Goal: Task Accomplishment & Management: Manage account settings

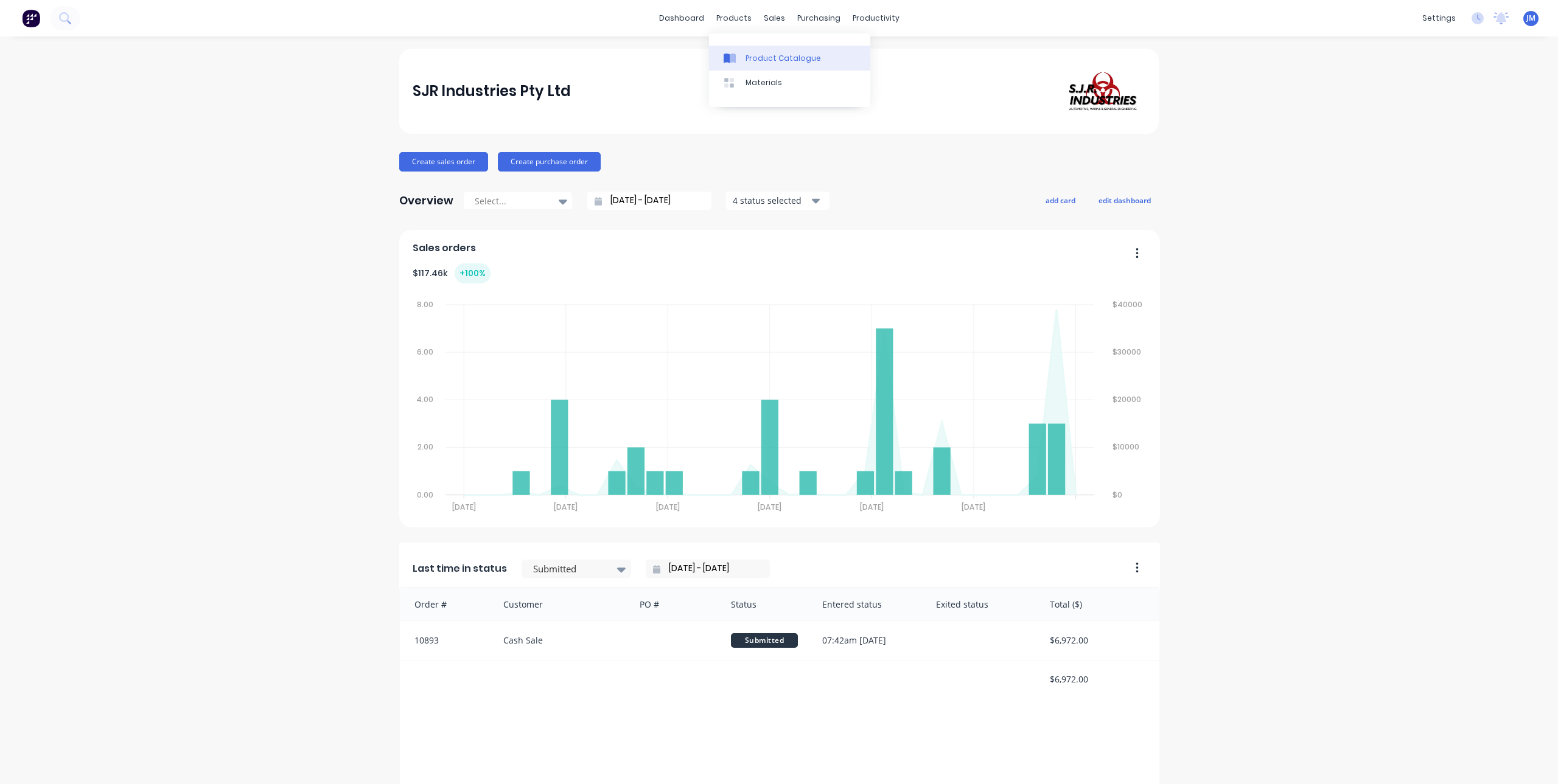
click at [760, 57] on div "Product Catalogue" at bounding box center [783, 58] width 75 height 11
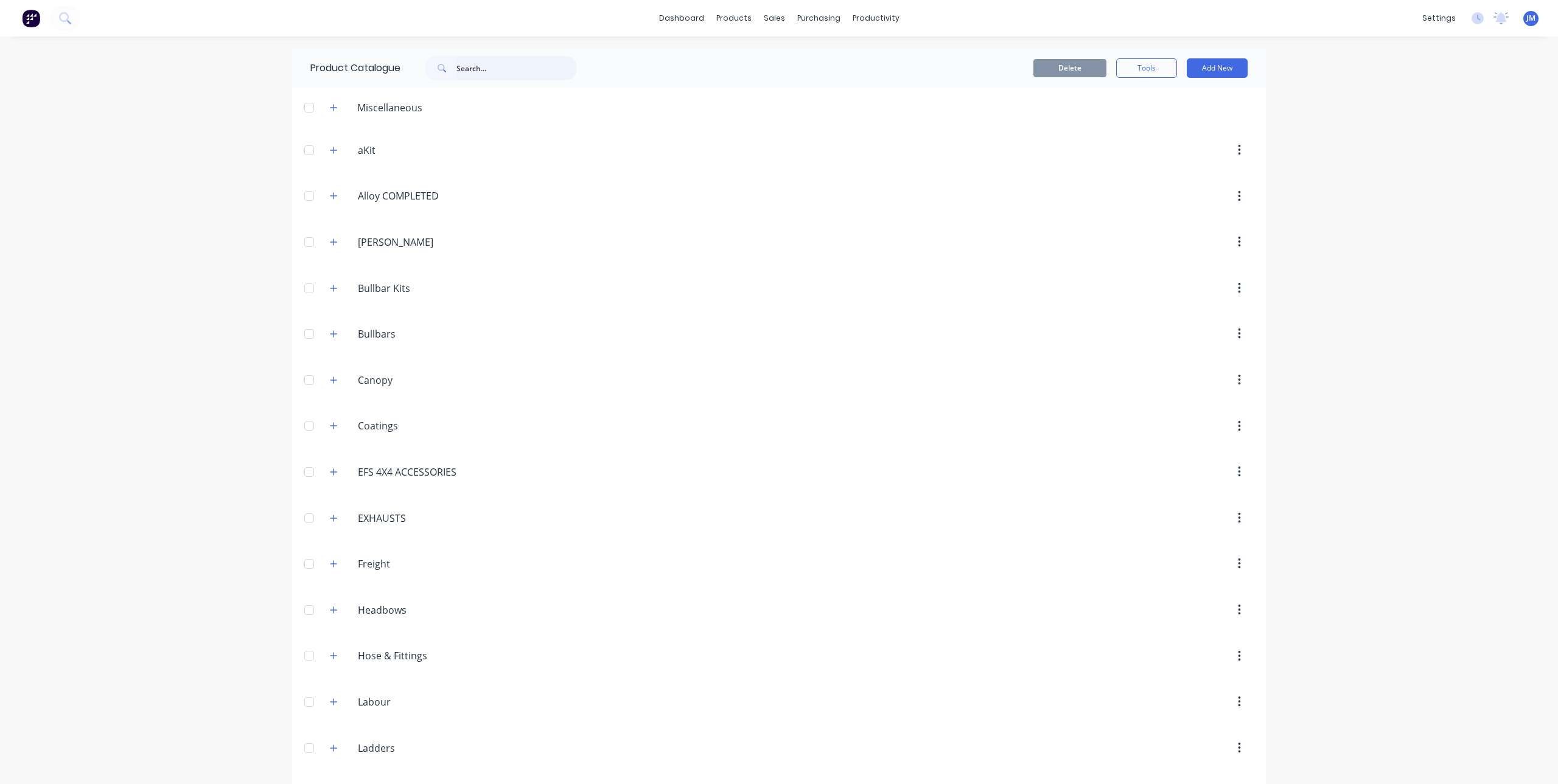
click at [506, 66] on input "text" at bounding box center [517, 68] width 120 height 24
type input "c"
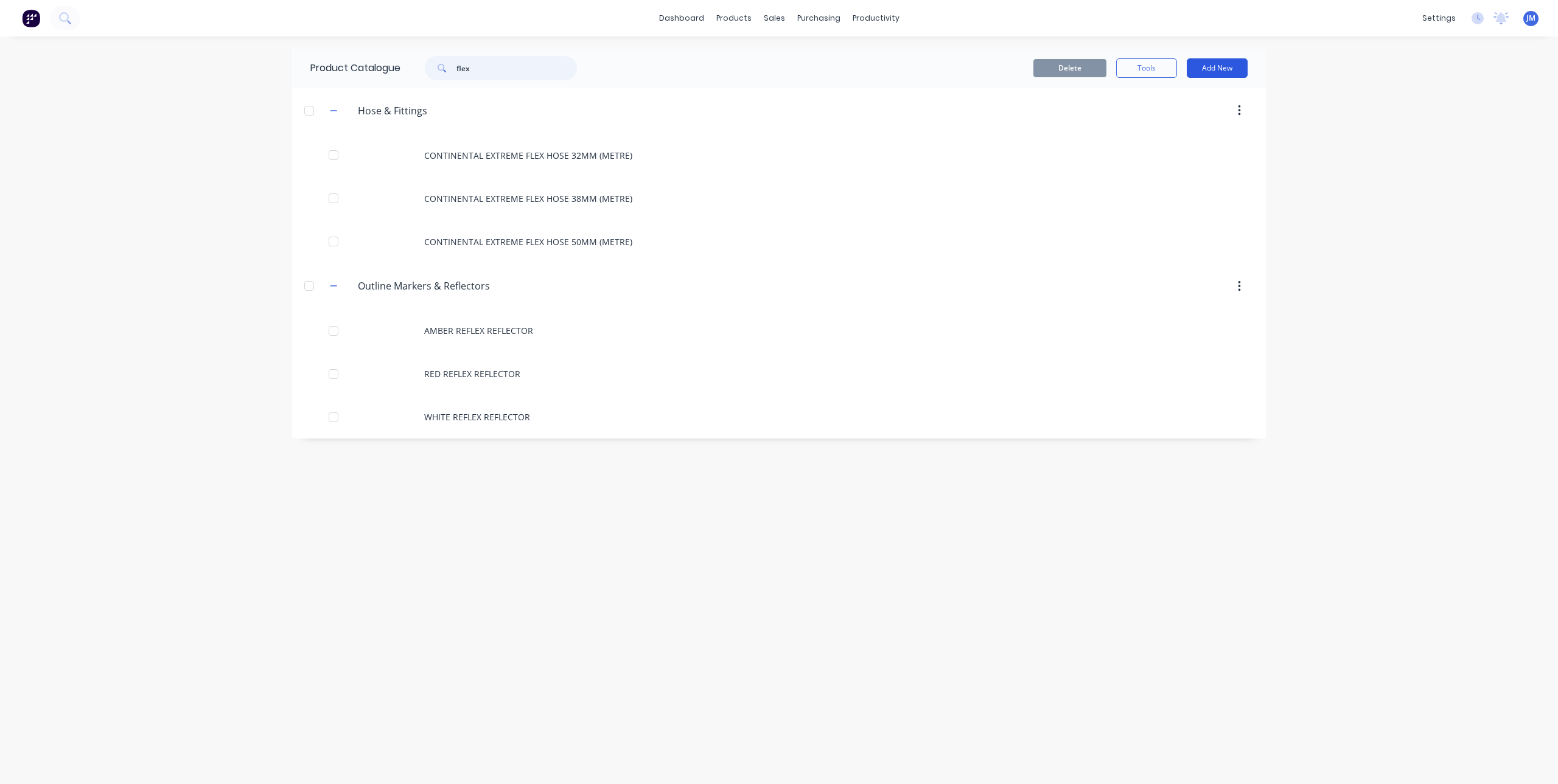
type input "flex"
click at [1197, 62] on button "Add New" at bounding box center [1217, 67] width 61 height 19
click at [1189, 116] on div "Product" at bounding box center [1190, 124] width 94 height 18
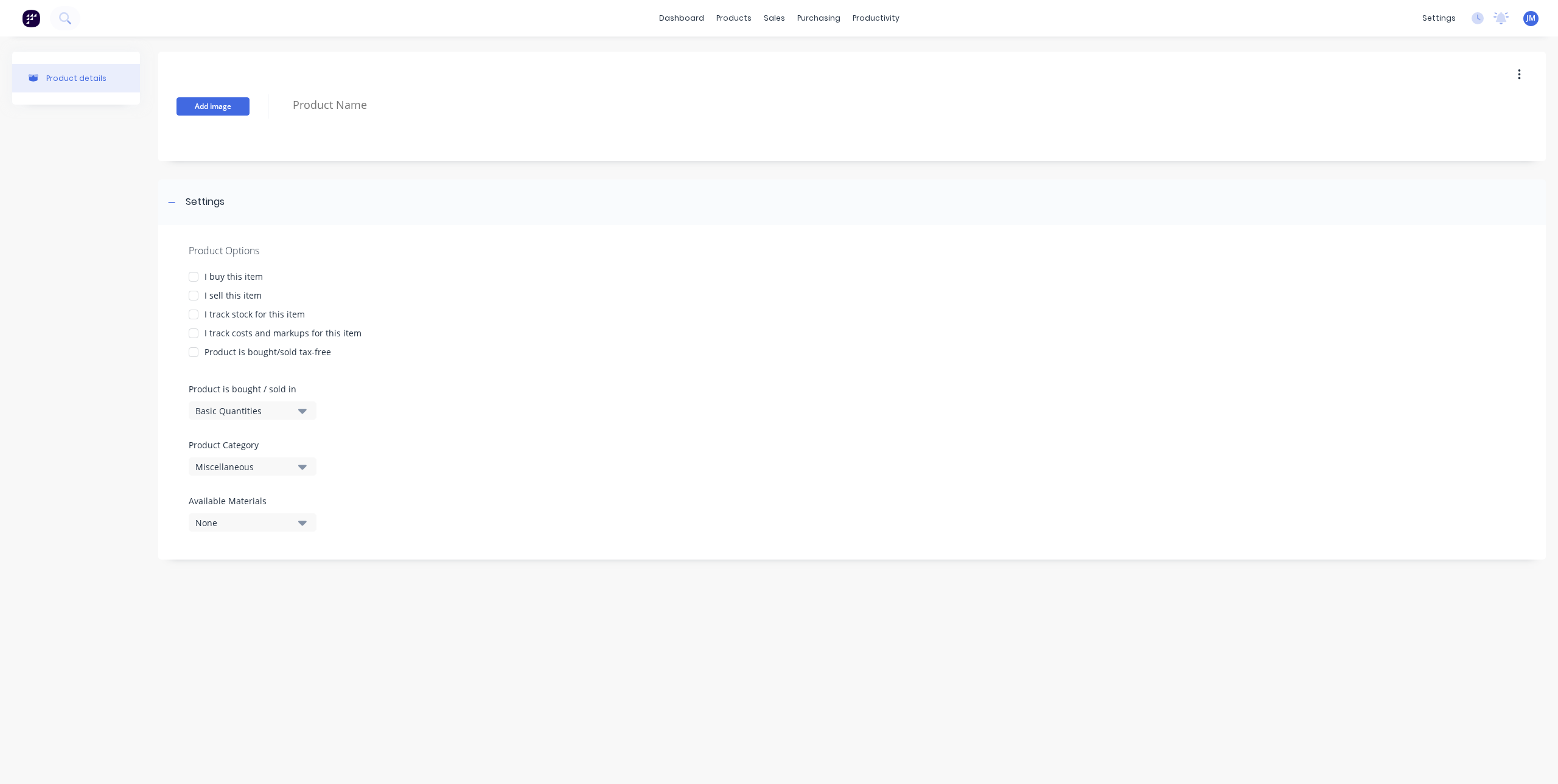
click at [238, 102] on button "Add image" at bounding box center [213, 107] width 73 height 19
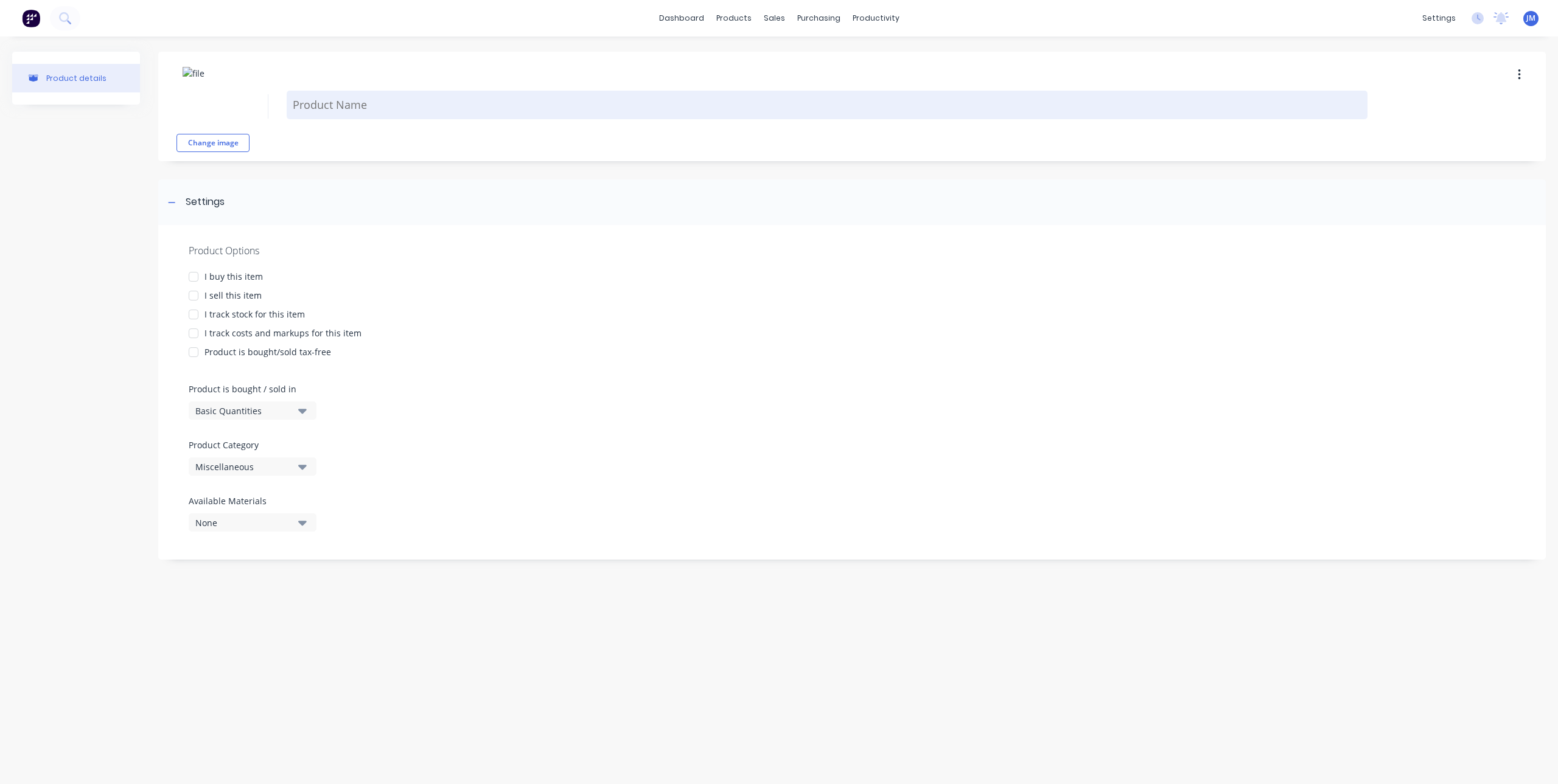
click at [318, 110] on textarea at bounding box center [827, 105] width 1081 height 28
type textarea "x"
type textarea "c"
type textarea "x"
type textarea "ce"
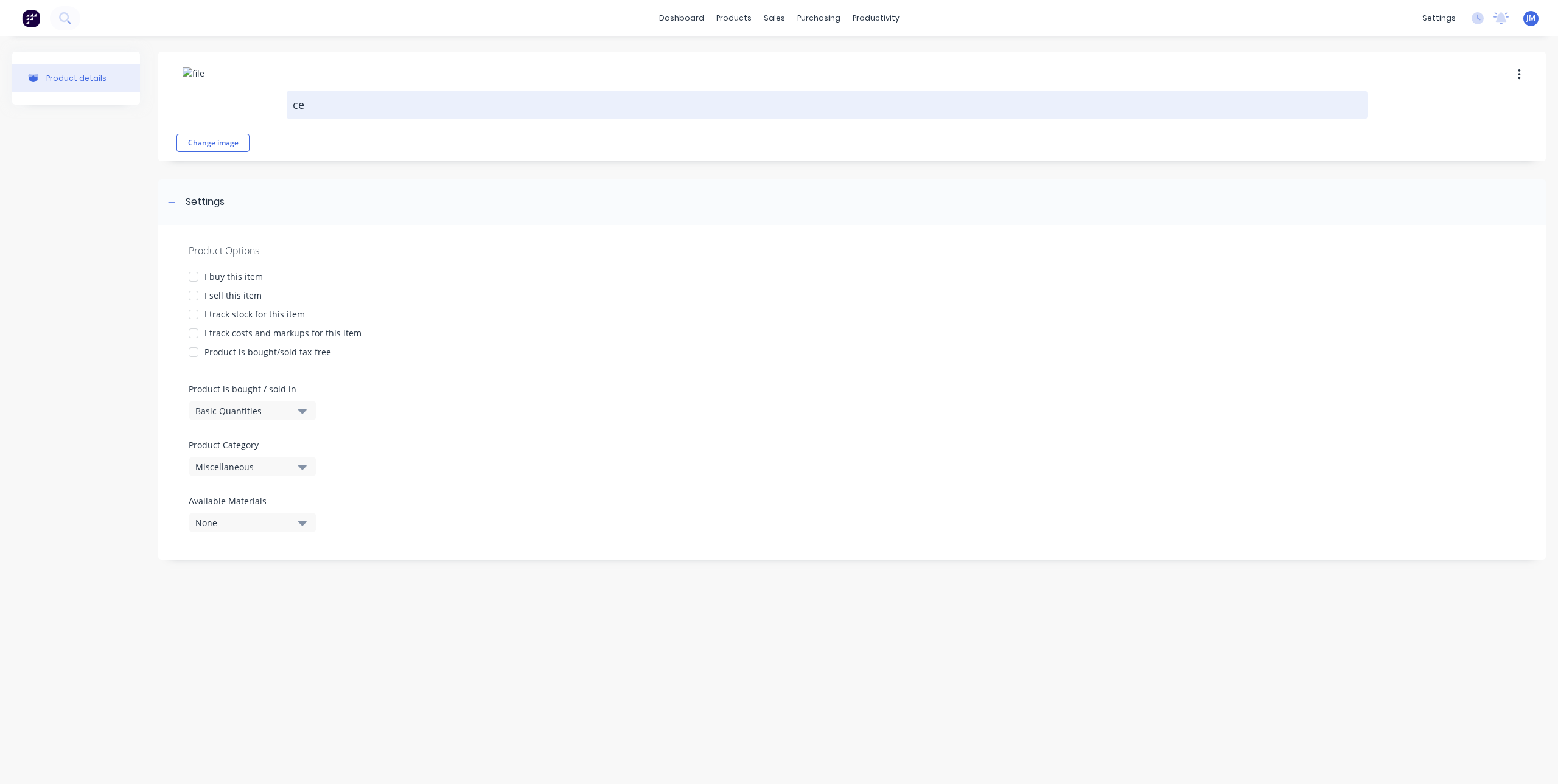
type textarea "x"
type textarea "c"
type textarea "x"
type textarea "C"
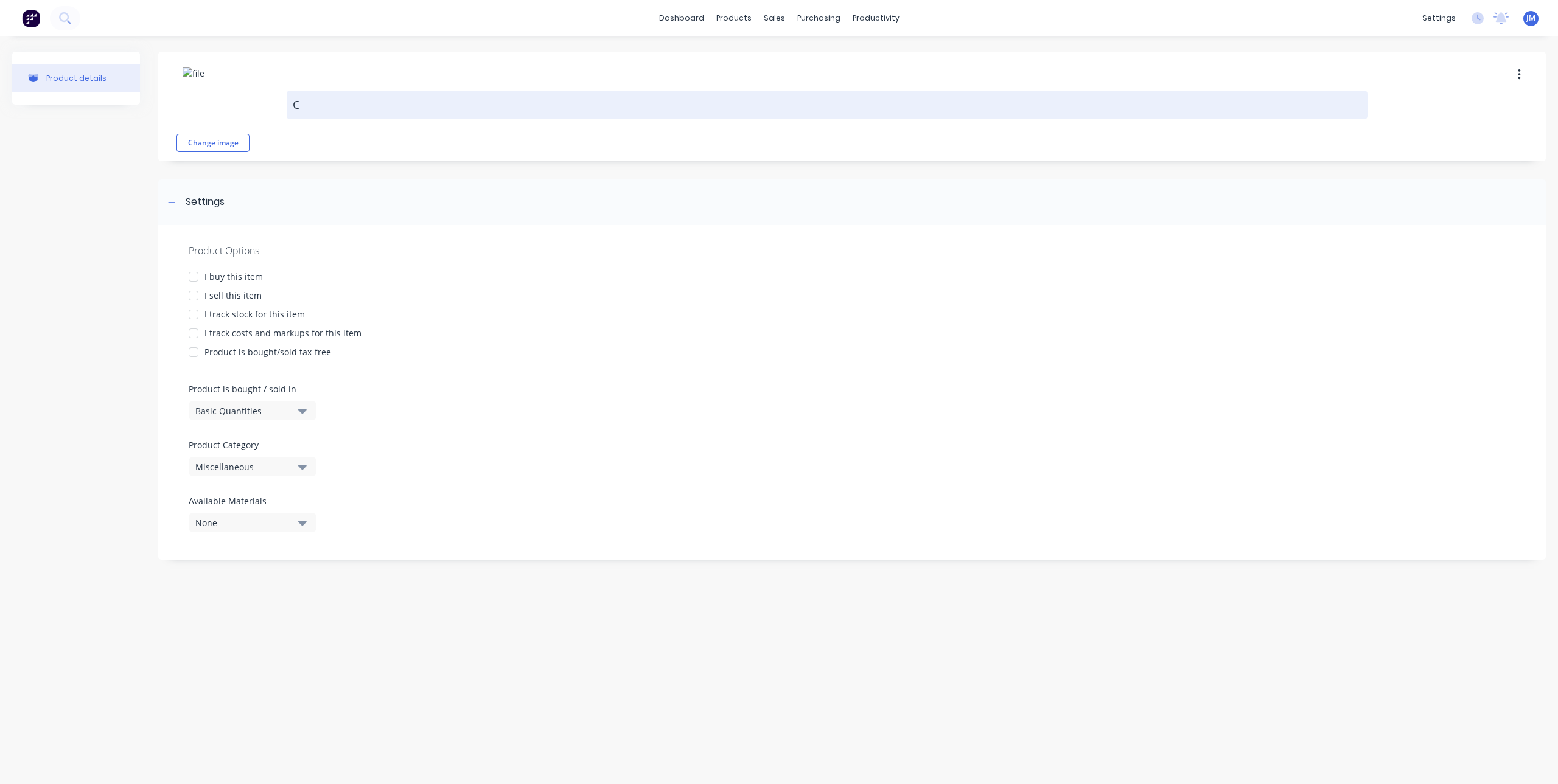
type textarea "x"
type textarea "CE"
type textarea "x"
type textarea "CEN"
type textarea "x"
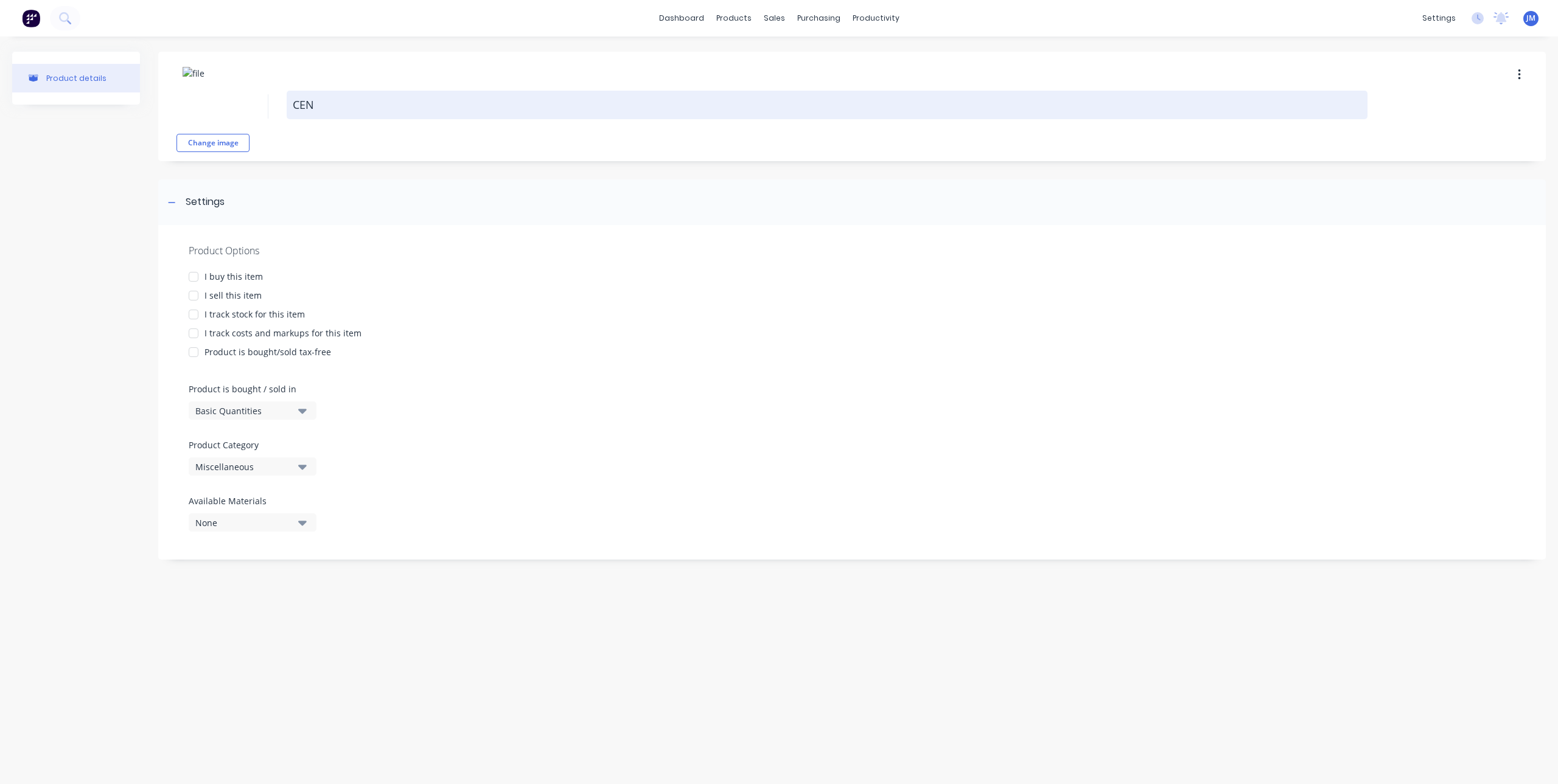
type textarea "CENT"
type textarea "x"
type textarea "CENTA"
type textarea "x"
type textarea "CENTAF"
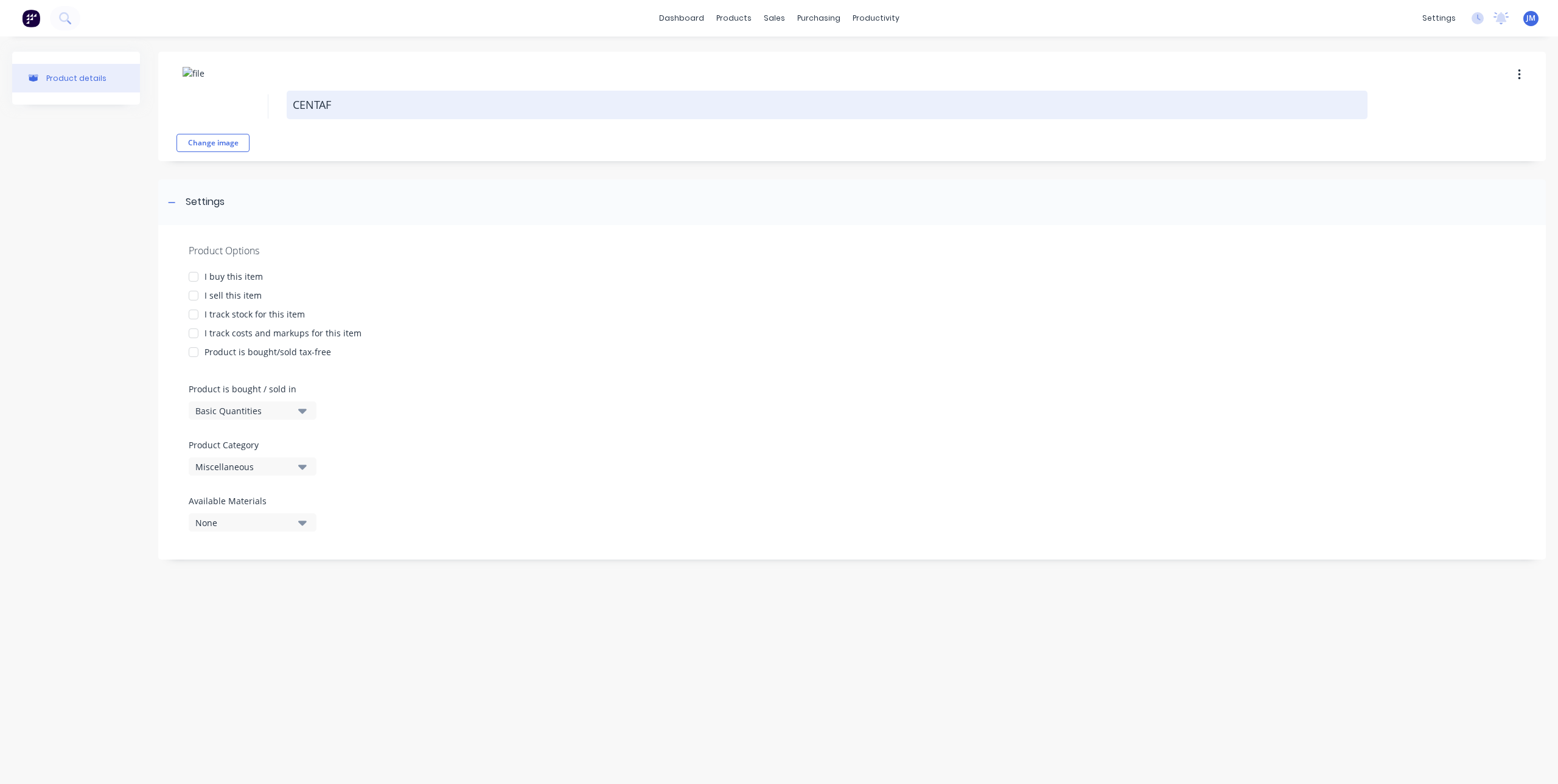
type textarea "x"
type textarea "CENTAFL"
type textarea "x"
type textarea "CENTAFLE"
type textarea "x"
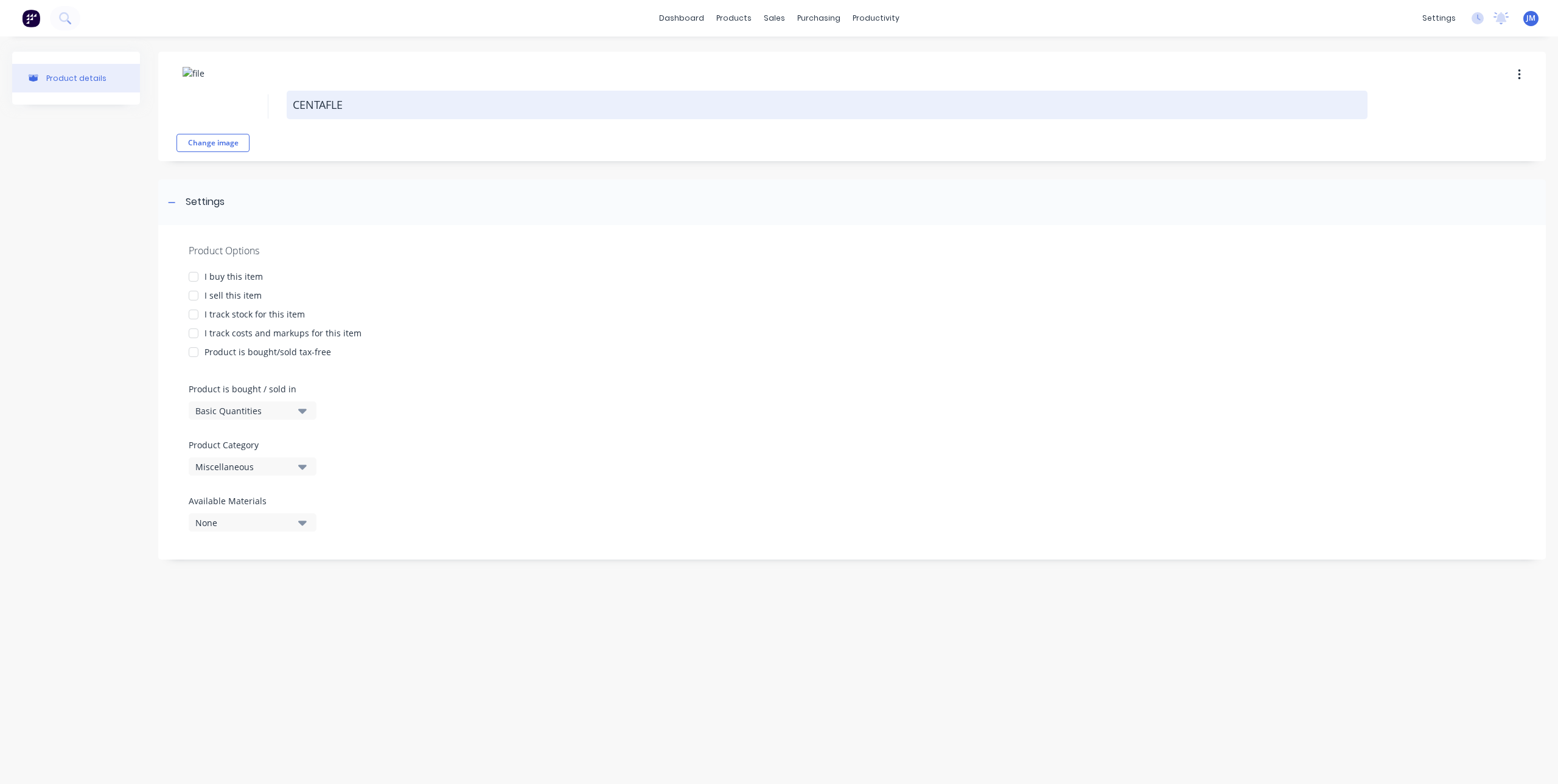
type textarea "CENTAFLEX"
type textarea "x"
type textarea "CENTAFLEX"
type textarea "x"
type textarea "CENTAFLEX H"
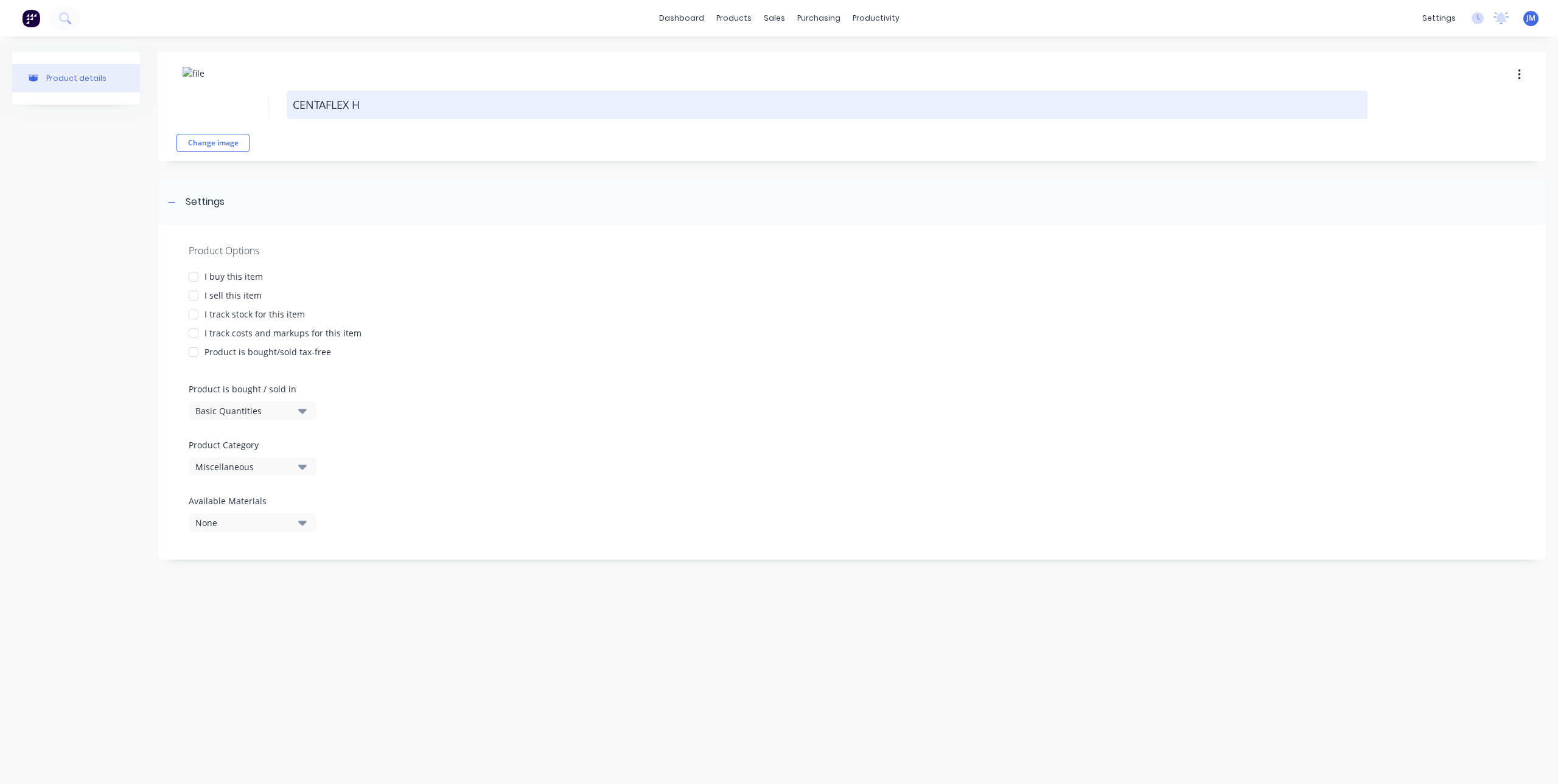
type textarea "x"
type textarea "CENTAFLEX HI"
type textarea "x"
type textarea "CENTAFLEX HIN"
type textarea "x"
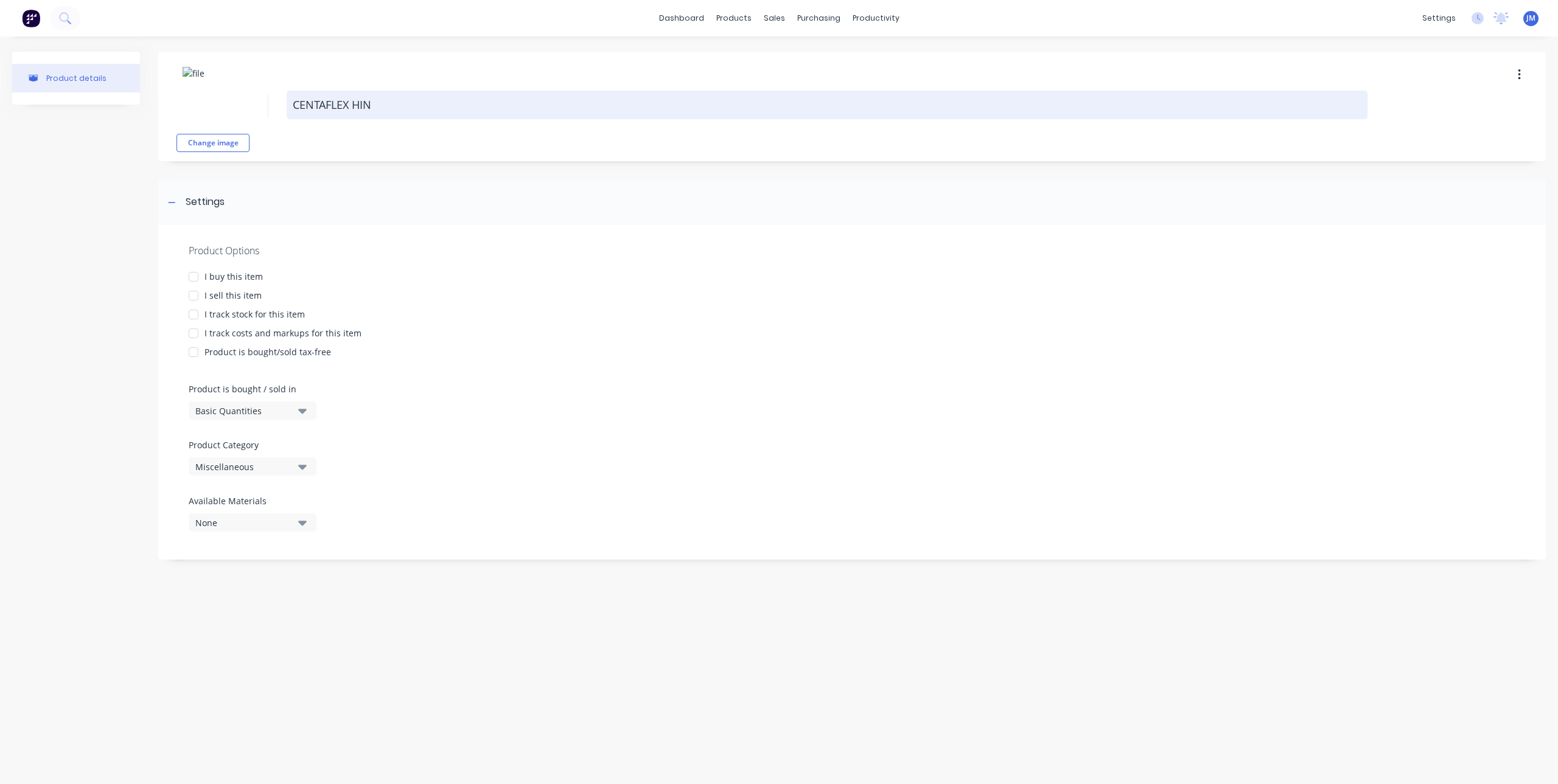
type textarea "CENTAFLEX HING"
type textarea "x"
type textarea "CENTAFLEX HINGE"
type textarea "x"
type textarea "CENTAFLEX HINGE"
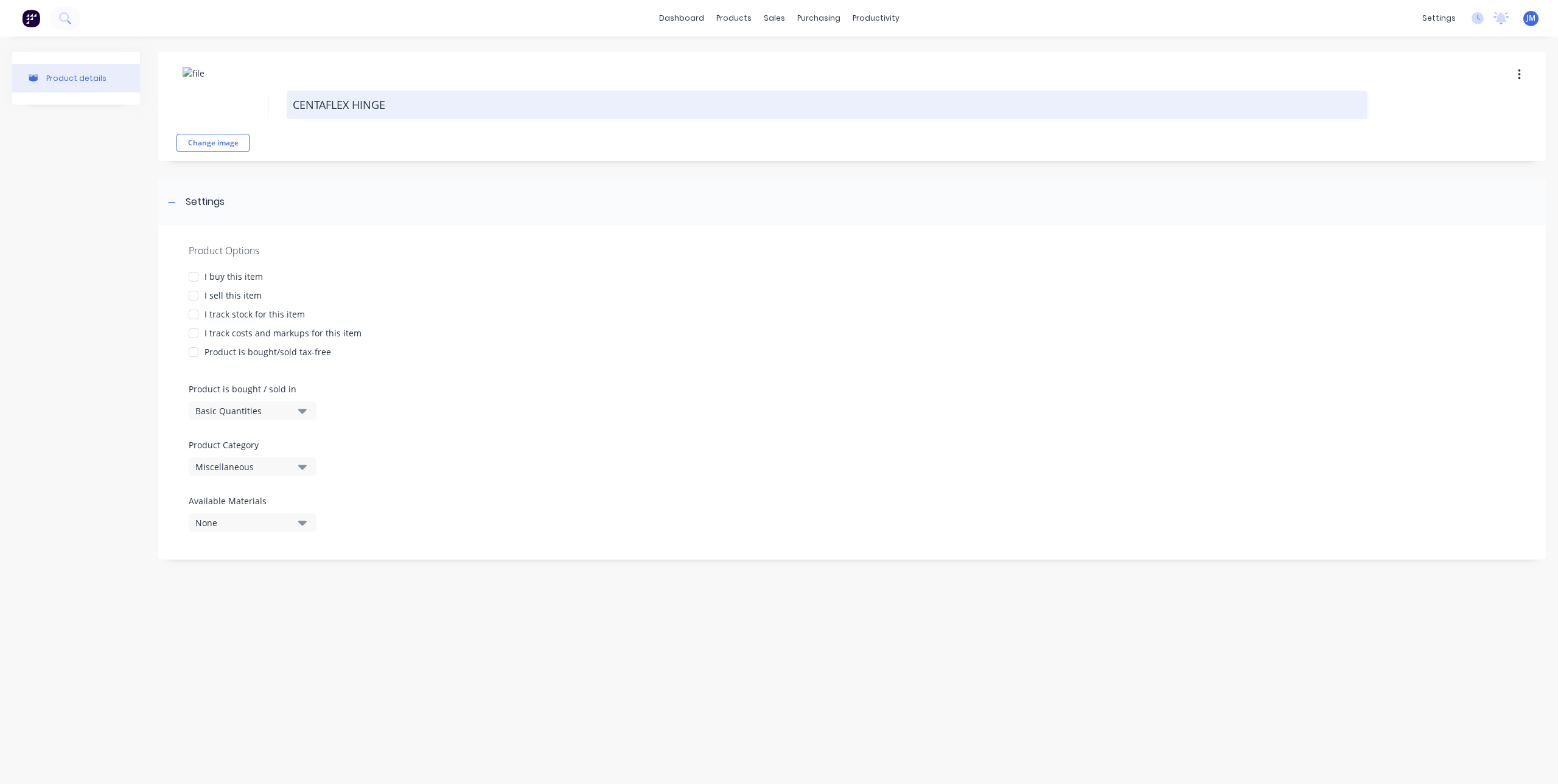
type textarea "x"
type textarea "CENTAFLEX HINGE 2"
type textarea "x"
type textarea "CENTAFLEX HINGE 2."
type textarea "x"
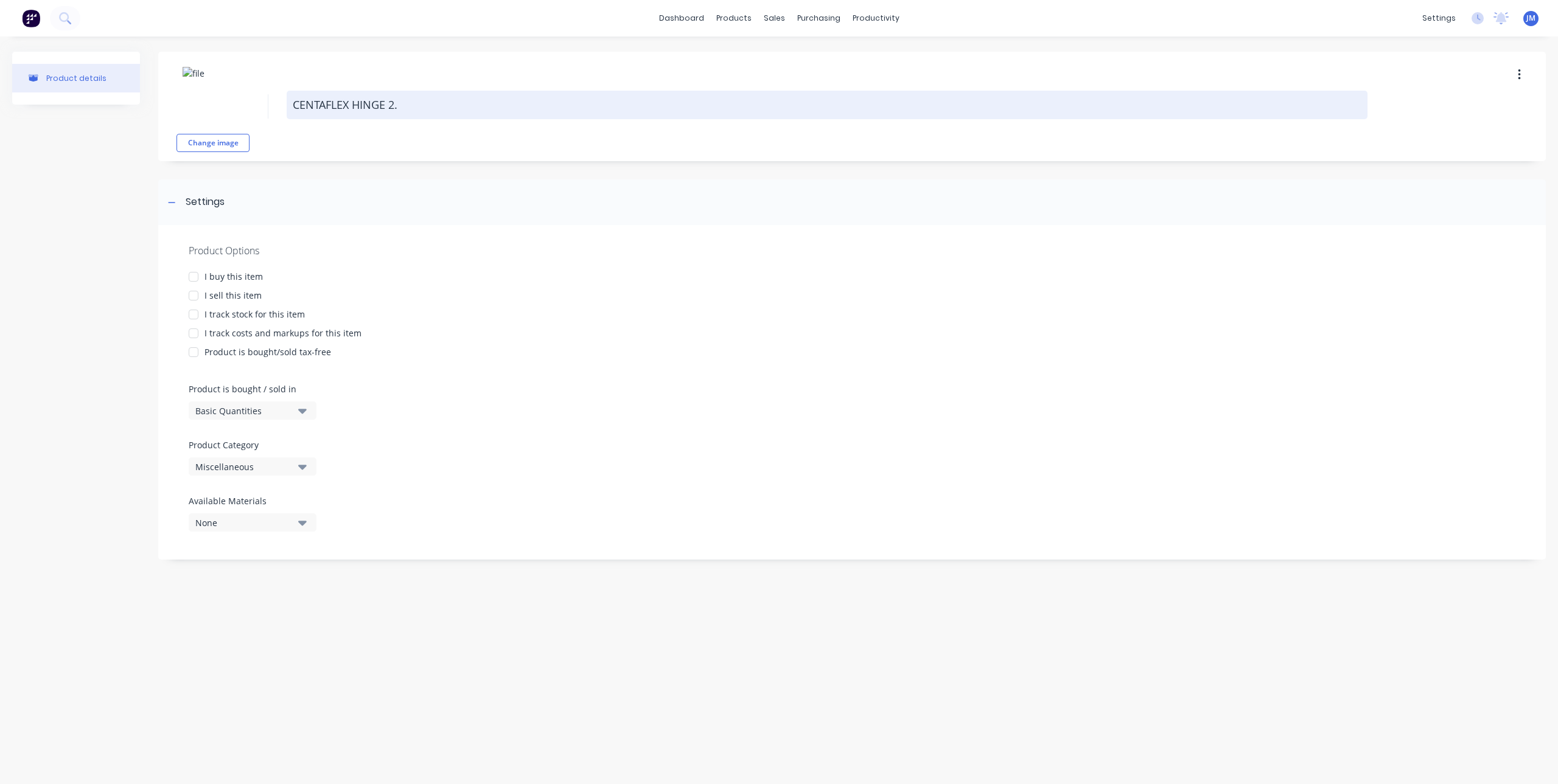
type textarea "CENTAFLEX HINGE 2.5"
type textarea "x"
type textarea "CENTAFLEX HINGE 2.5M"
type textarea "x"
type textarea "CENTAFLEX HINGE 2.5M"
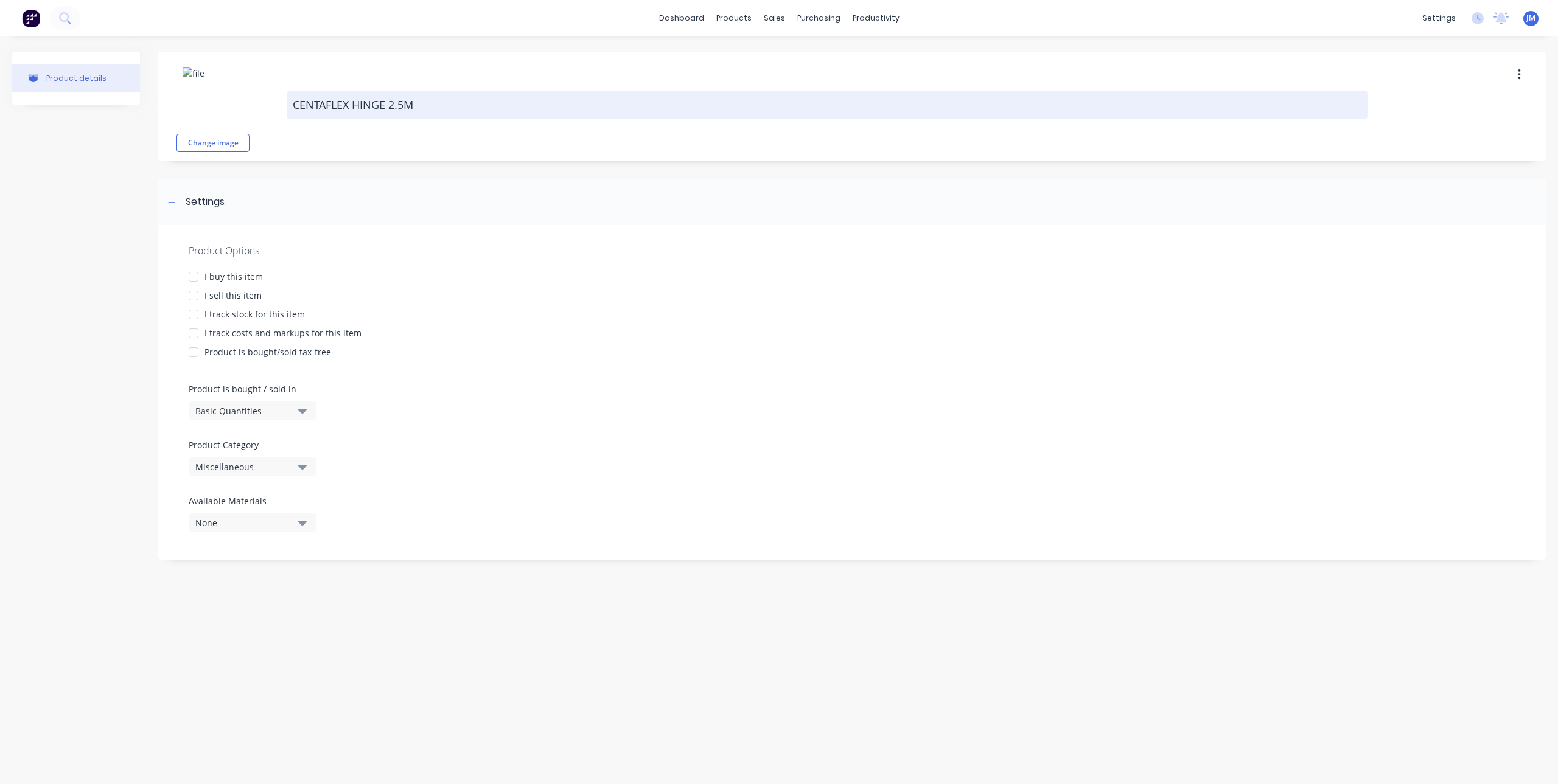
type textarea "x"
type textarea "CENTAFLEX HINGE 2.5M L"
type textarea "x"
type textarea "CENTAFLEX HINGE 2.5M LE"
type textarea "x"
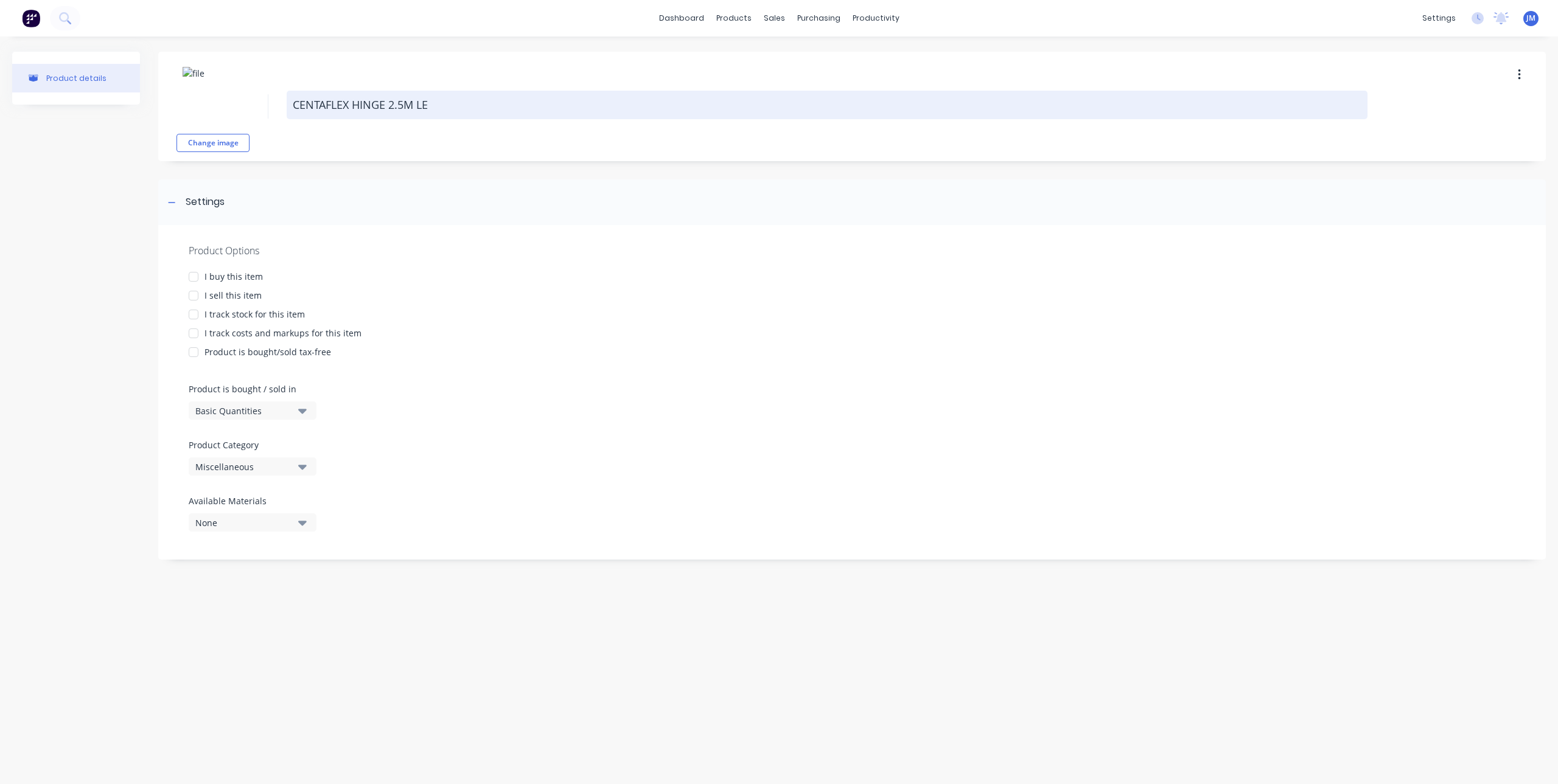
type textarea "CENTAFLEX HINGE 2.5M LEN"
type textarea "x"
type textarea "CENTAFLEX HINGE 2.5M LENG"
type textarea "x"
type textarea "CENTAFLEX HINGE 2.5M LENGT"
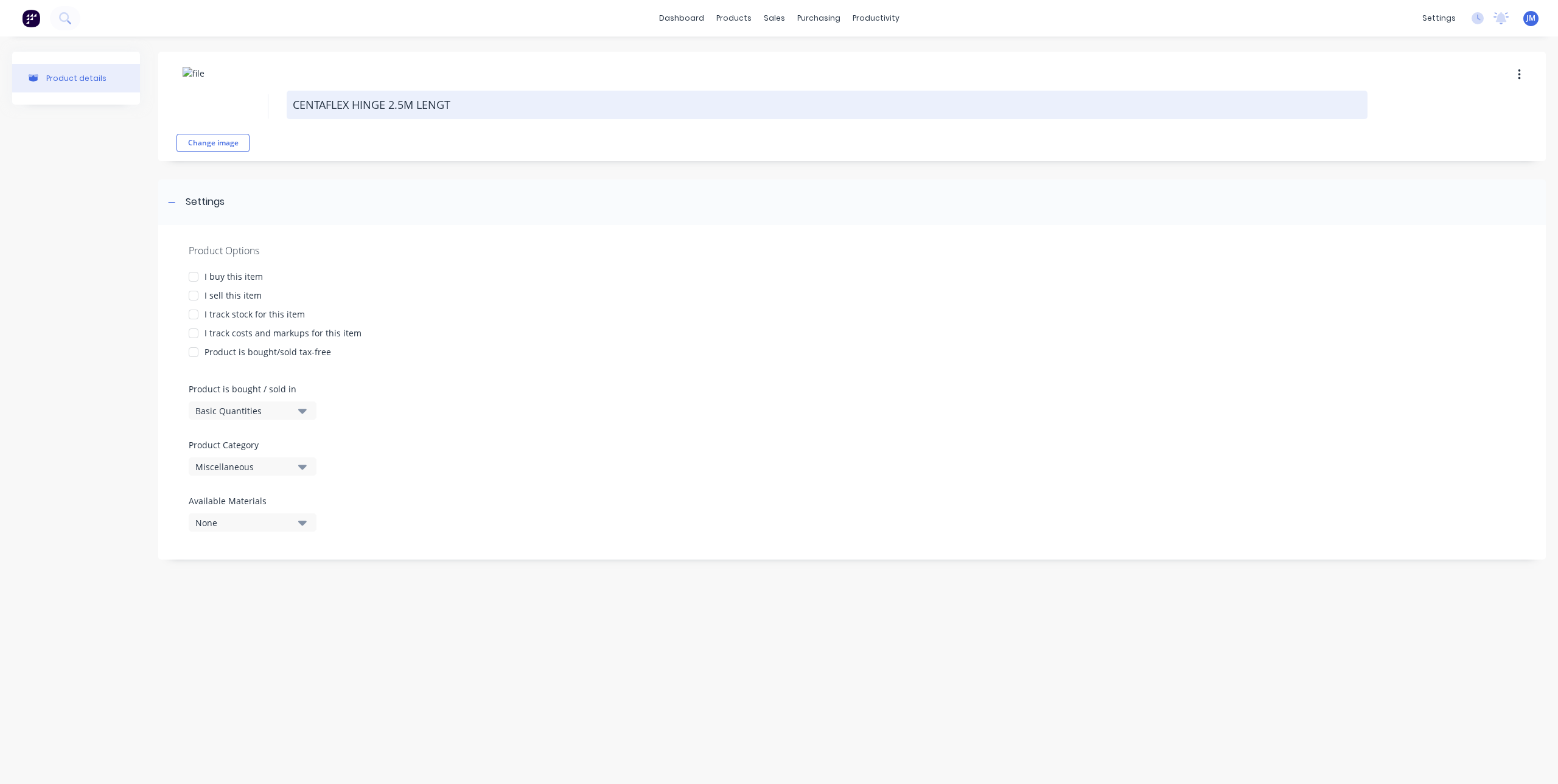
type textarea "x"
type textarea "CENTAFLEX HINGE 2.5M LENGTH"
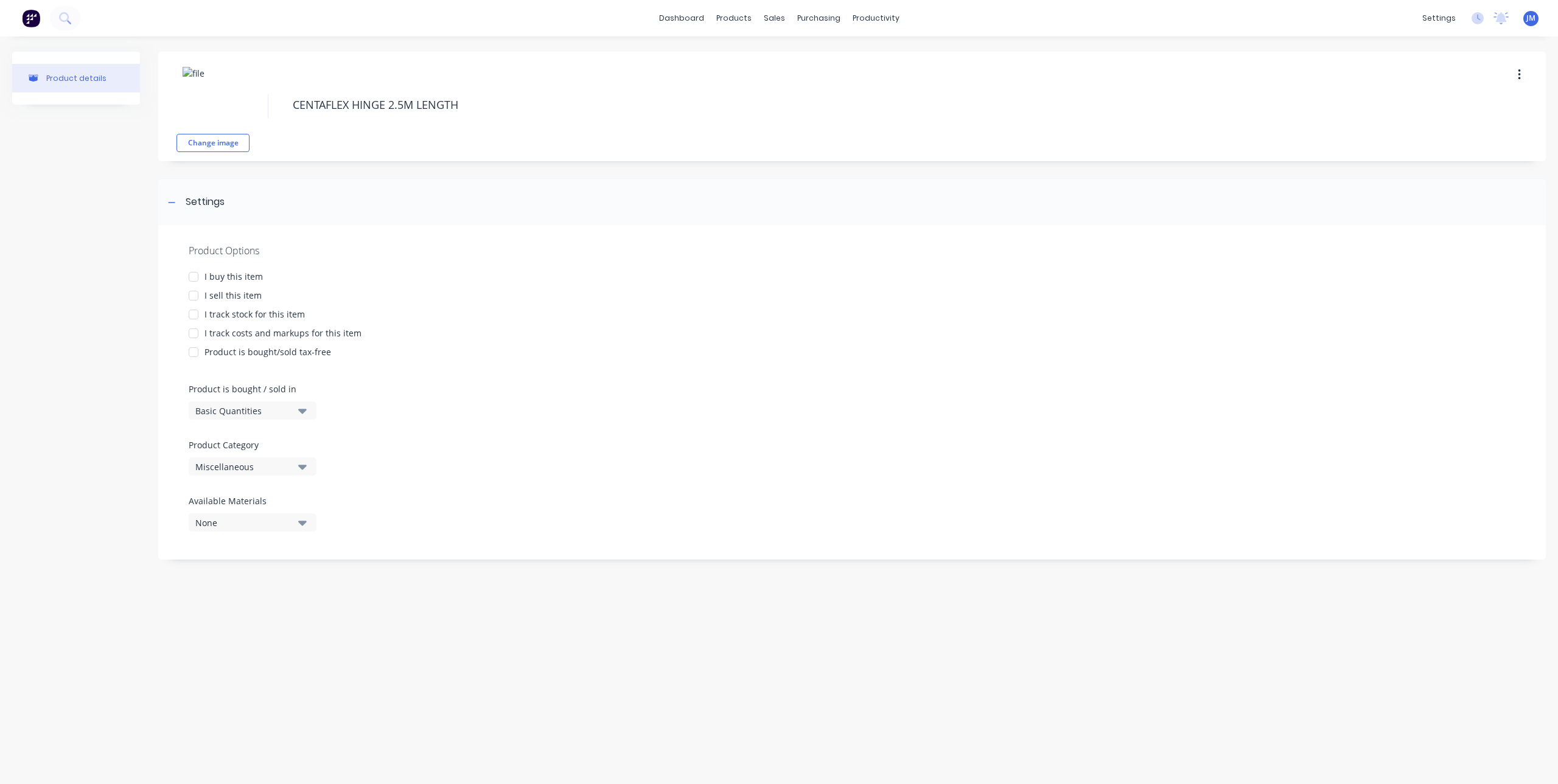
click at [197, 279] on div at bounding box center [193, 277] width 24 height 24
click at [196, 297] on div at bounding box center [193, 295] width 24 height 24
type textarea "x"
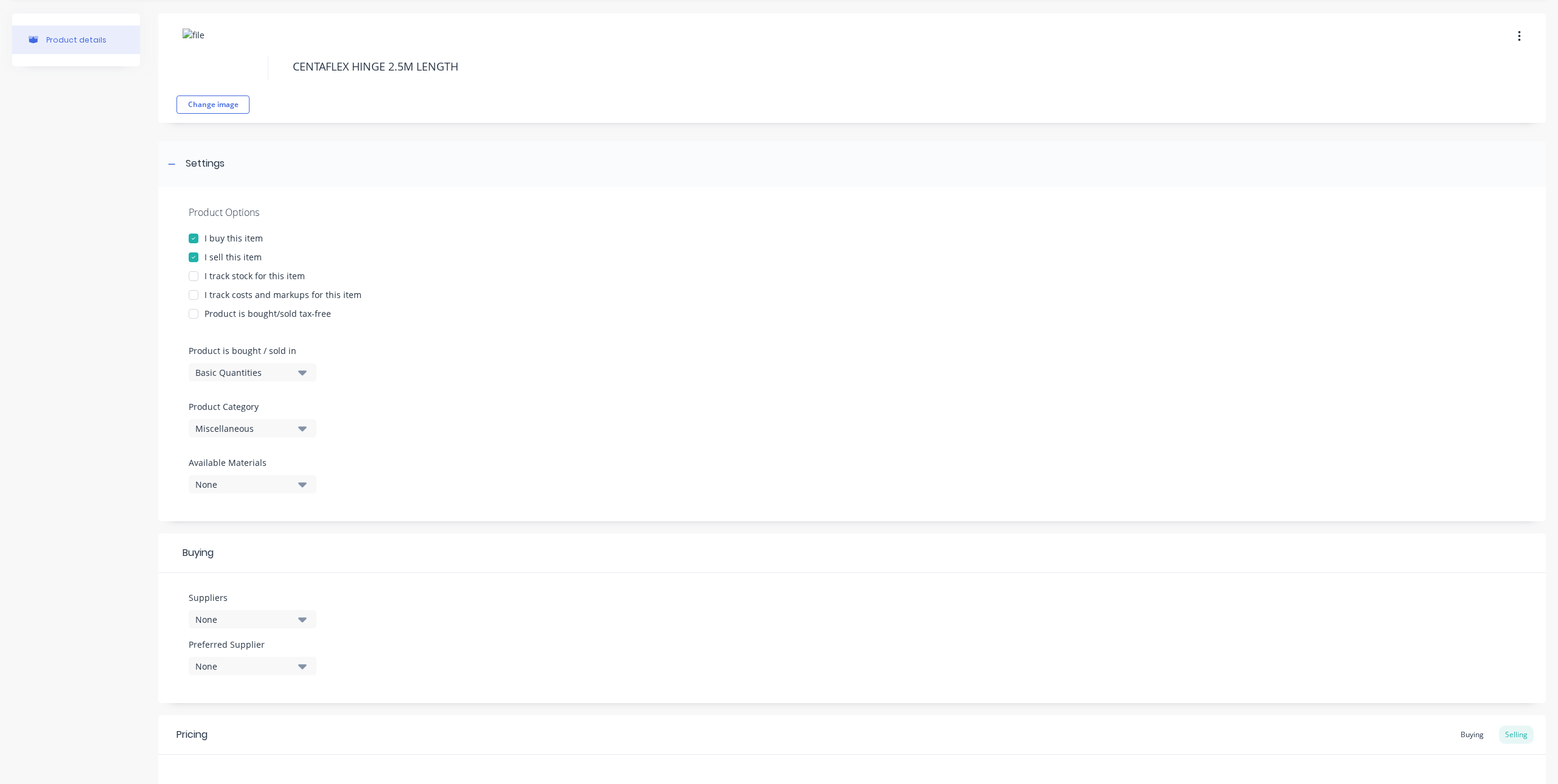
scroll to position [122, 0]
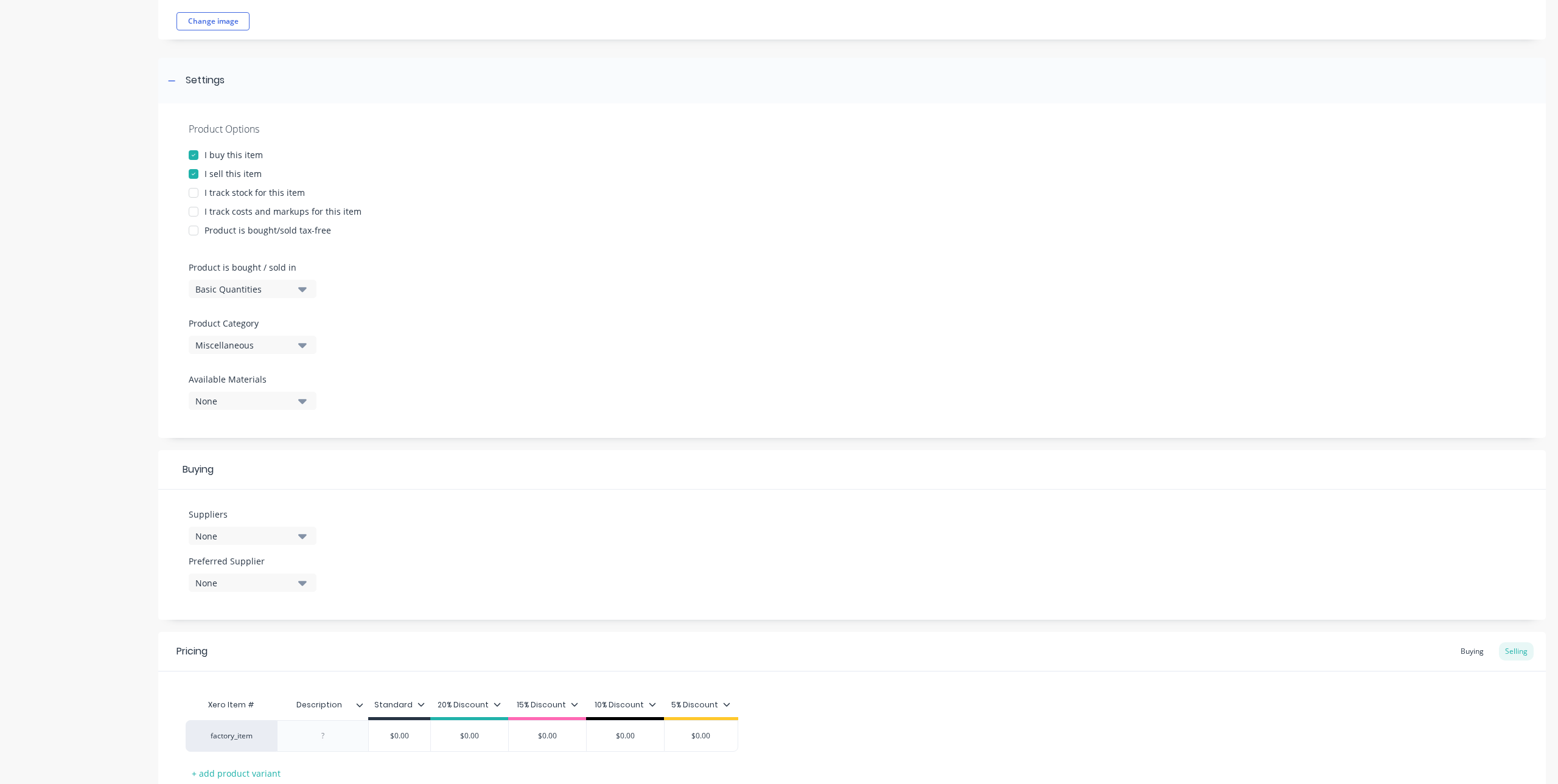
type textarea "CENTAFLEX HINGE 2.5M LENGTH"
type textarea "x"
type textarea "CENTAFLEX HINGE 2.5M LENGTH"
click at [293, 536] on button "None" at bounding box center [252, 536] width 128 height 19
click at [274, 571] on input "text" at bounding box center [288, 572] width 129 height 24
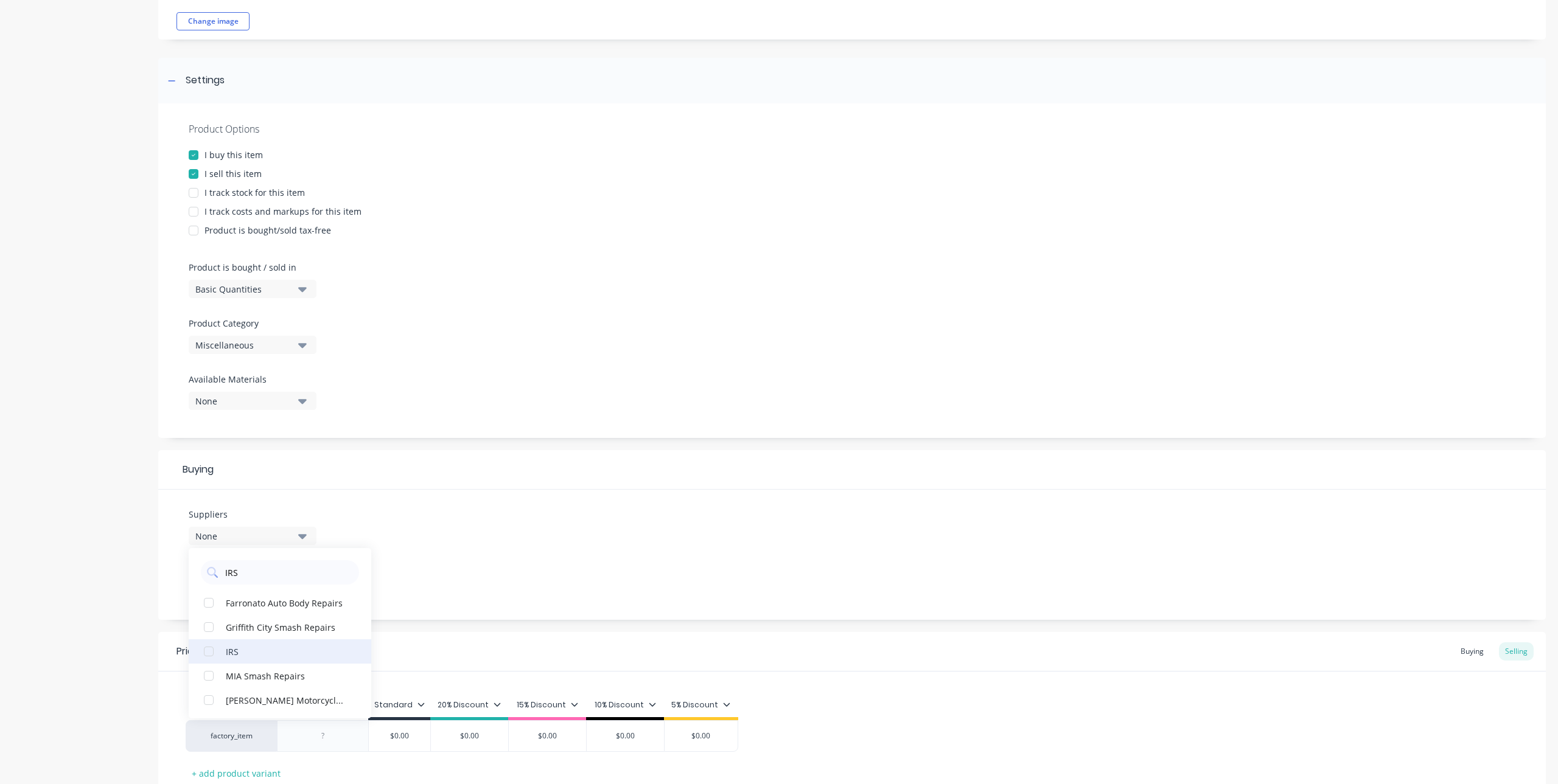
type input "IRS"
click at [240, 650] on div "IRS" at bounding box center [287, 651] width 122 height 13
drag, startPoint x: 408, startPoint y: 548, endPoint x: 402, endPoint y: 550, distance: 6.3
click at [408, 548] on div "Suppliers 1 suppliers selected IRS IRS Farronato Auto Body Repairs Griffith Cit…" at bounding box center [852, 554] width 1388 height 130
click at [280, 585] on div "None" at bounding box center [244, 583] width 97 height 13
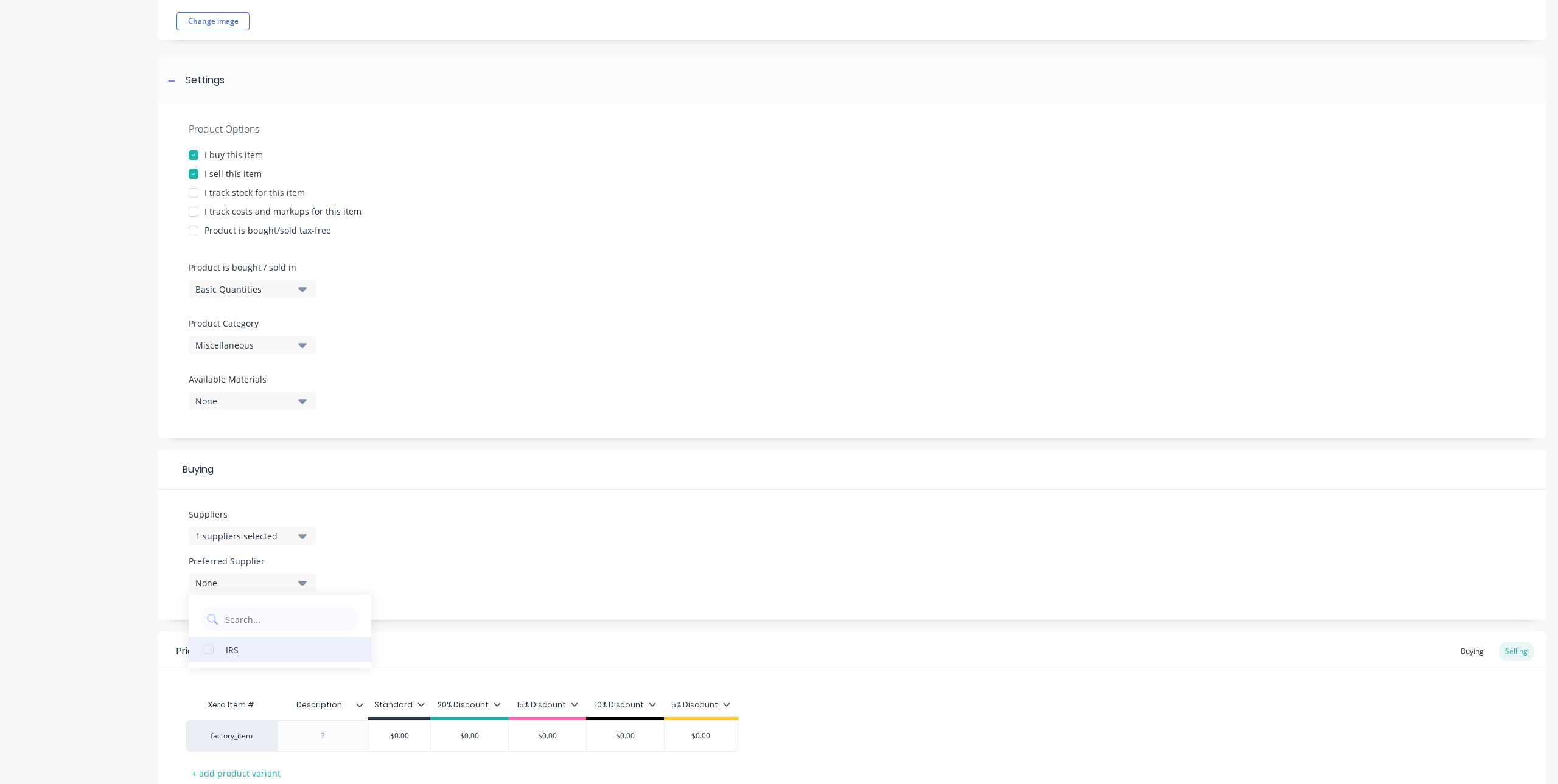
click at [253, 654] on div "IRS" at bounding box center [287, 649] width 122 height 13
click at [513, 490] on div "Suppliers 1 suppliers selected IRS Preferred Supplier IRS IRS" at bounding box center [852, 554] width 1388 height 130
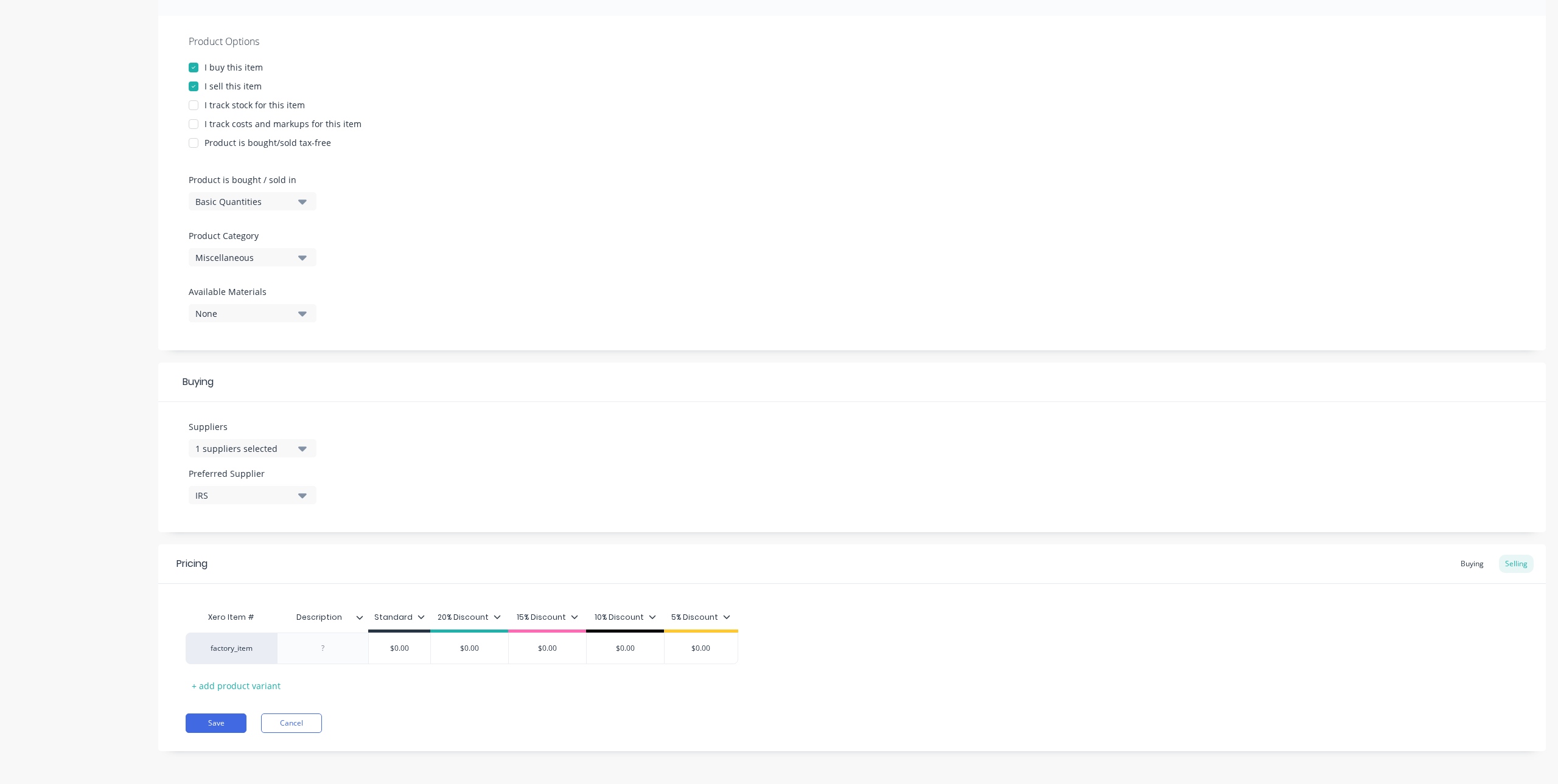
scroll to position [210, 0]
click at [720, 615] on div "5% Discount" at bounding box center [700, 617] width 59 height 11
click at [647, 512] on div at bounding box center [643, 513] width 24 height 24
click at [643, 539] on div at bounding box center [643, 537] width 24 height 24
drag, startPoint x: 644, startPoint y: 559, endPoint x: 644, endPoint y: 570, distance: 11.0
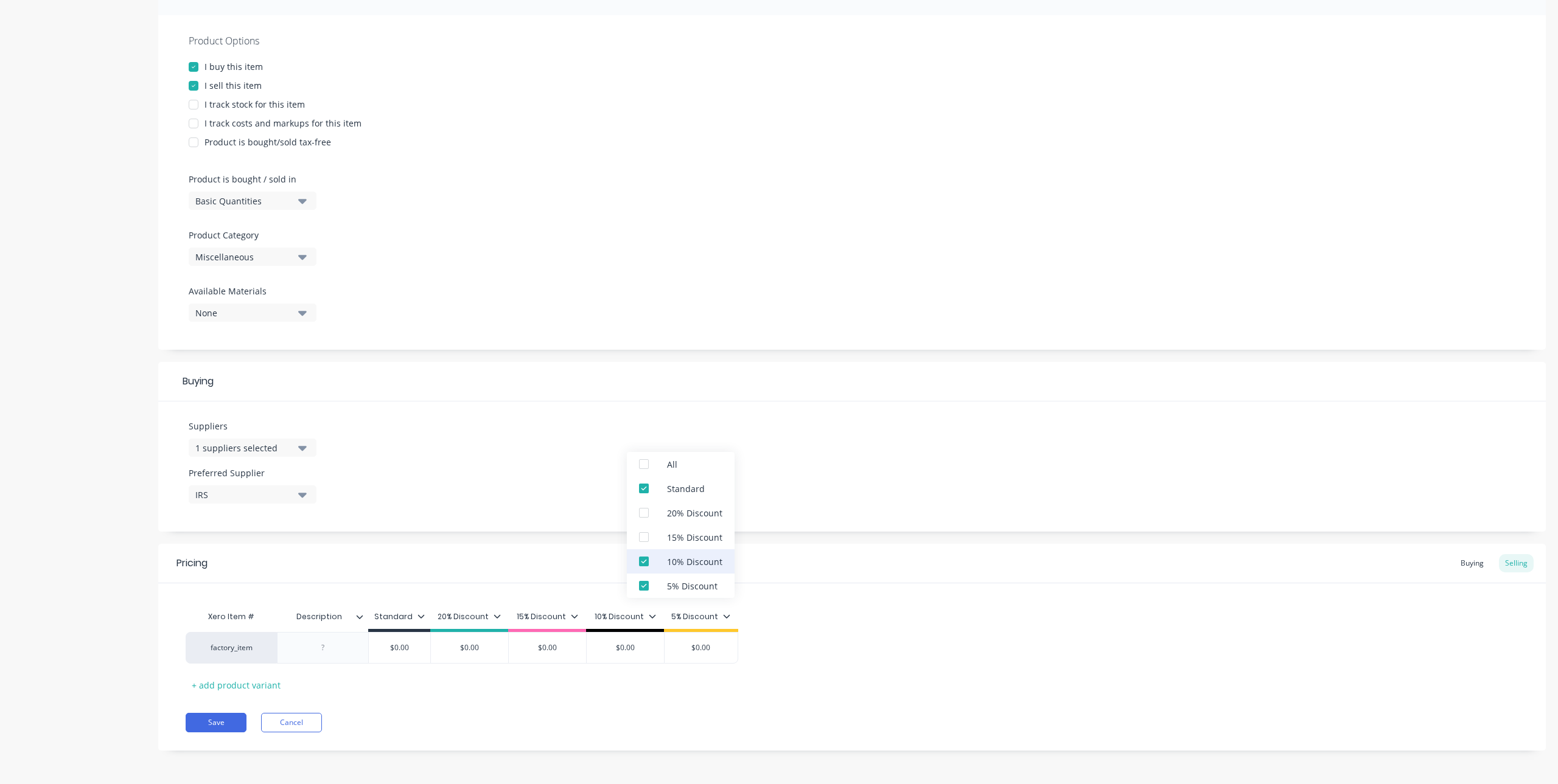
click at [644, 562] on div at bounding box center [643, 561] width 24 height 24
click at [643, 584] on div at bounding box center [643, 586] width 24 height 24
type textarea "x"
click at [937, 656] on div "factory_item $0.00" at bounding box center [852, 648] width 1333 height 32
type input "Description"
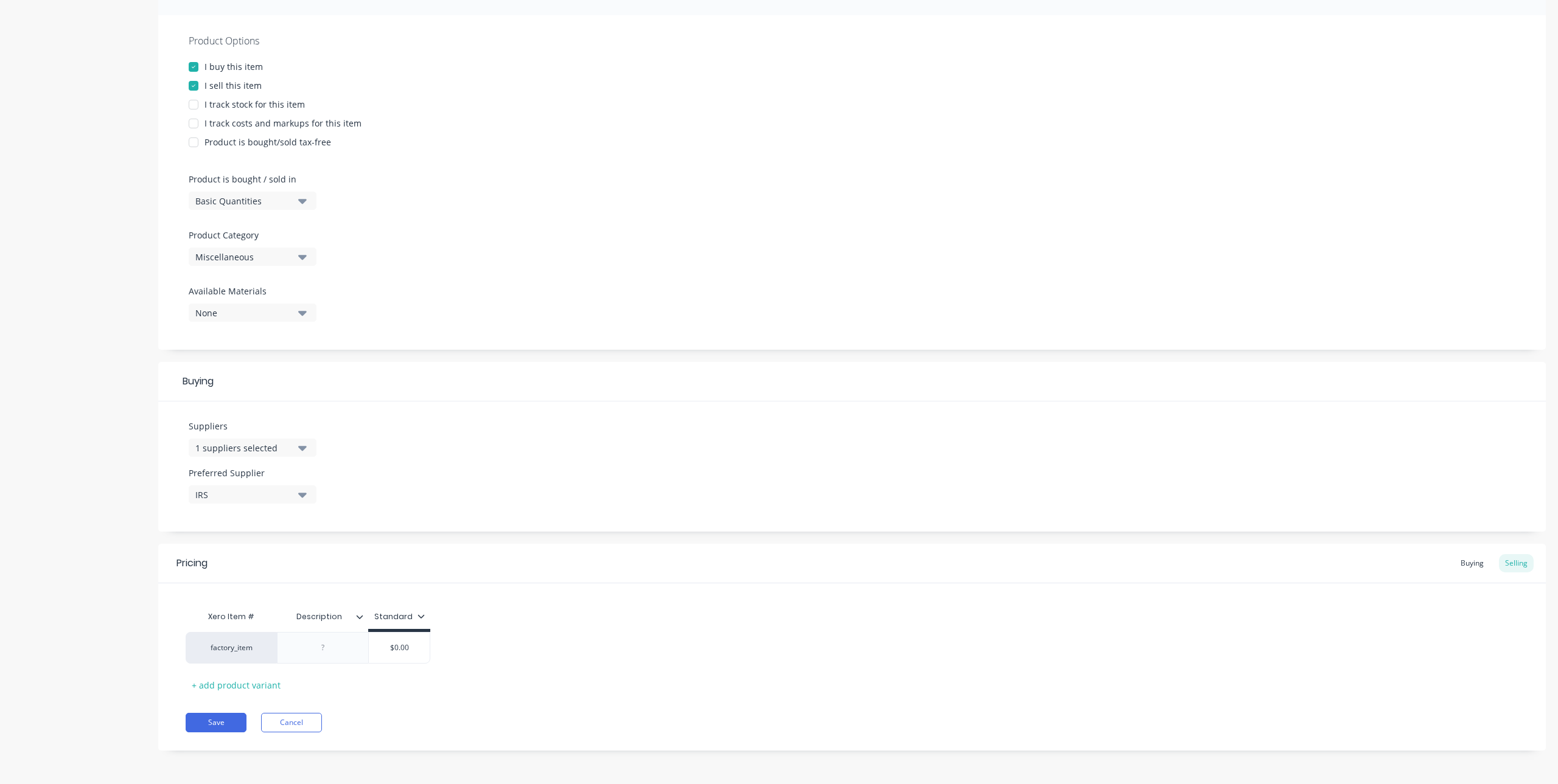
click at [351, 618] on input "Description" at bounding box center [318, 617] width 84 height 11
drag, startPoint x: 351, startPoint y: 618, endPoint x: 296, endPoint y: 621, distance: 55.1
click at [296, 621] on input "Description" at bounding box center [318, 617] width 84 height 11
click at [351, 617] on input "Description" at bounding box center [318, 617] width 84 height 11
click at [358, 616] on icon at bounding box center [360, 617] width 7 height 4
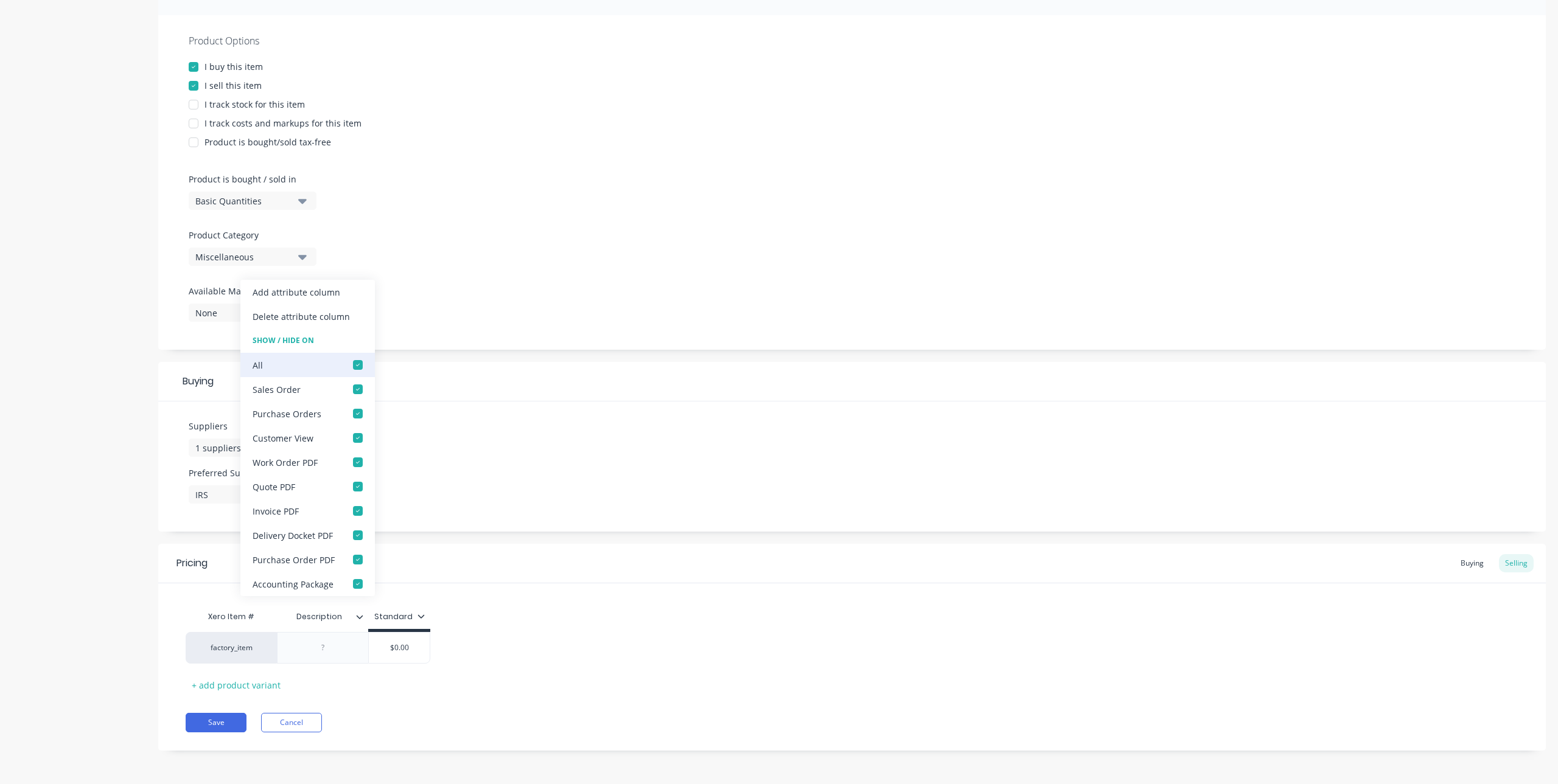
click at [357, 362] on div at bounding box center [357, 365] width 24 height 24
type textarea "x"
click at [723, 658] on div "factory_item $0.00" at bounding box center [852, 648] width 1333 height 32
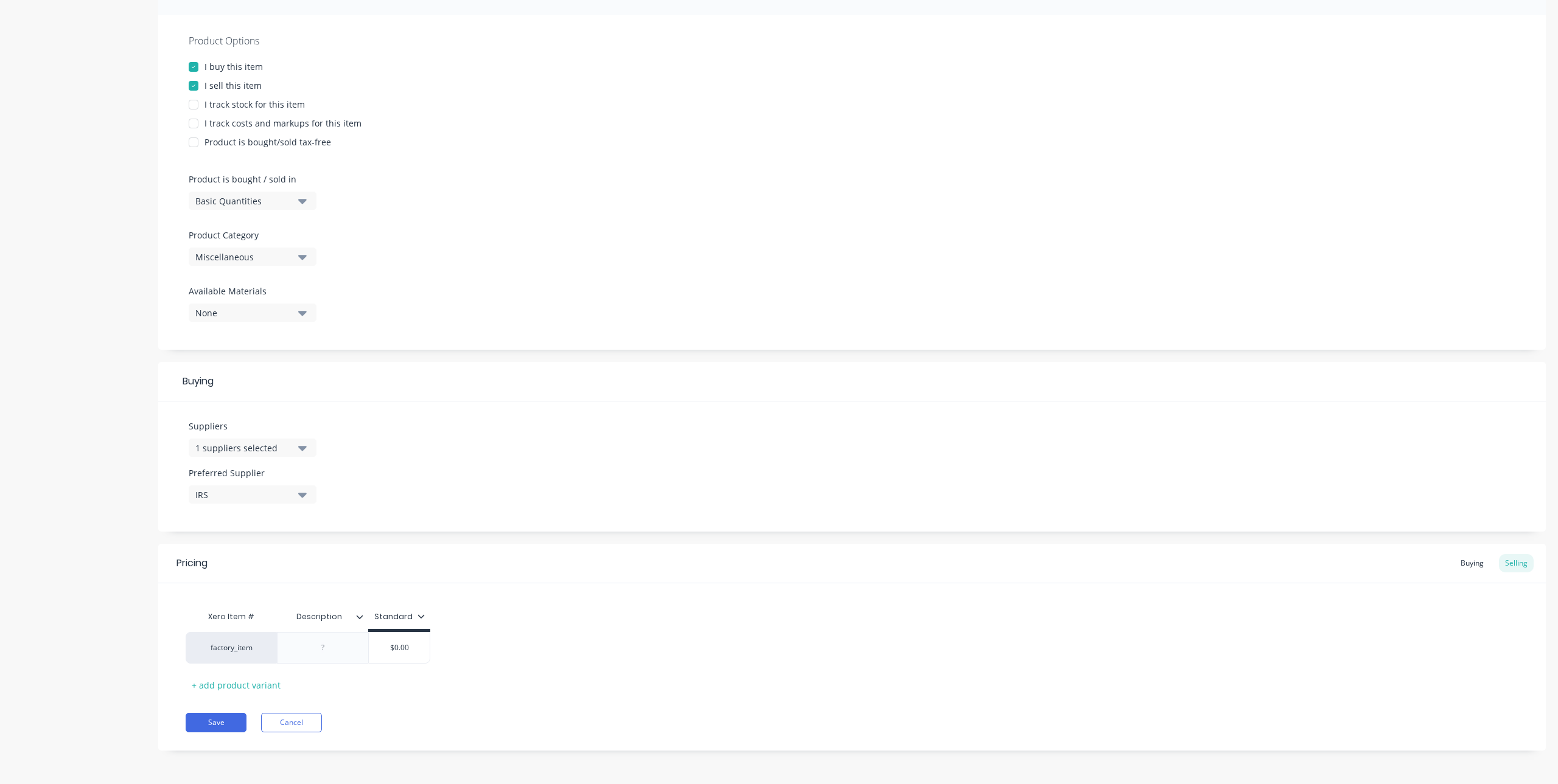
click at [346, 612] on input "Description" at bounding box center [318, 617] width 84 height 11
drag, startPoint x: 345, startPoint y: 617, endPoint x: 252, endPoint y: 617, distance: 93.0
click at [252, 617] on div "Xero Item # Description Description Standard" at bounding box center [308, 618] width 245 height 27
type input "P/N"
click at [361, 618] on icon at bounding box center [359, 617] width 7 height 7
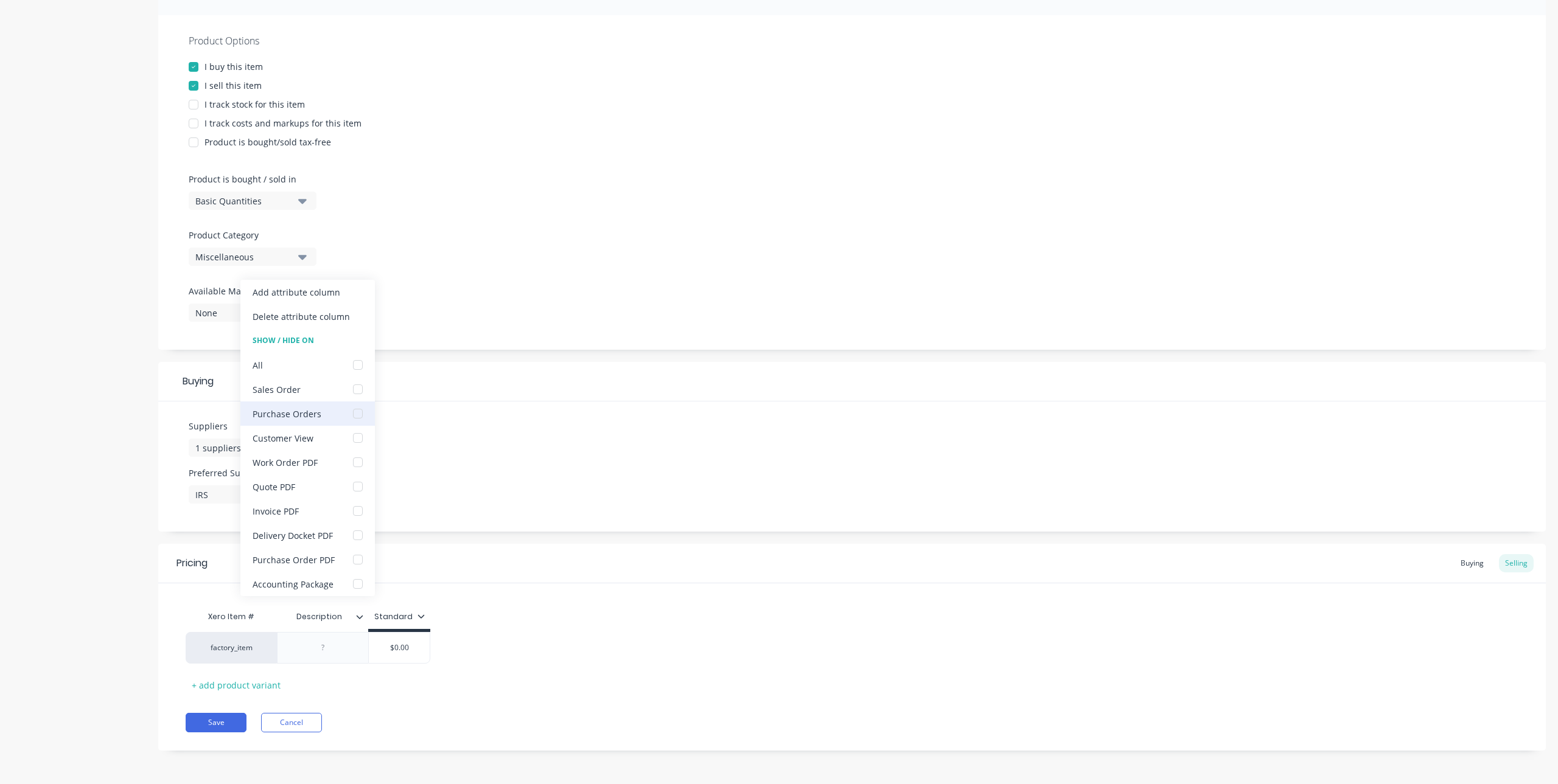
click at [356, 412] on div at bounding box center [357, 414] width 24 height 24
click at [347, 650] on div at bounding box center [323, 648] width 61 height 16
type textarea "x"
drag, startPoint x: 264, startPoint y: 613, endPoint x: 257, endPoint y: 613, distance: 7.0
click at [257, 613] on div "Xero Item # Description Description Standard" at bounding box center [308, 618] width 245 height 27
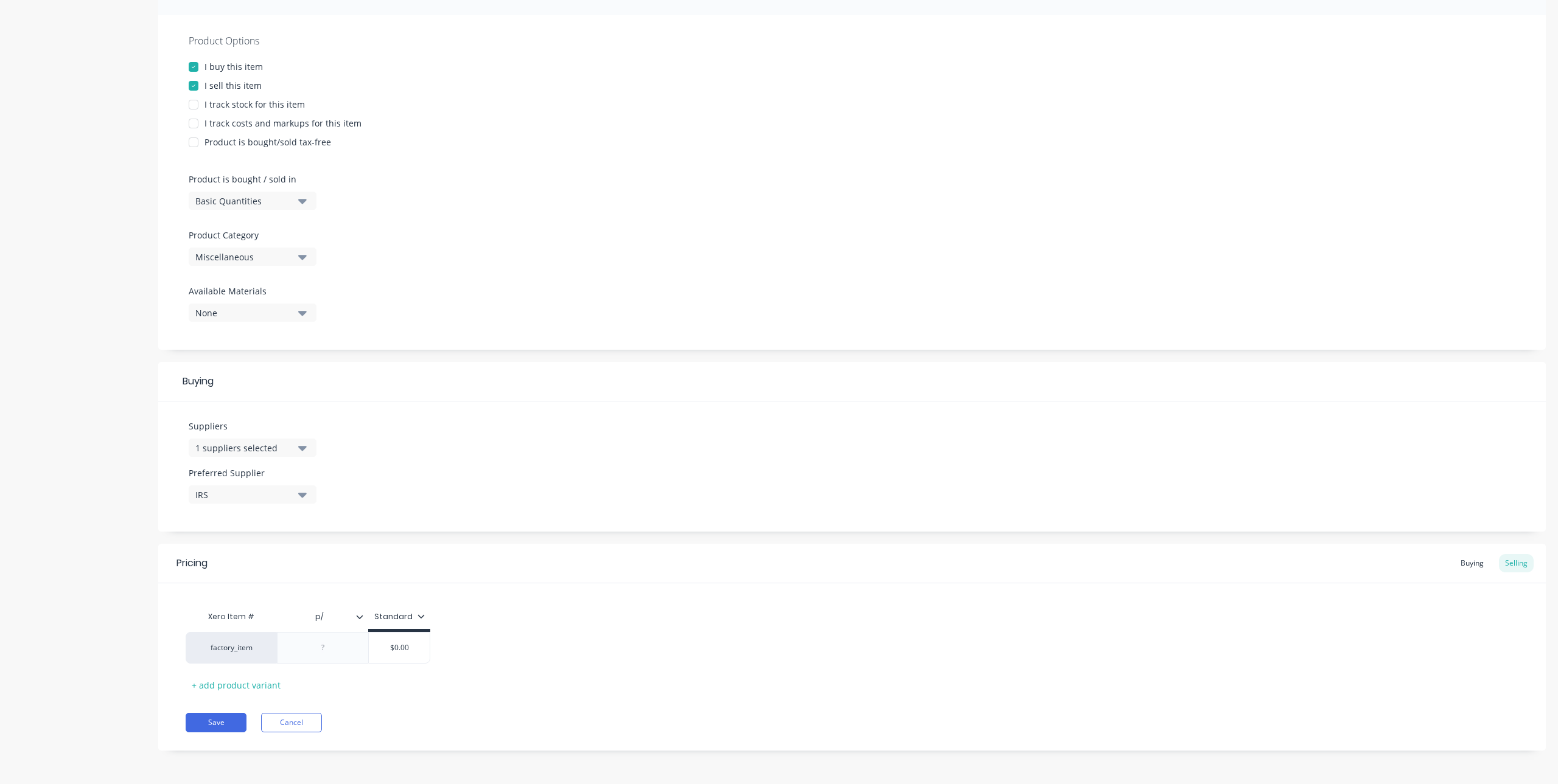
type input "p"
type input "P/N"
click at [328, 651] on div at bounding box center [323, 648] width 61 height 16
type textarea "x"
click at [324, 647] on div at bounding box center [323, 648] width 61 height 16
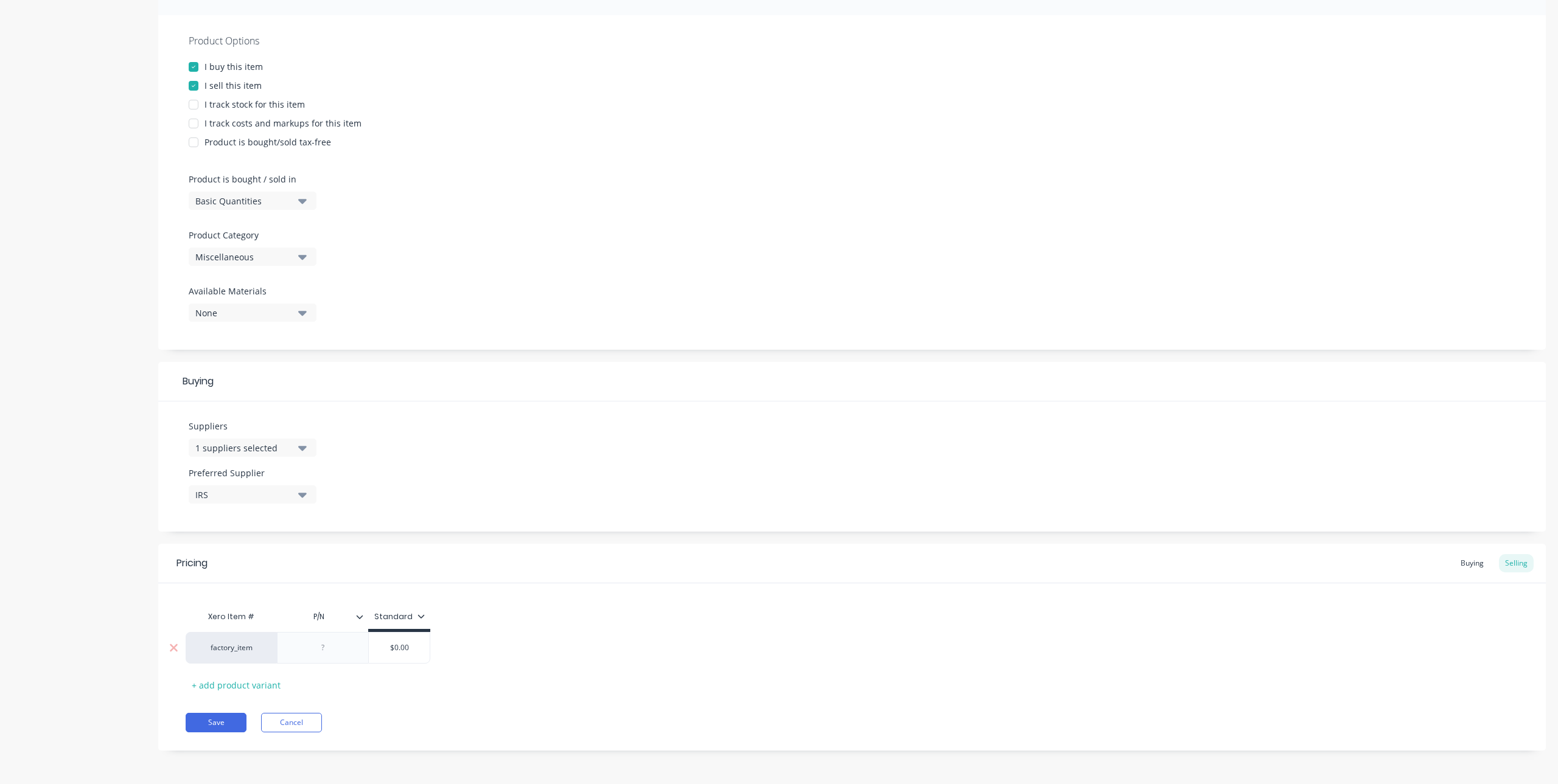
paste div
type textarea "x"
click at [371, 691] on div "Xero Item # P/N Standard factory_item A2231-025 $0.00 + add product variant" at bounding box center [852, 650] width 1333 height 90
click at [1461, 563] on div "Buying" at bounding box center [1472, 564] width 35 height 19
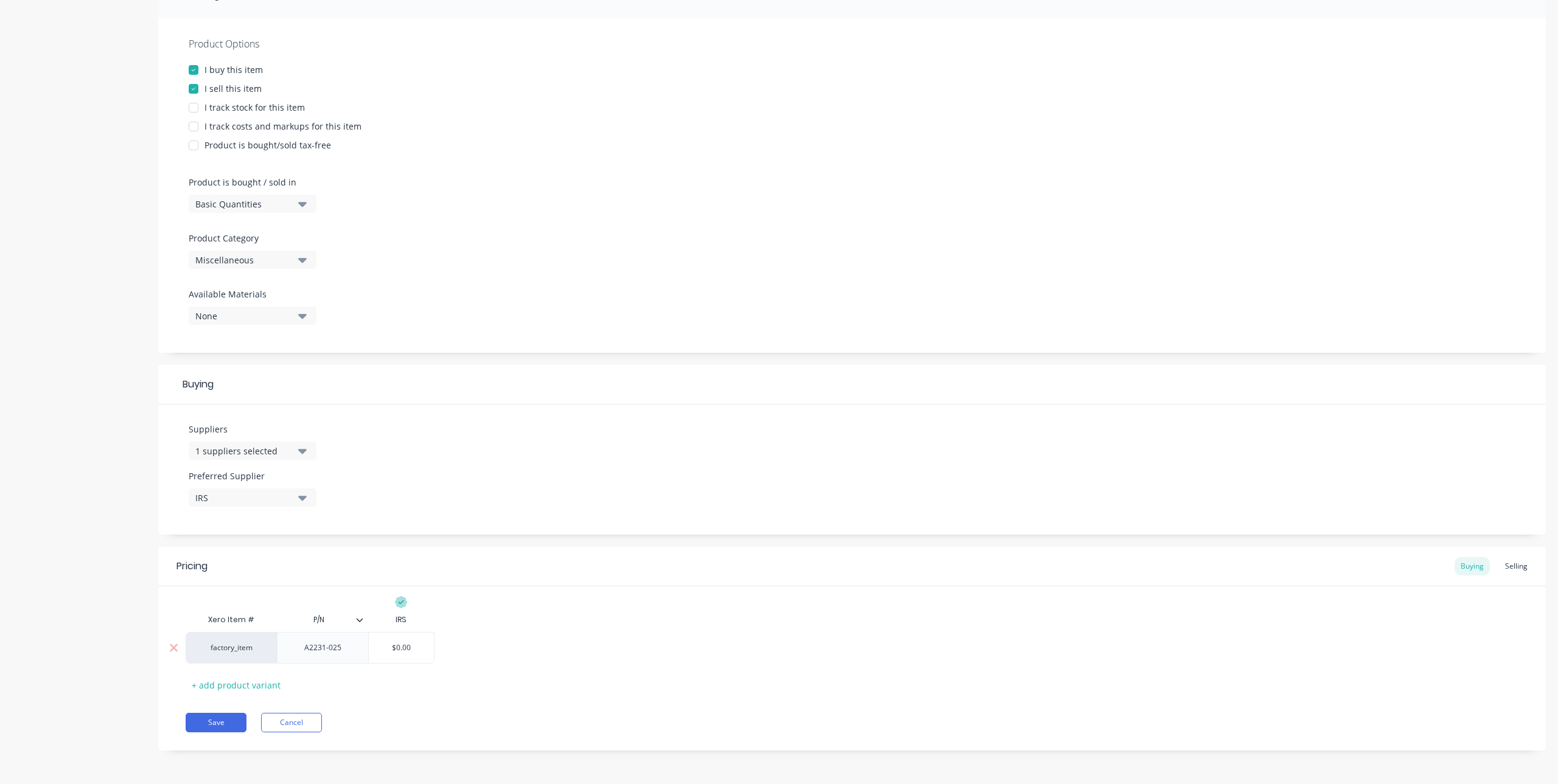
type input "$0.00"
click at [415, 646] on input "$0.00" at bounding box center [401, 648] width 65 height 11
click at [404, 653] on input "$0.00" at bounding box center [401, 648] width 65 height 11
type textarea "x"
type input "$.00"
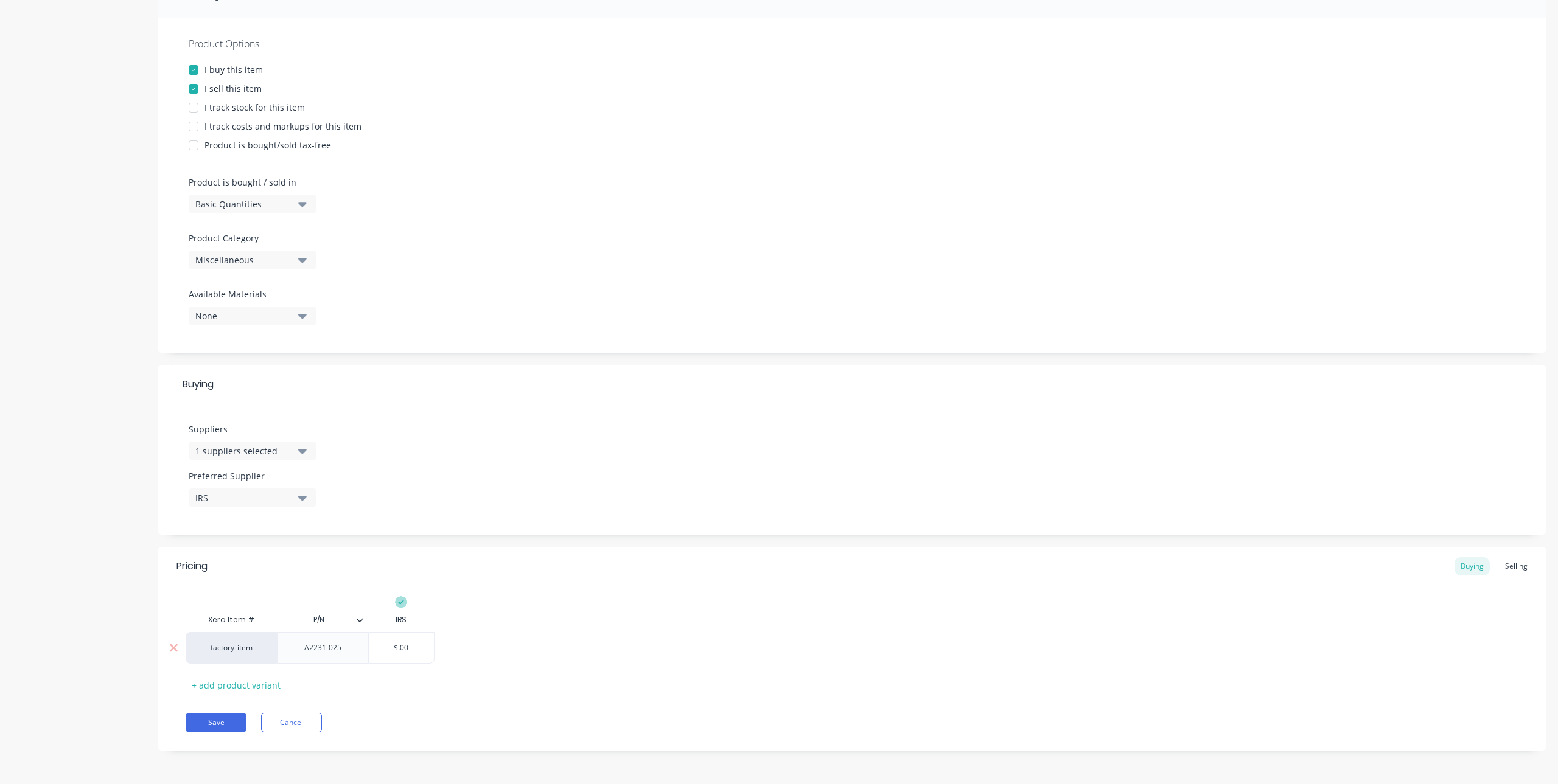
click at [419, 650] on input "$.00" at bounding box center [401, 648] width 65 height 11
drag, startPoint x: 417, startPoint y: 650, endPoint x: 393, endPoint y: 648, distance: 24.1
click at [393, 648] on input "$.00" at bounding box center [401, 648] width 65 height 11
type textarea "x"
type input "7"
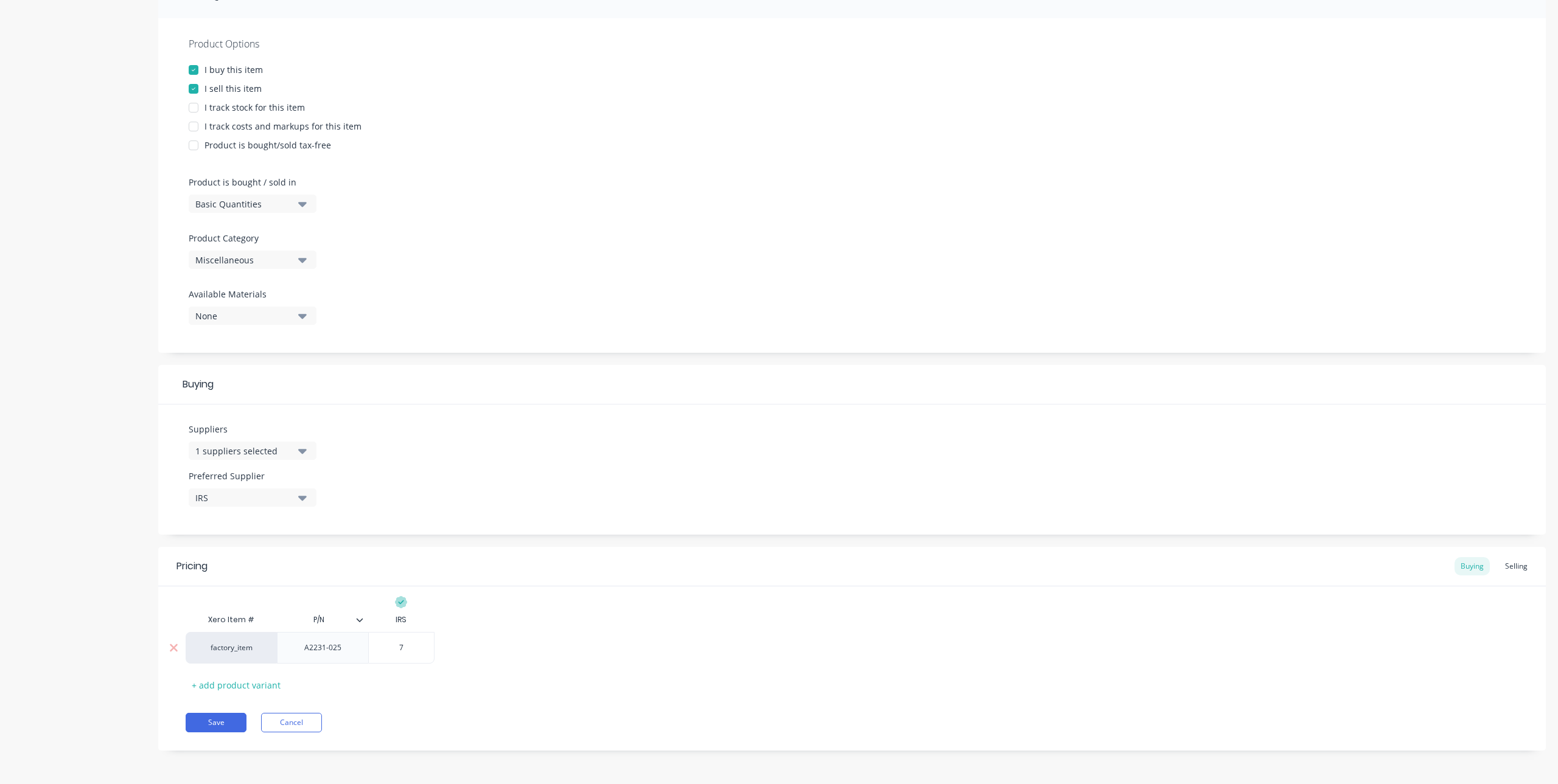
type textarea "x"
type input "76"
type textarea "x"
type input "76."
type textarea "x"
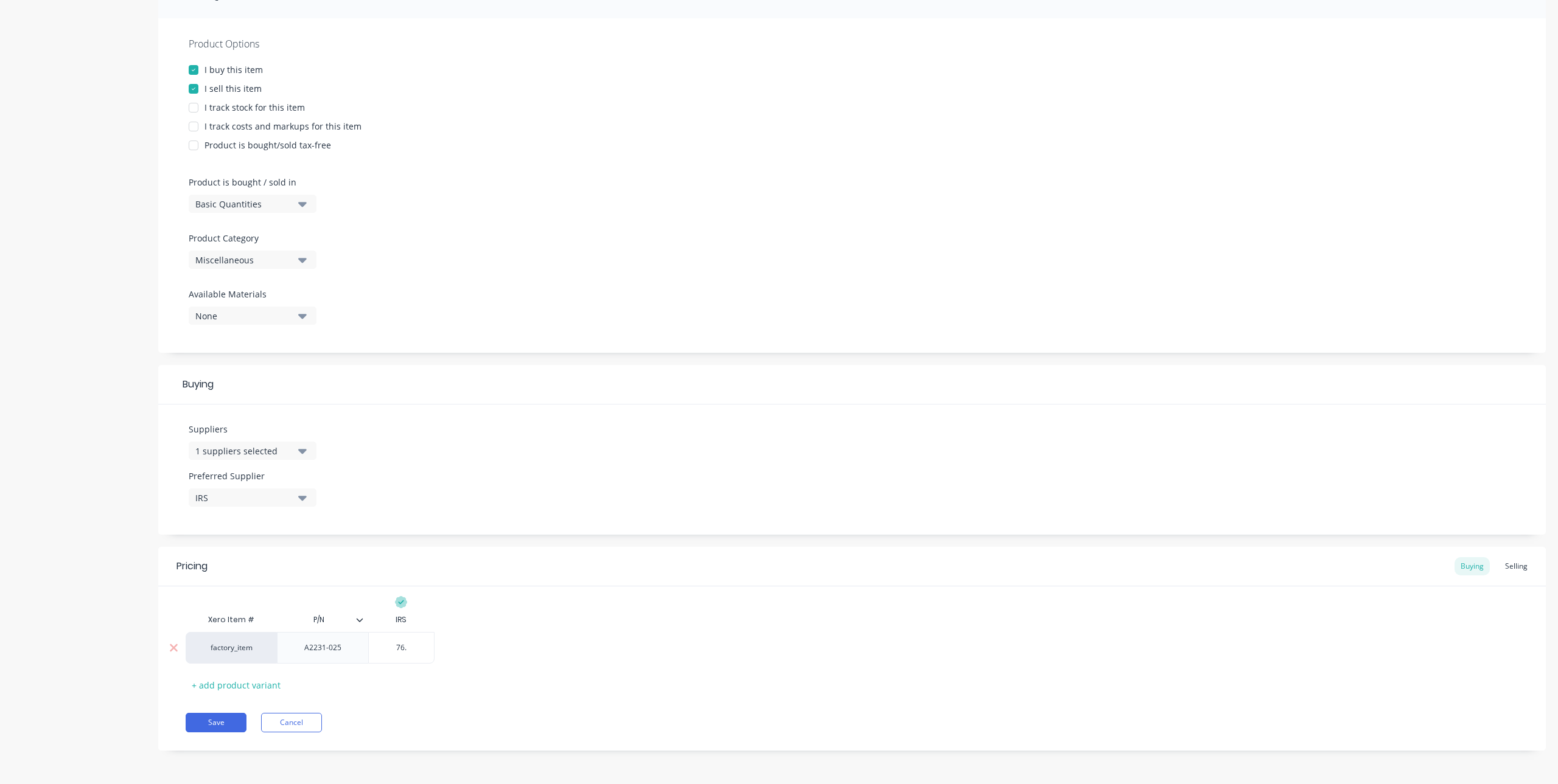
type input "76.5"
type textarea "x"
type input "76.56"
click at [498, 689] on div "Xero Item # P/N IRS factory_item A2231-025 $76.56 76.56 + add product variant" at bounding box center [852, 651] width 1333 height 87
click at [1517, 572] on div "Selling" at bounding box center [1516, 566] width 34 height 19
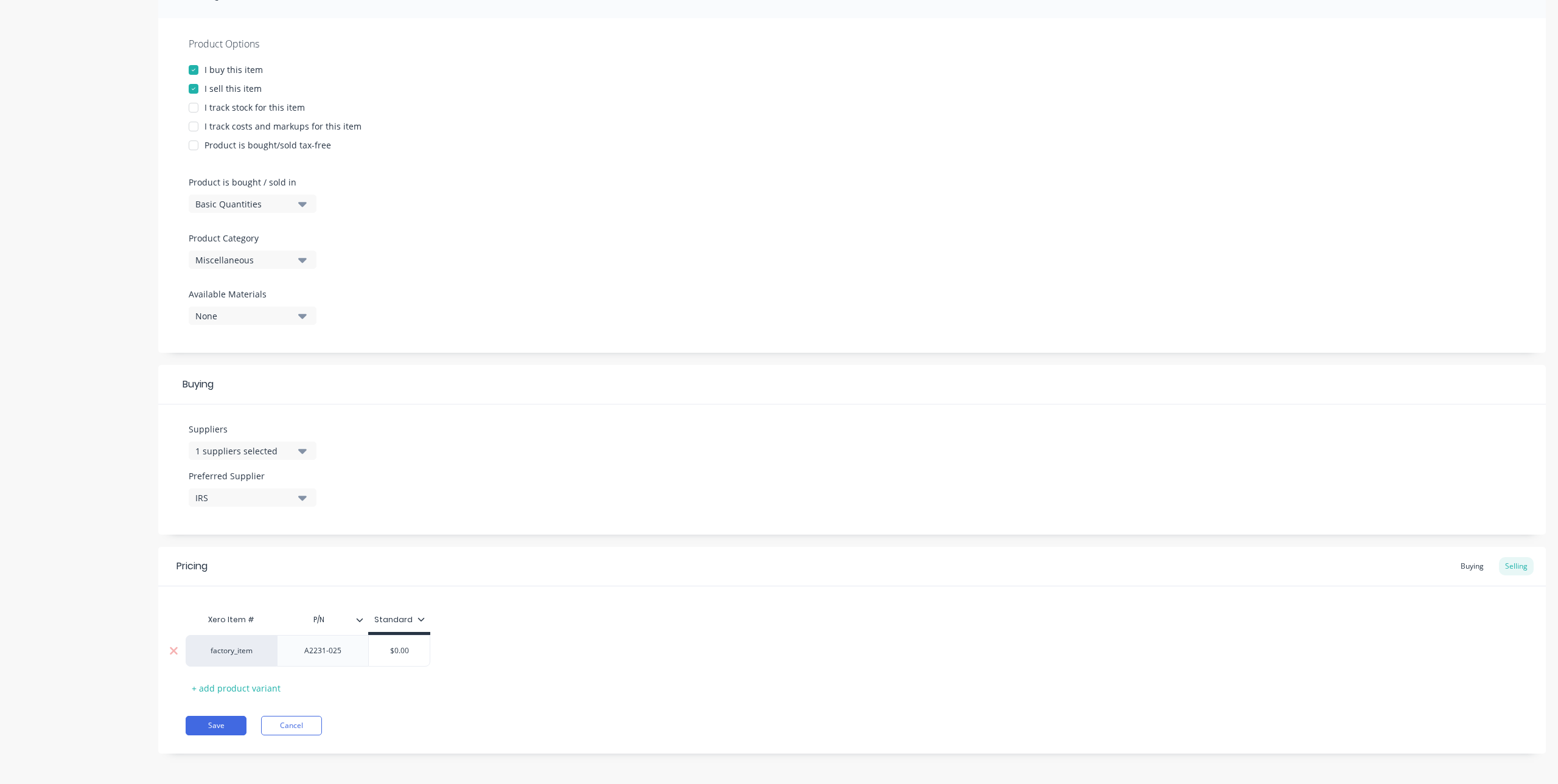
click at [395, 660] on div "$0.00" at bounding box center [399, 651] width 61 height 30
type input "$0.00"
drag, startPoint x: 382, startPoint y: 646, endPoint x: 420, endPoint y: 646, distance: 38.0
click at [420, 646] on input "$0.00" at bounding box center [399, 651] width 61 height 11
type textarea "x"
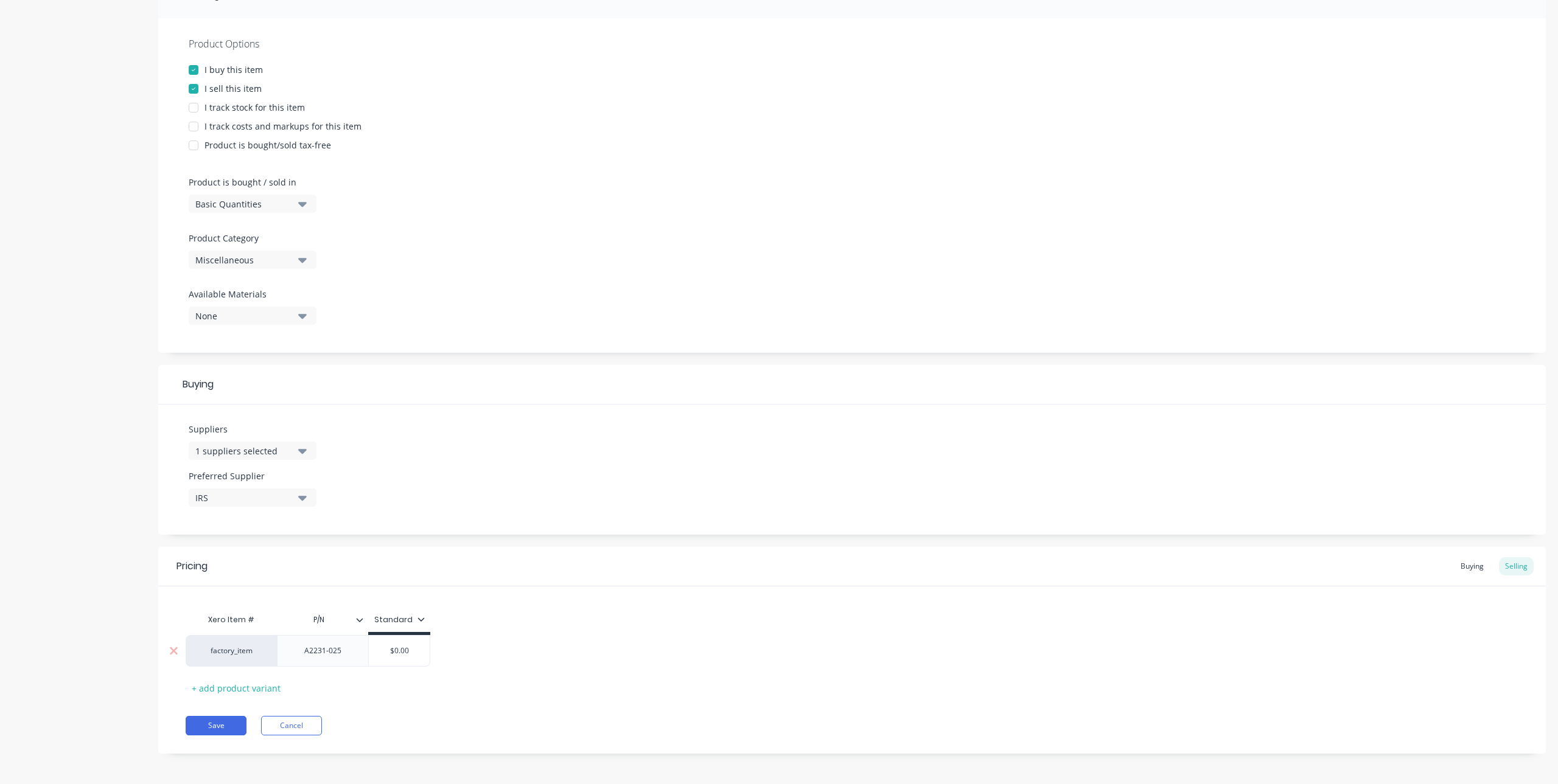
type input "1"
type textarea "x"
type input "18"
type textarea "x"
type input "185"
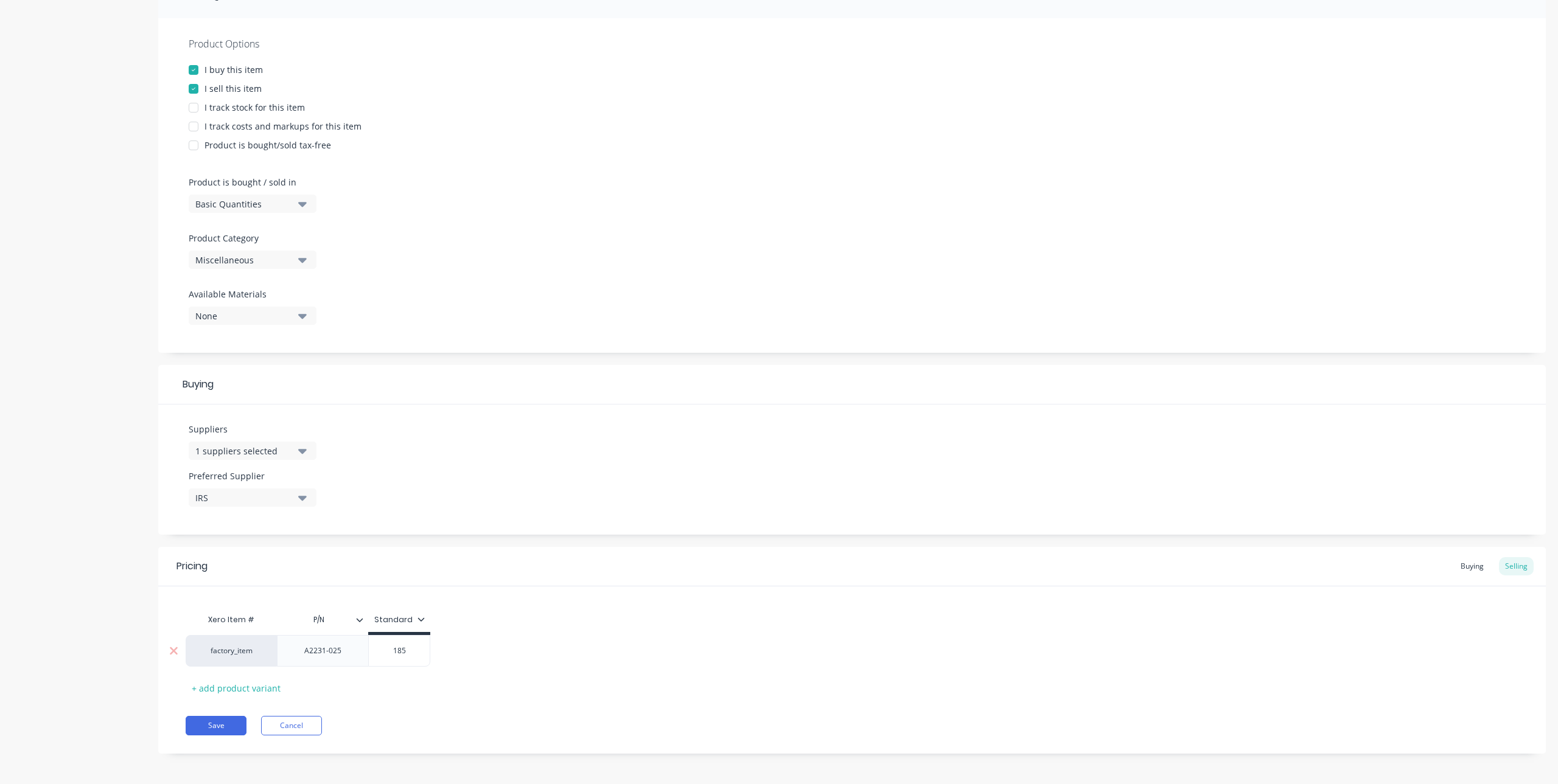
type textarea "x"
type input "185."
type textarea "x"
type input "185"
type textarea "x"
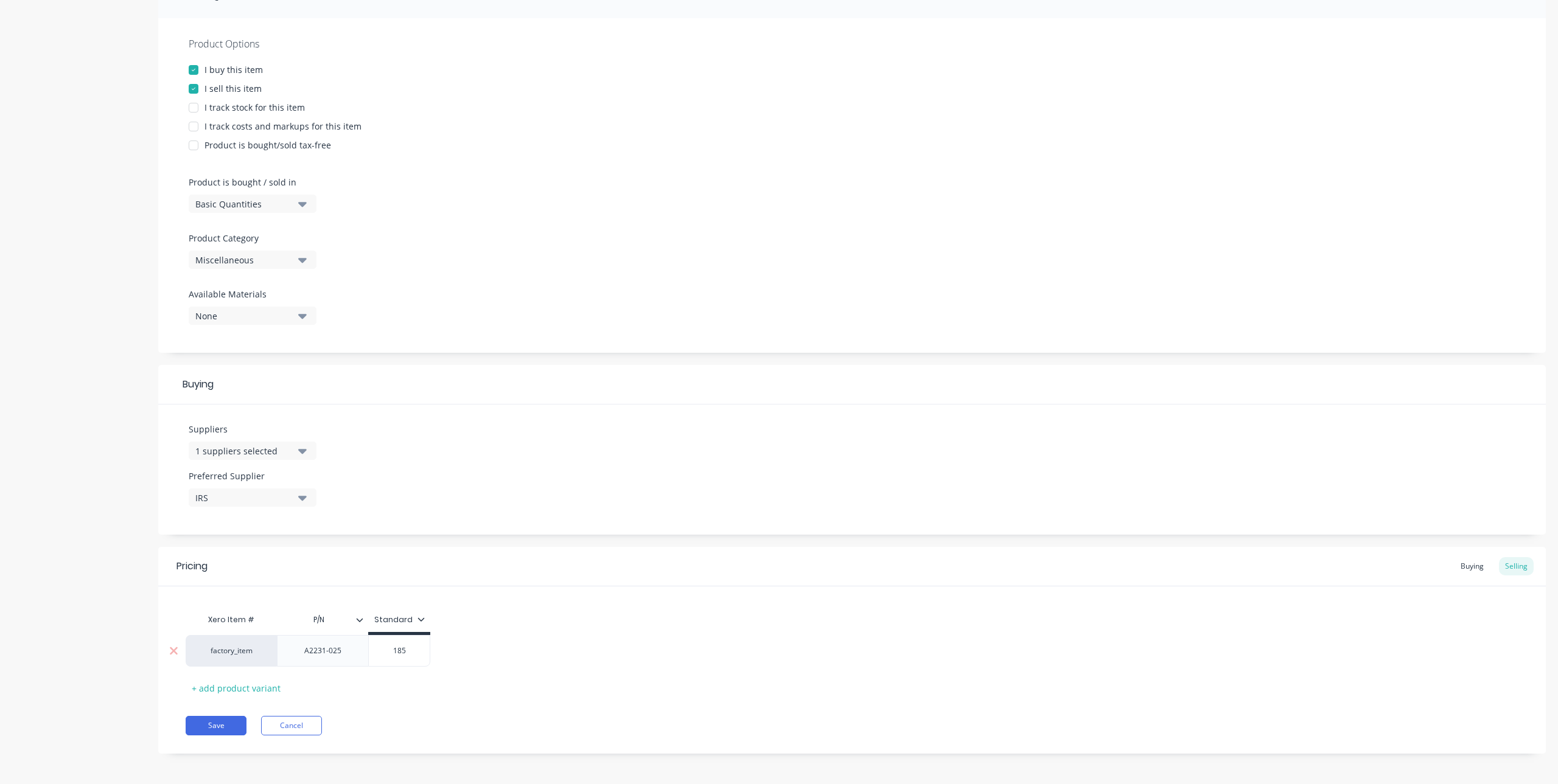
type input "18"
type textarea "x"
type input "1"
type textarea "x"
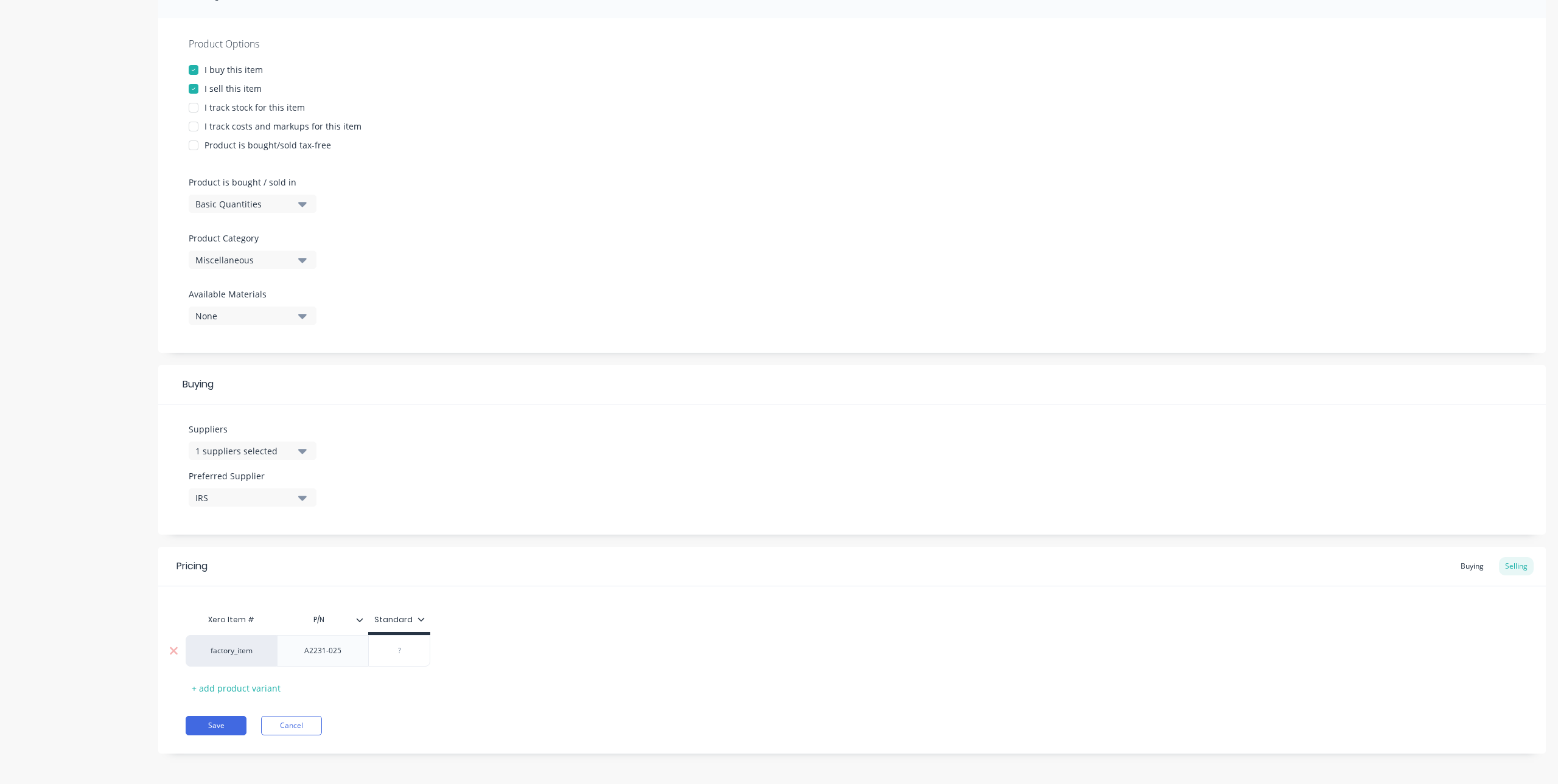
type input "1"
type textarea "x"
type input "16"
type textarea "x"
type input "168"
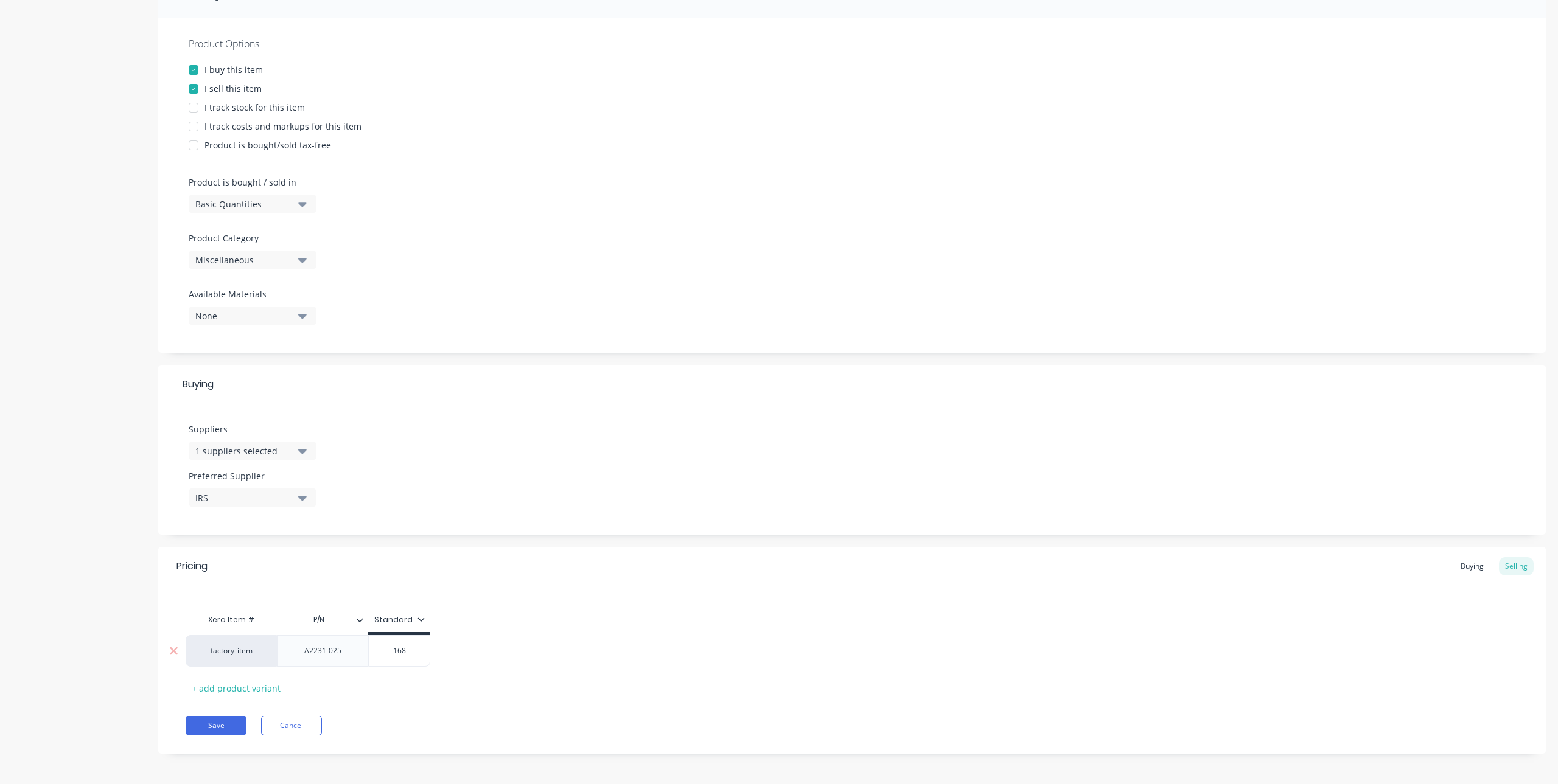
type textarea "x"
type input "168."
type textarea "x"
type input "168.4"
type textarea "x"
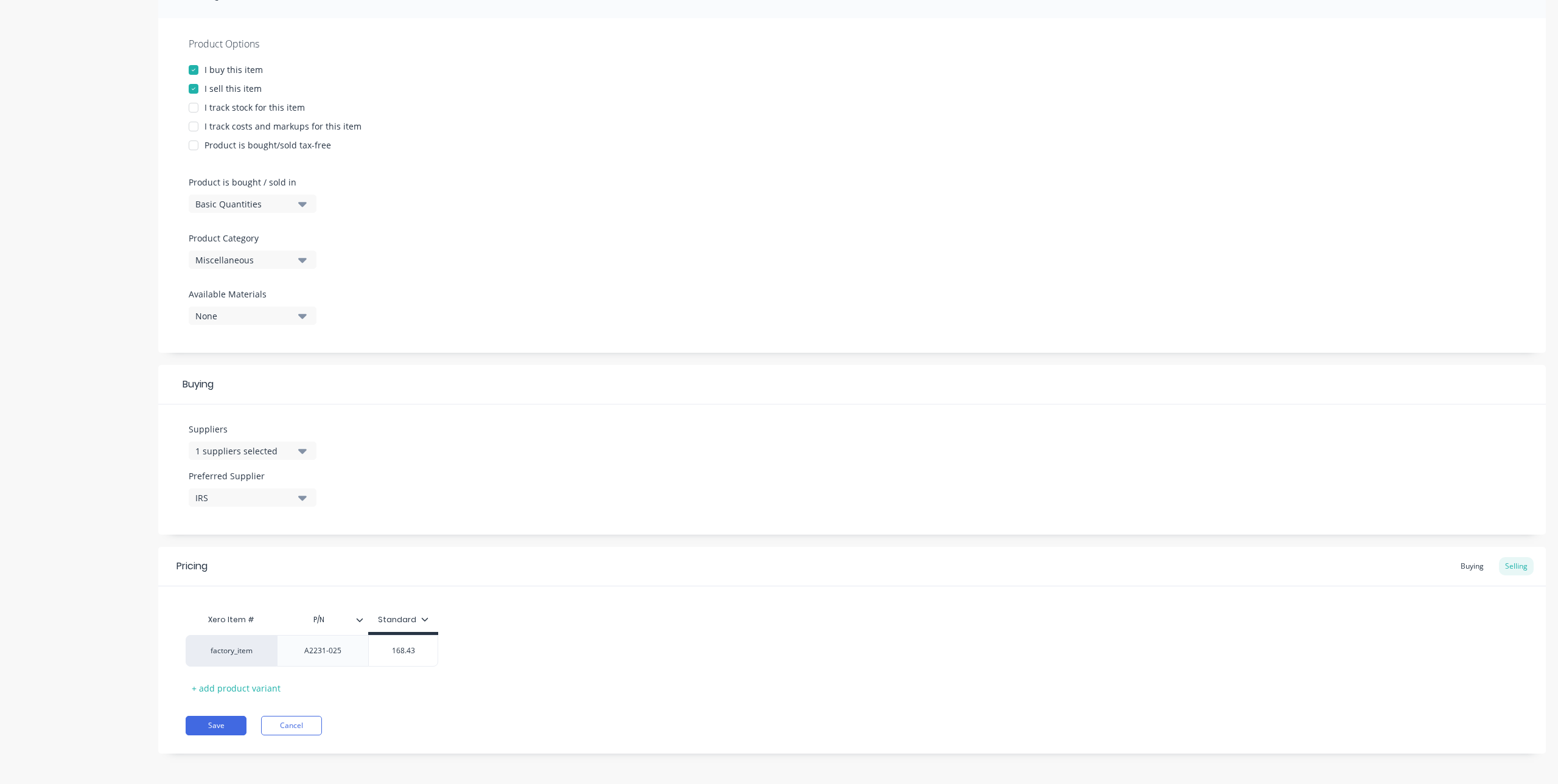
type input "168.43"
click at [412, 690] on div "Xero Item # P/N Standard factory_item A2231-025 $168.43 168.43 + add product va…" at bounding box center [852, 653] width 1333 height 90
click at [228, 717] on button "Save" at bounding box center [216, 722] width 61 height 19
type textarea "x"
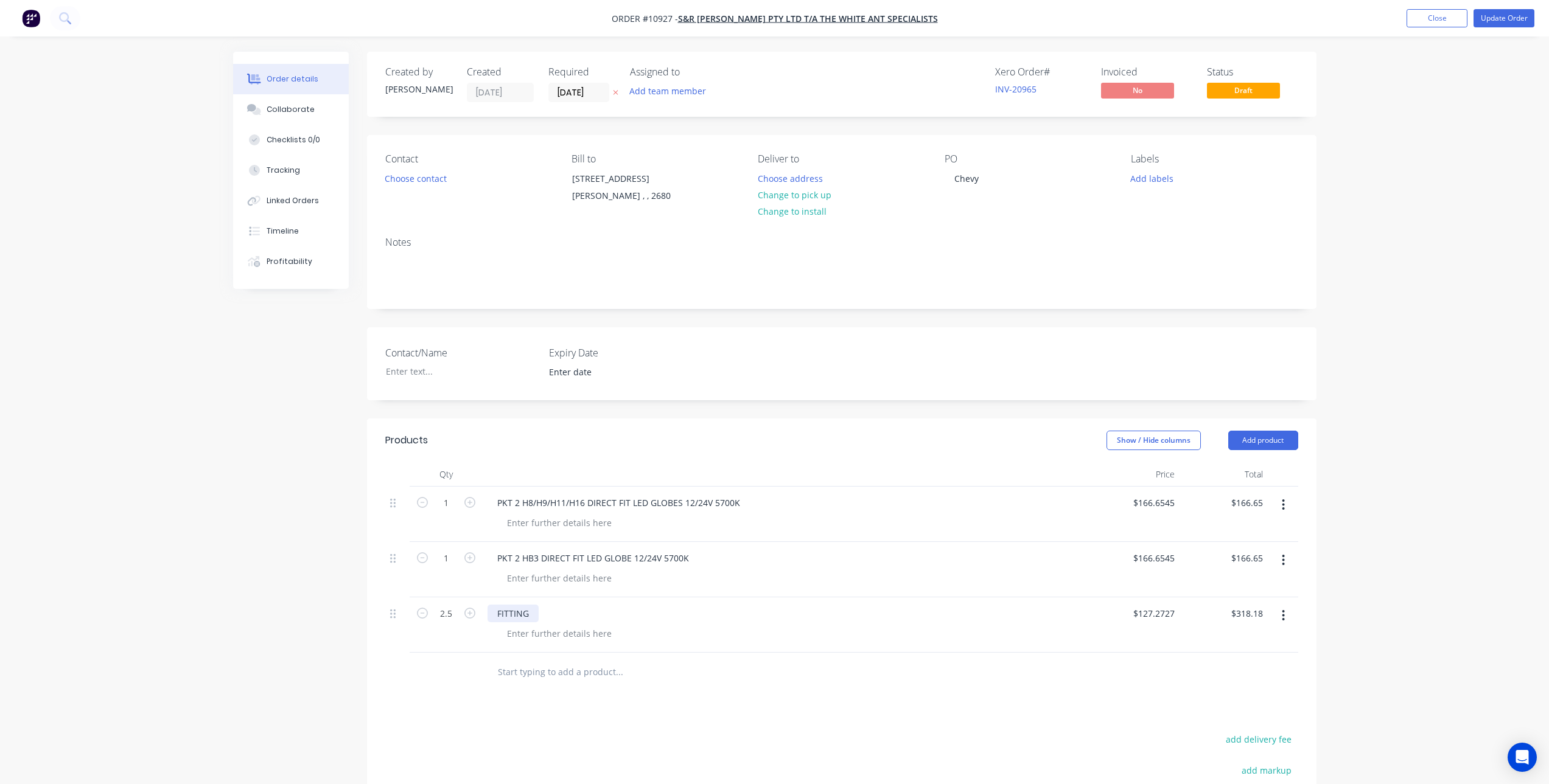
click at [534, 617] on div "FITTING" at bounding box center [513, 613] width 51 height 18
click at [546, 673] on input "text" at bounding box center [619, 672] width 244 height 24
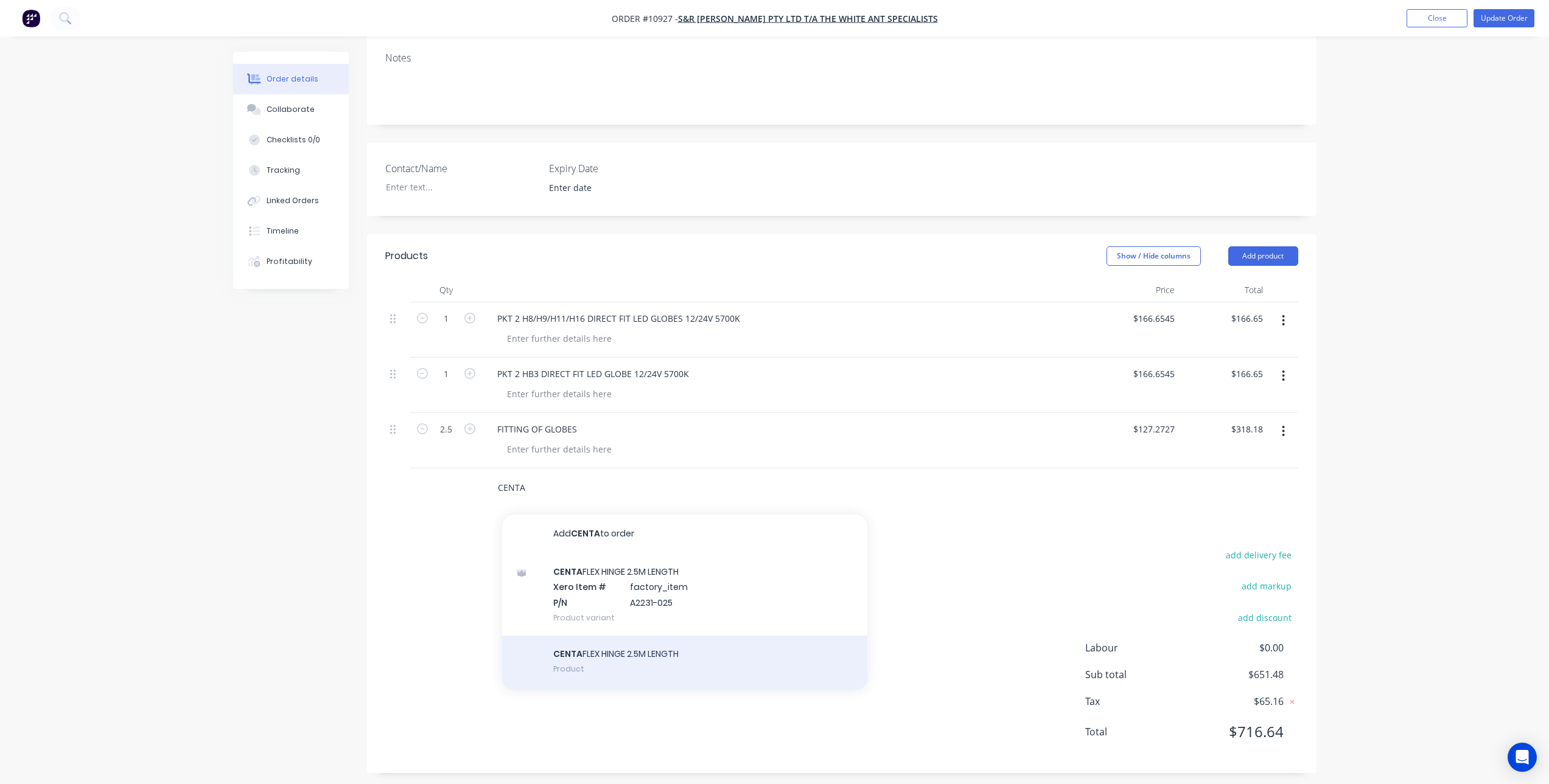
scroll to position [192, 0]
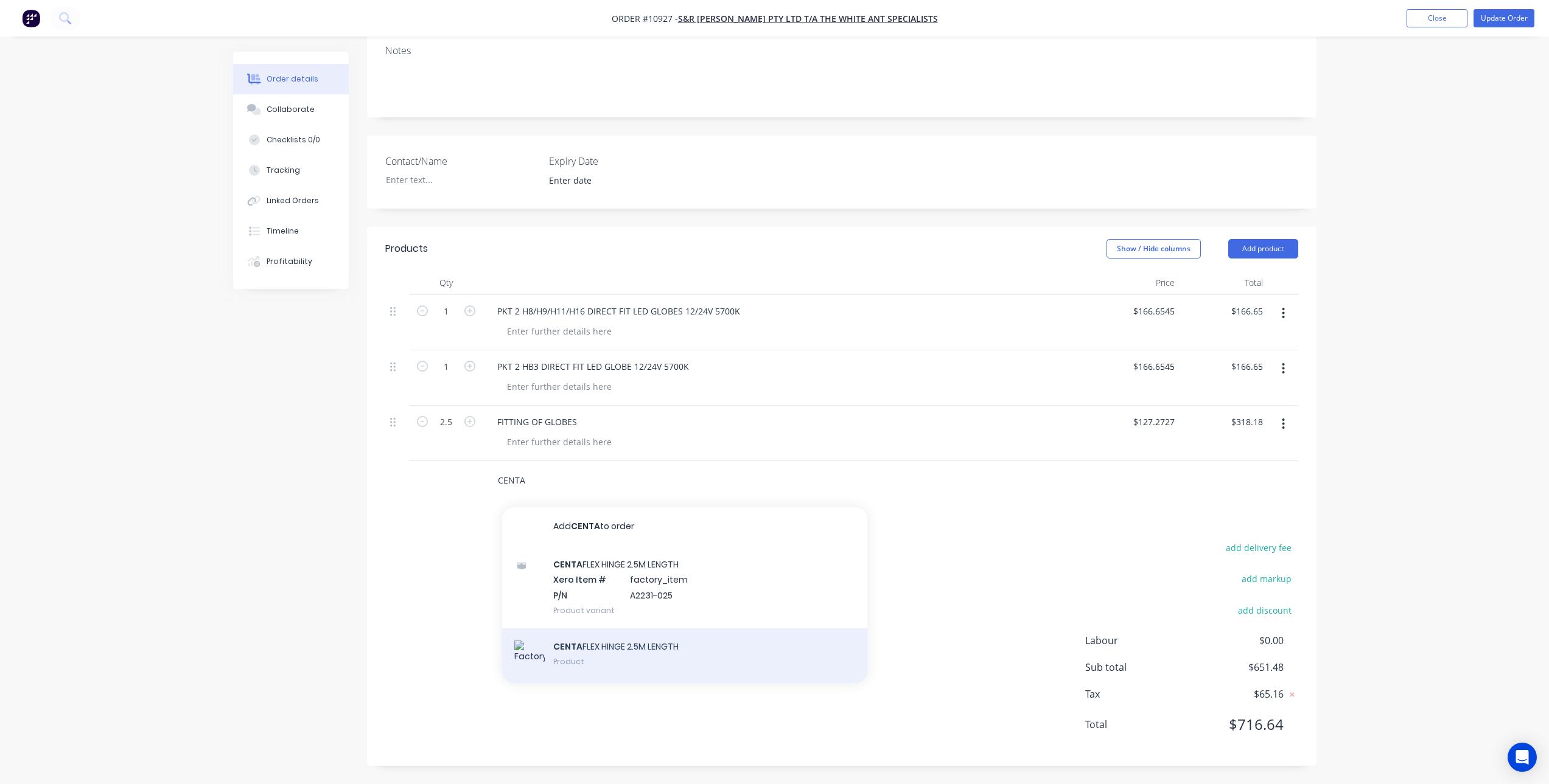
type input "CENTA"
click at [663, 654] on div "CENTA FLEX HINGE 2.5M LENGTH Product" at bounding box center [685, 656] width 365 height 55
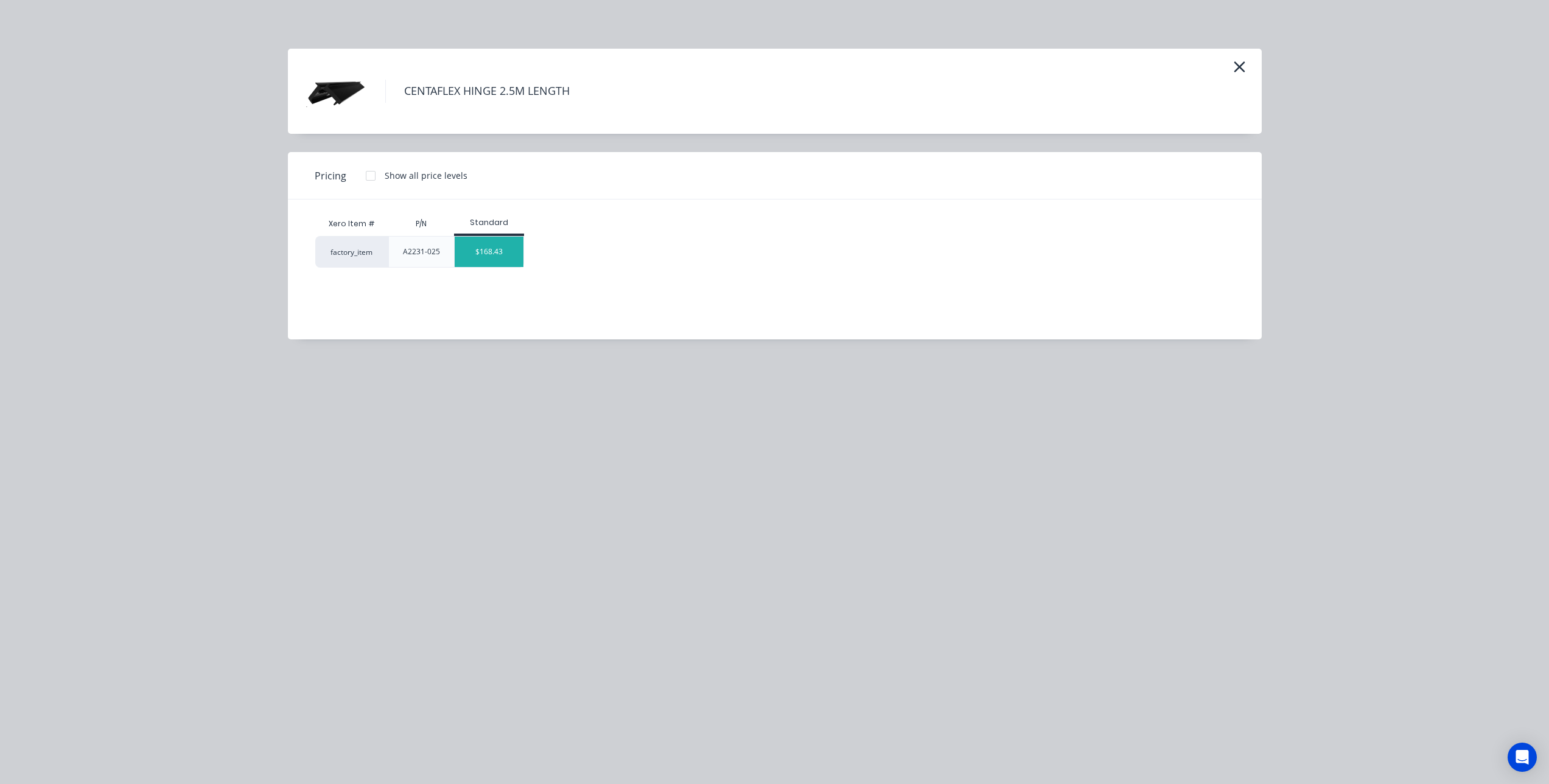
click at [473, 244] on div "$168.43" at bounding box center [489, 252] width 69 height 30
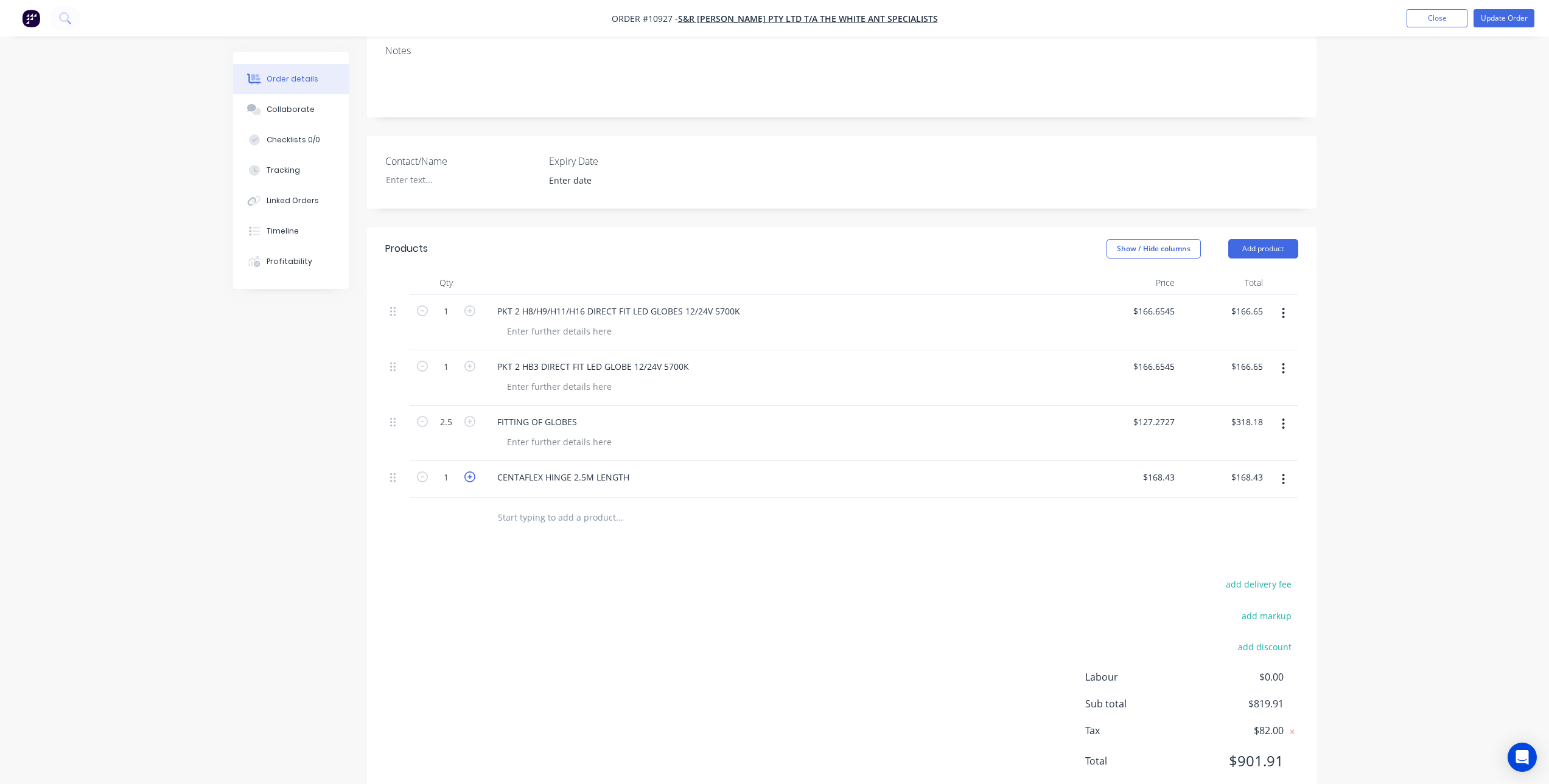
click at [471, 475] on icon "button" at bounding box center [470, 477] width 11 height 11
type input "2"
type input "$336.86"
click at [534, 541] on div "Products Show / Hide columns Add product Qty Price Total 1 PKT 2 H8/H9/H11/H16 …" at bounding box center [841, 515] width 949 height 576
click at [561, 523] on input "text" at bounding box center [619, 517] width 244 height 24
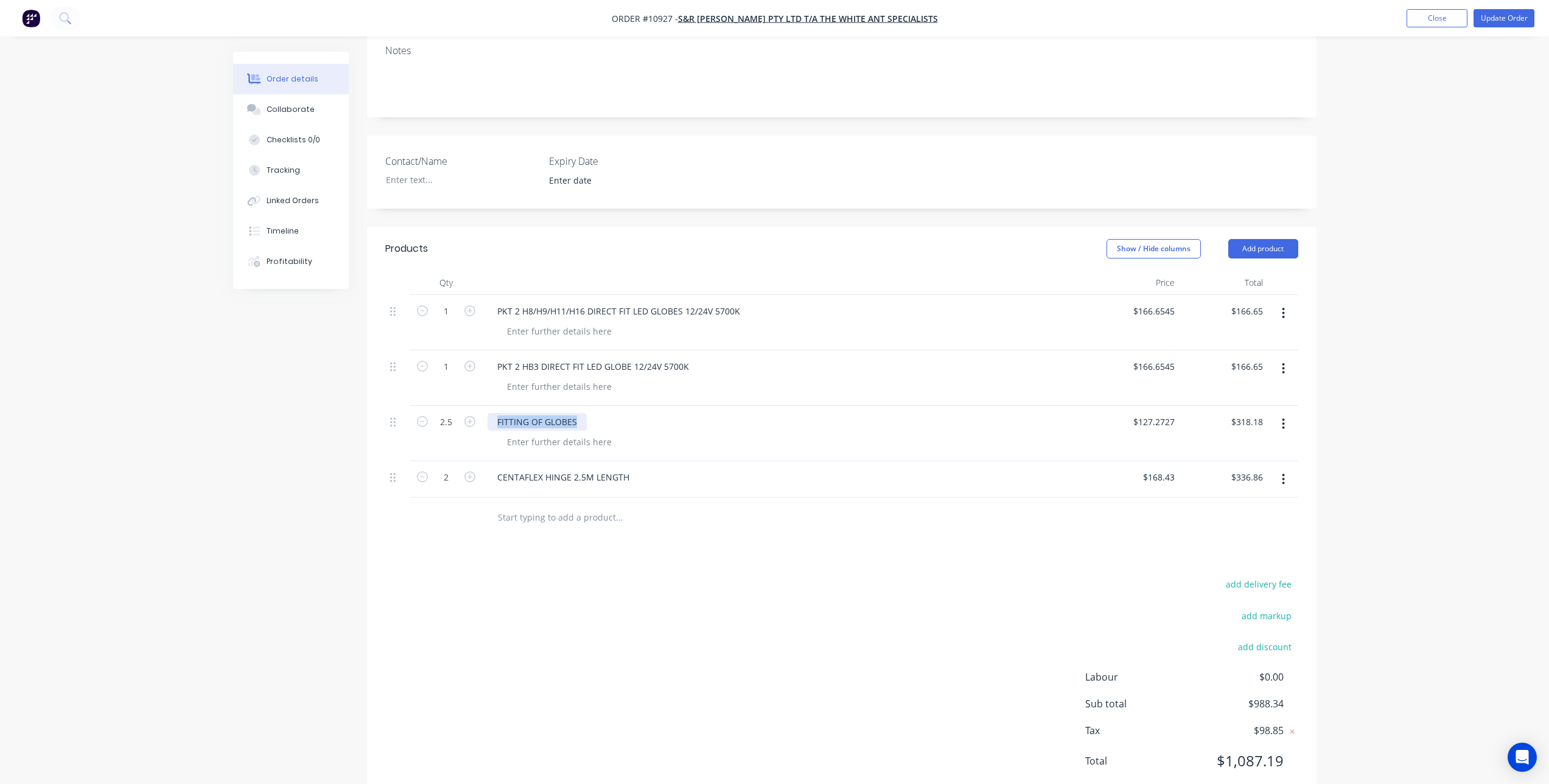
drag, startPoint x: 582, startPoint y: 421, endPoint x: 480, endPoint y: 423, distance: 102.0
click at [480, 423] on div "2.5 FITTING OF GLOBES $127.2727 $127.2727 $318.18 $318.18" at bounding box center [841, 433] width 913 height 56
click at [532, 441] on div at bounding box center [559, 442] width 124 height 18
paste div
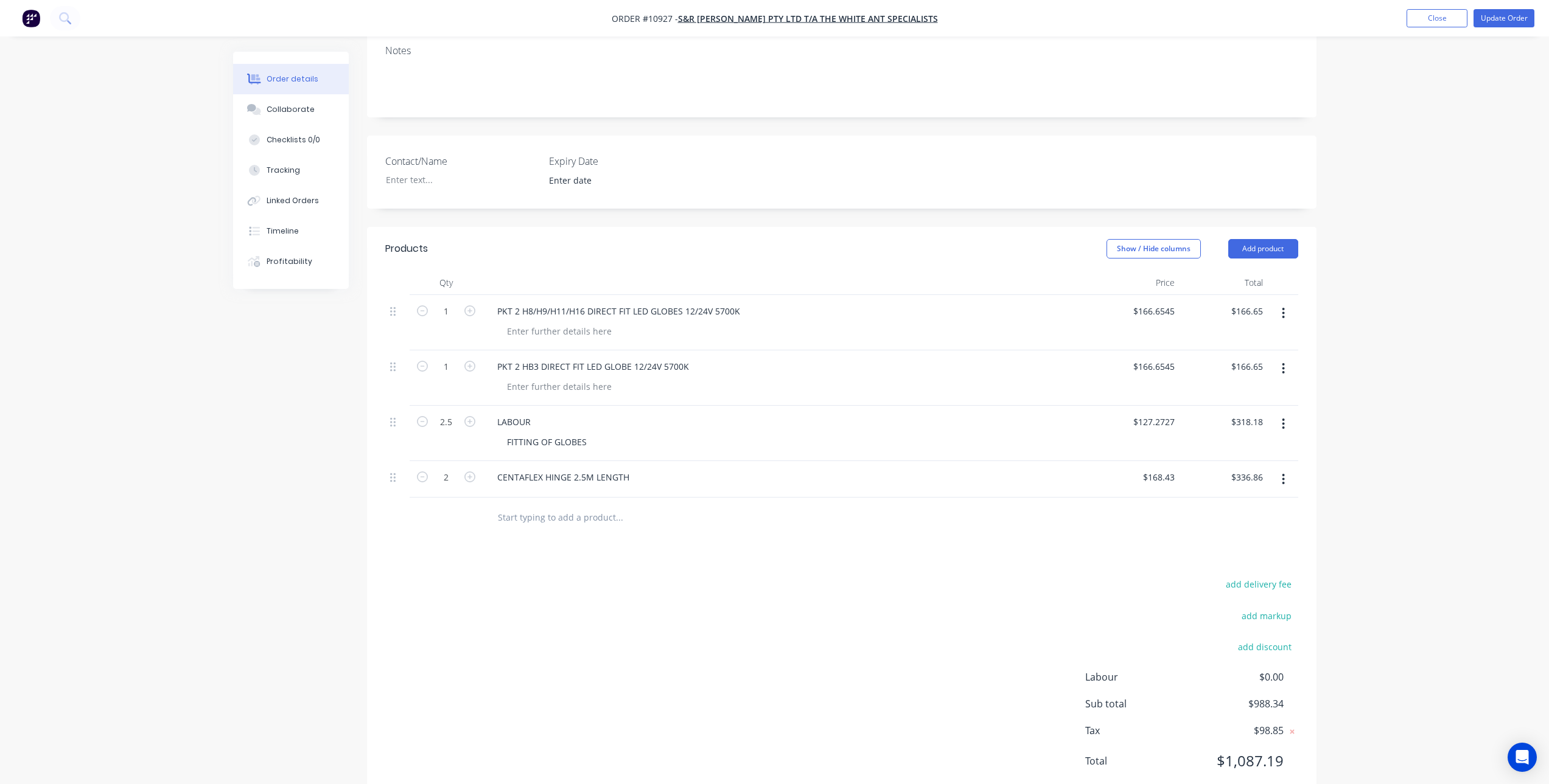
click at [545, 541] on div "Products Show / Hide columns Add product Qty Price Total 1 PKT 2 H8/H9/H11/H16 …" at bounding box center [841, 515] width 949 height 576
click at [546, 521] on input "text" at bounding box center [619, 517] width 244 height 24
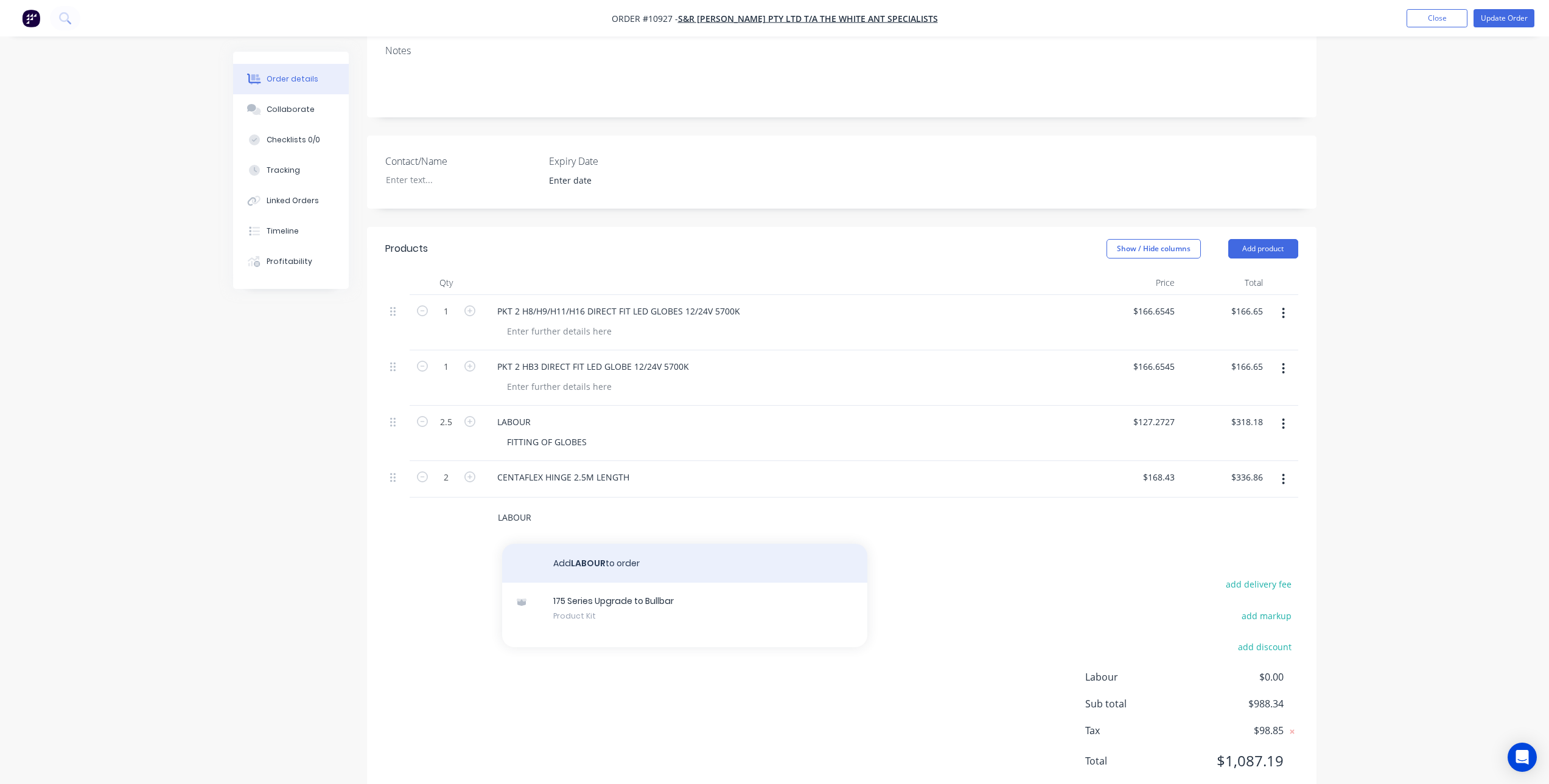
type input "LABOUR"
click at [599, 568] on button "Add LABOUR to order" at bounding box center [685, 563] width 365 height 39
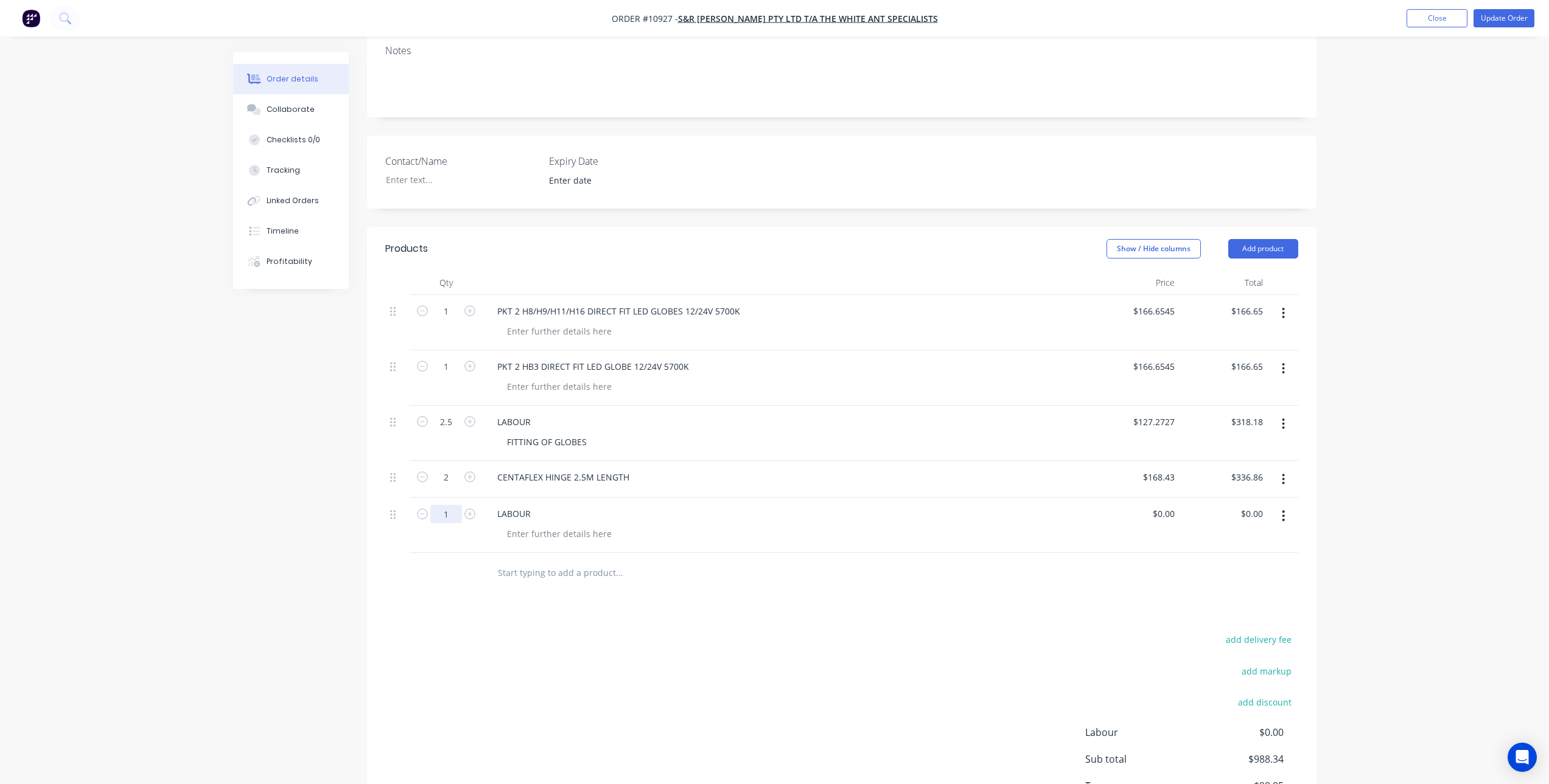
click at [455, 518] on input "1" at bounding box center [446, 514] width 32 height 19
type input "2"
type input "3"
click at [606, 639] on div "add delivery fee add markup add discount Labour $0.00 Sub total $988.34 Tax $98…" at bounding box center [841, 735] width 913 height 208
click at [1161, 519] on div "0 $0.00" at bounding box center [1135, 525] width 88 height 56
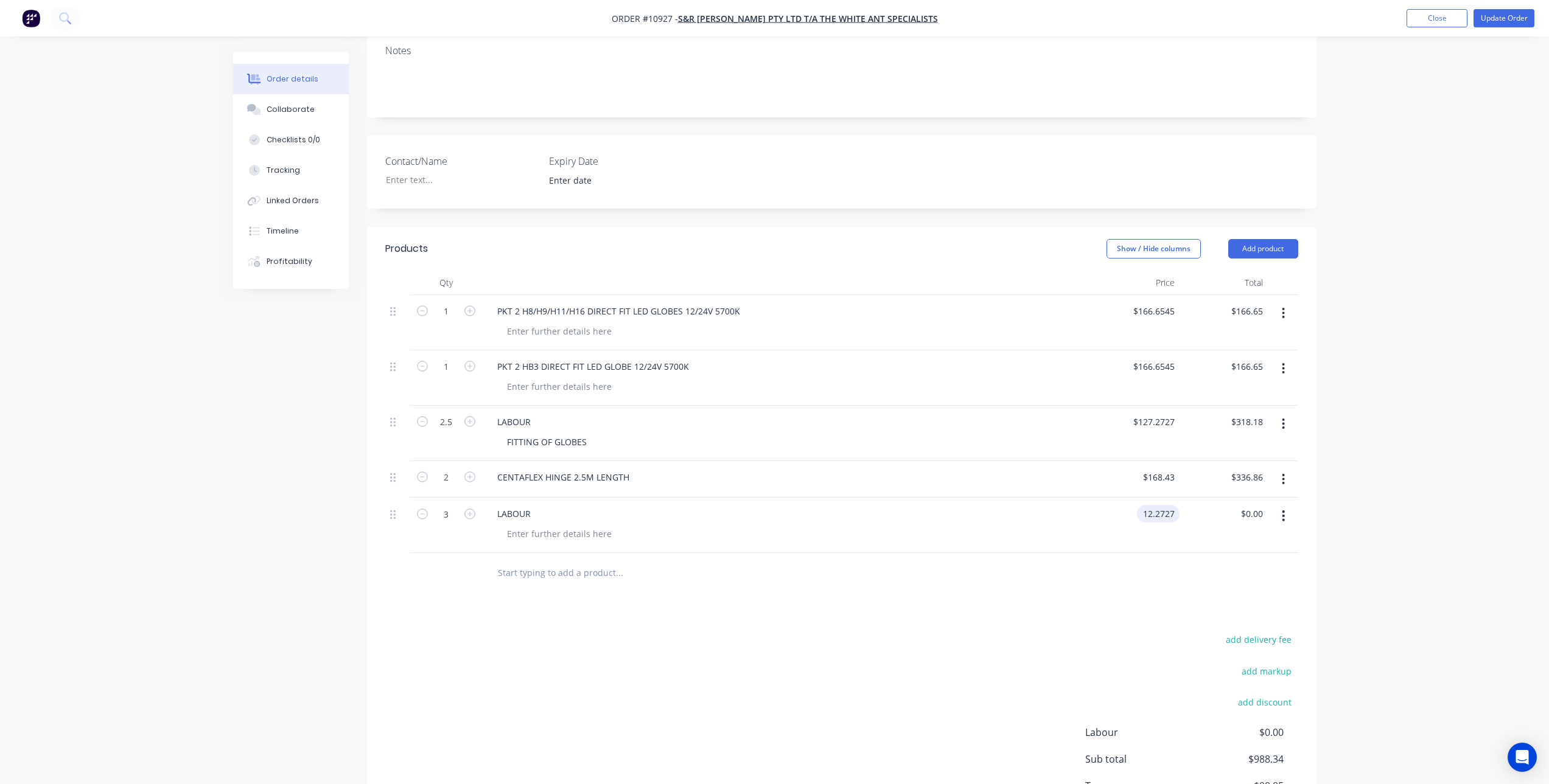
click at [1153, 512] on input "12.2727" at bounding box center [1160, 513] width 38 height 18
type input "$127.2727"
type input "$381.82"
click at [1136, 560] on div at bounding box center [841, 573] width 913 height 40
click at [567, 531] on div at bounding box center [559, 534] width 124 height 18
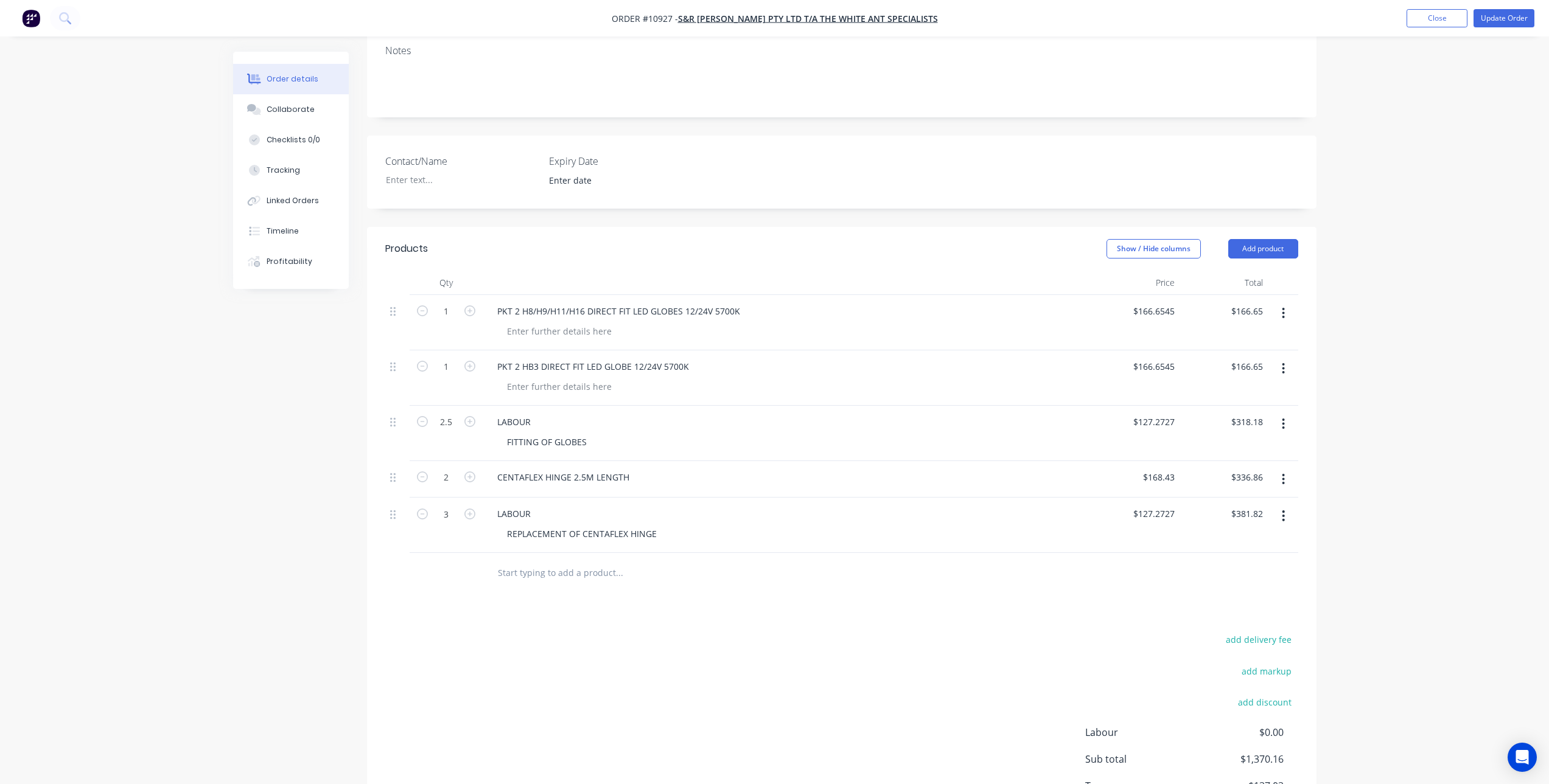
click at [665, 671] on div "add delivery fee add markup add discount Labour $0.00 Sub total $1,370.16 Tax $…" at bounding box center [841, 735] width 913 height 208
click at [544, 579] on input "text" at bounding box center [619, 572] width 244 height 24
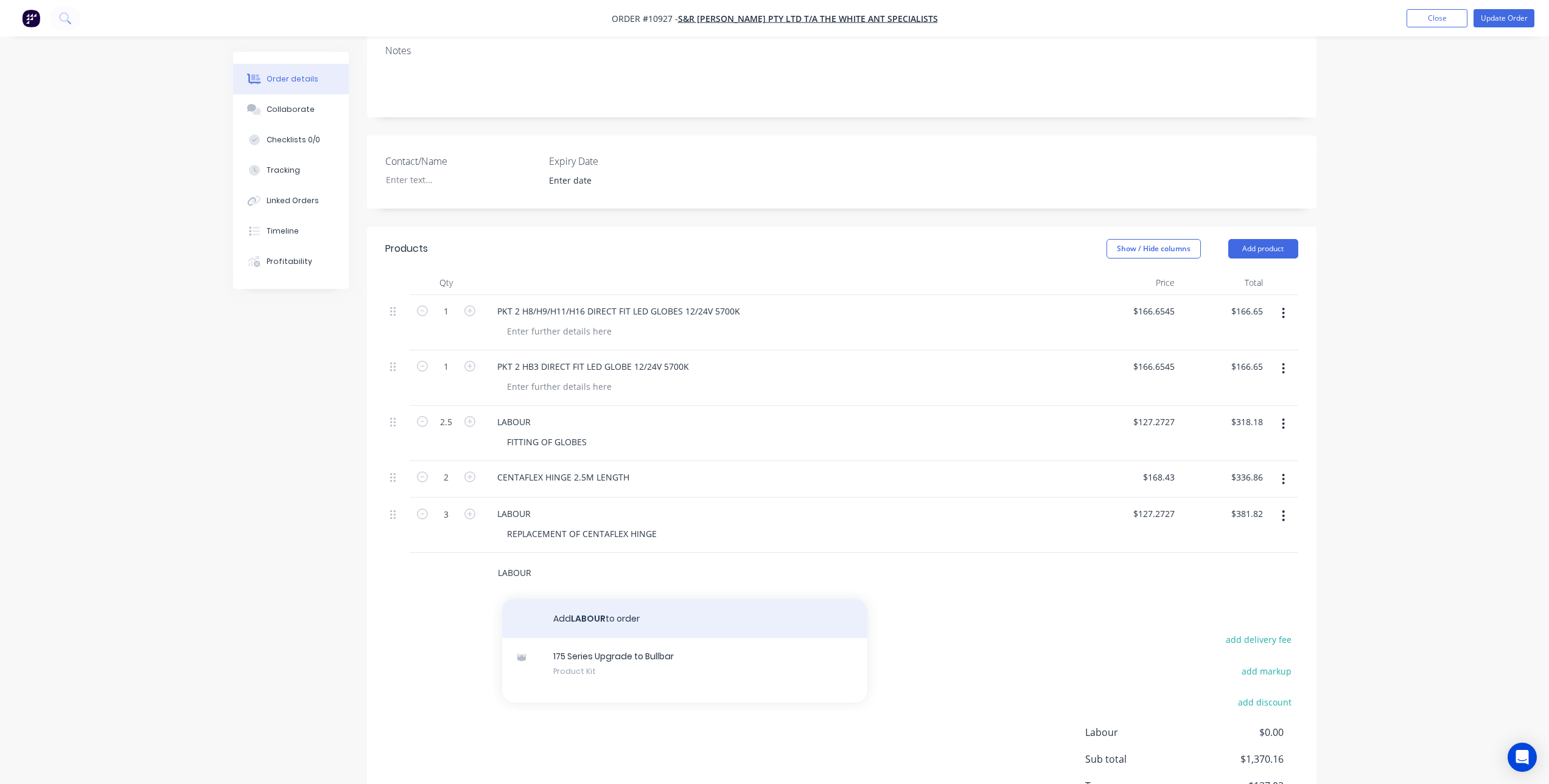
type input "LABOUR"
click at [601, 615] on button "Add LABOUR to order" at bounding box center [685, 619] width 365 height 39
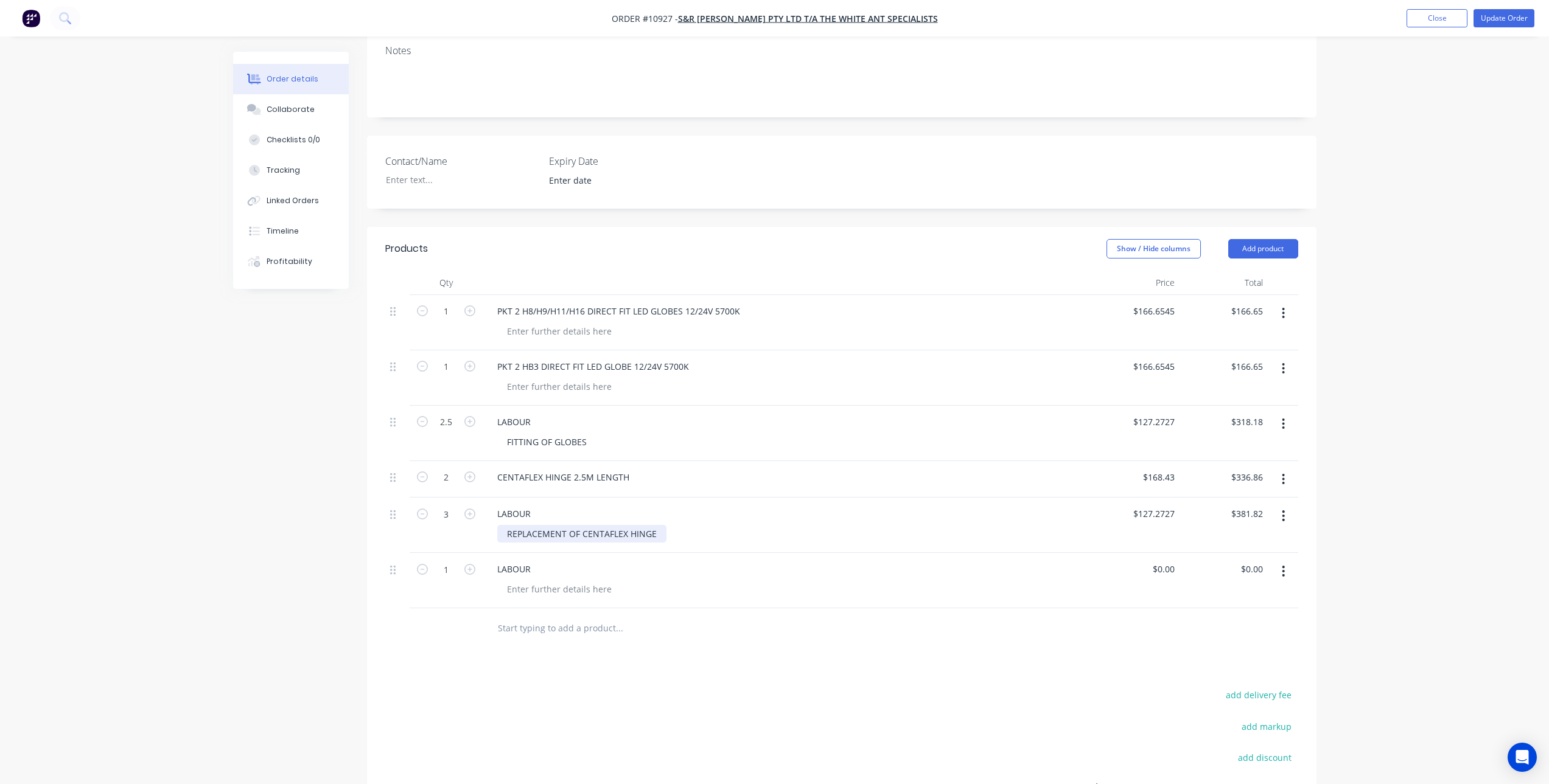
click at [553, 536] on div "REPLACEMENT OF CENTAFLEX HINGE" at bounding box center [582, 534] width 169 height 18
copy div "REPLACEMENT OF CENTAFLEX HINGE"
click at [526, 593] on div at bounding box center [559, 589] width 124 height 18
paste div
drag, startPoint x: 543, startPoint y: 627, endPoint x: 560, endPoint y: 631, distance: 17.5
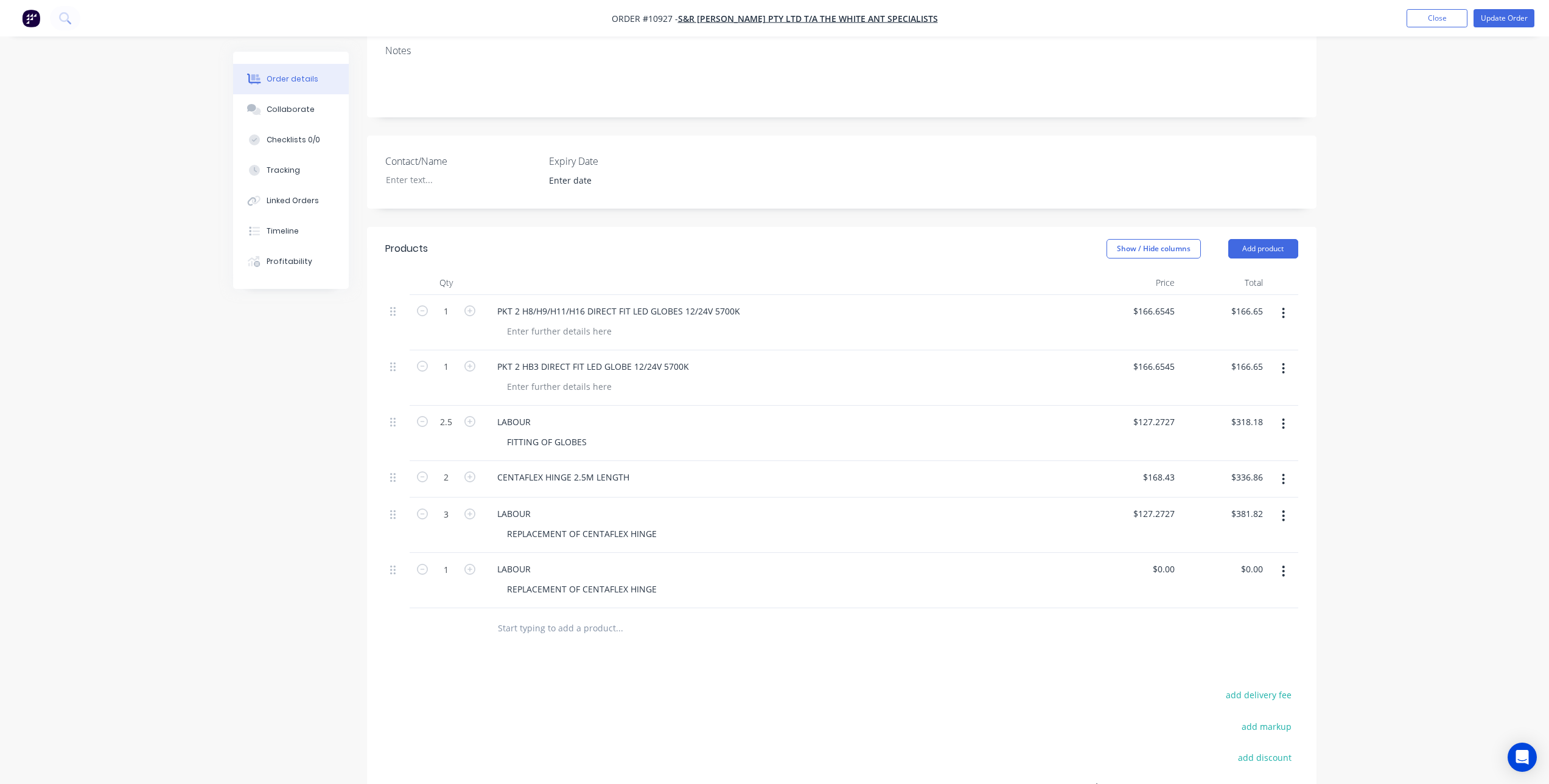
click at [544, 627] on input "text" at bounding box center [619, 628] width 244 height 24
click at [1176, 570] on input "0" at bounding box center [1166, 569] width 28 height 18
type input "$0.00"
click at [604, 631] on input "text" at bounding box center [619, 628] width 244 height 24
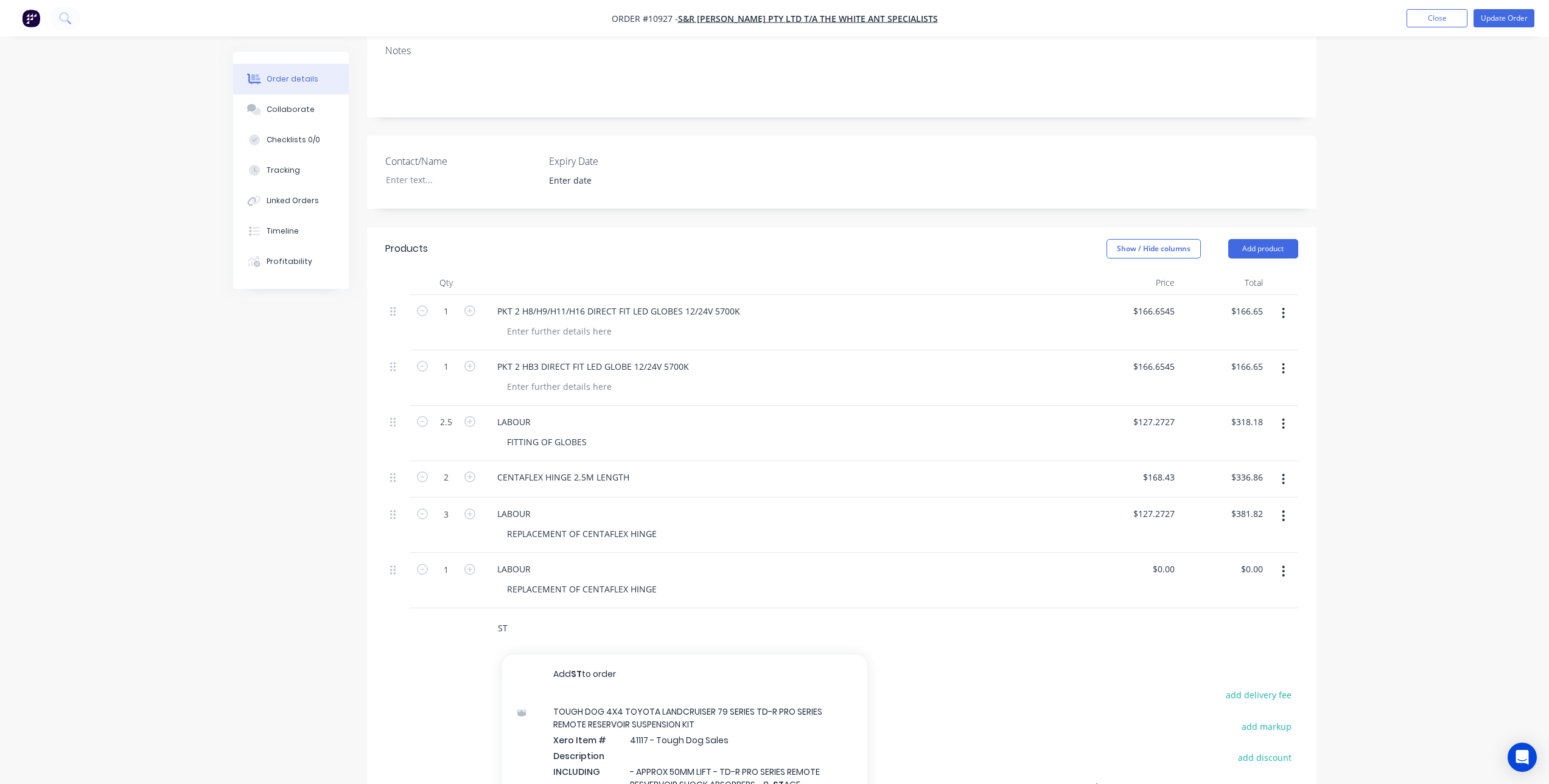
type input "S"
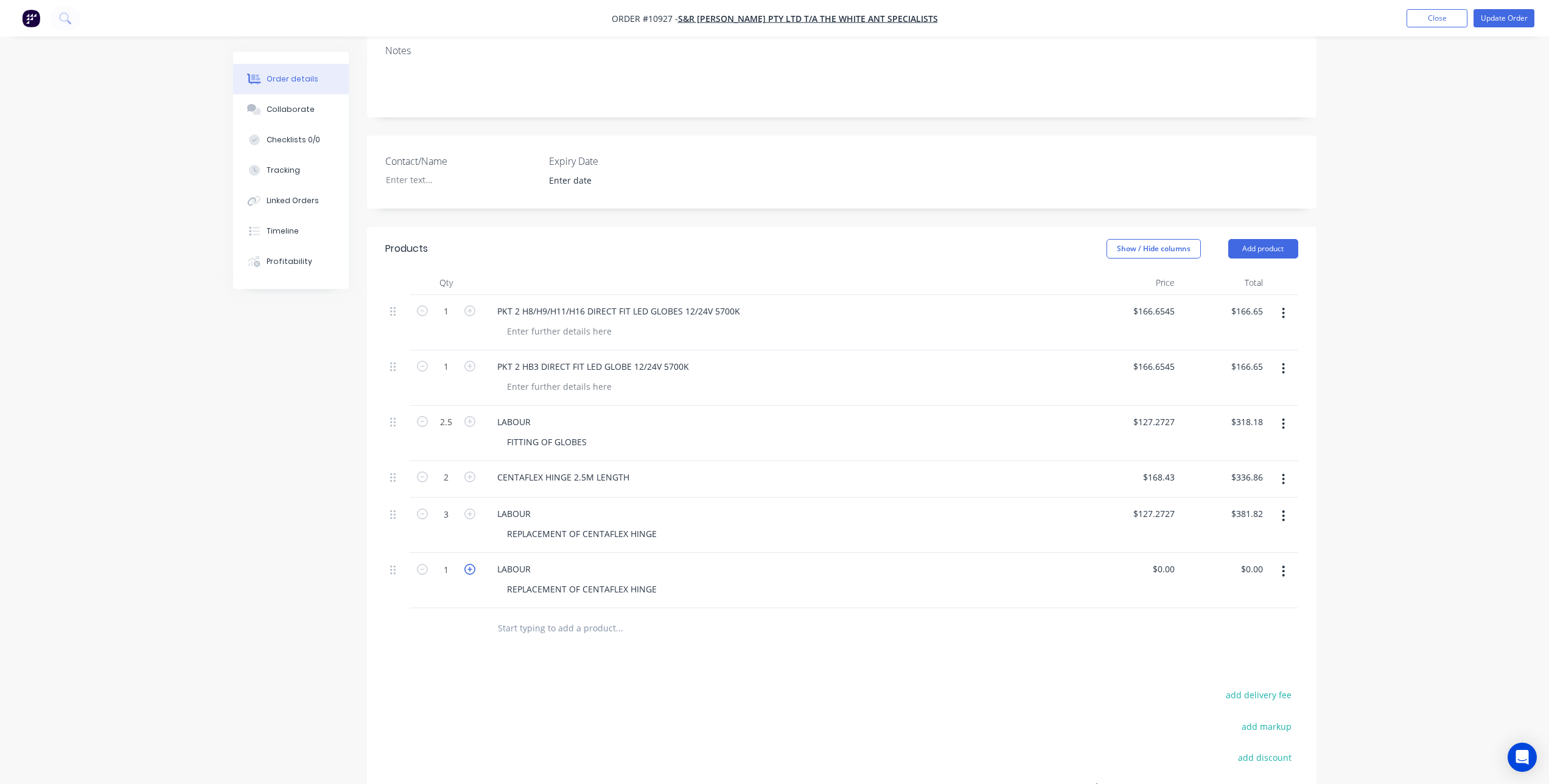
click at [465, 571] on icon "button" at bounding box center [470, 569] width 11 height 11
type input "2"
click at [1176, 568] on input "0" at bounding box center [1172, 569] width 14 height 18
type input "$81.8181"
type input "$163.64"
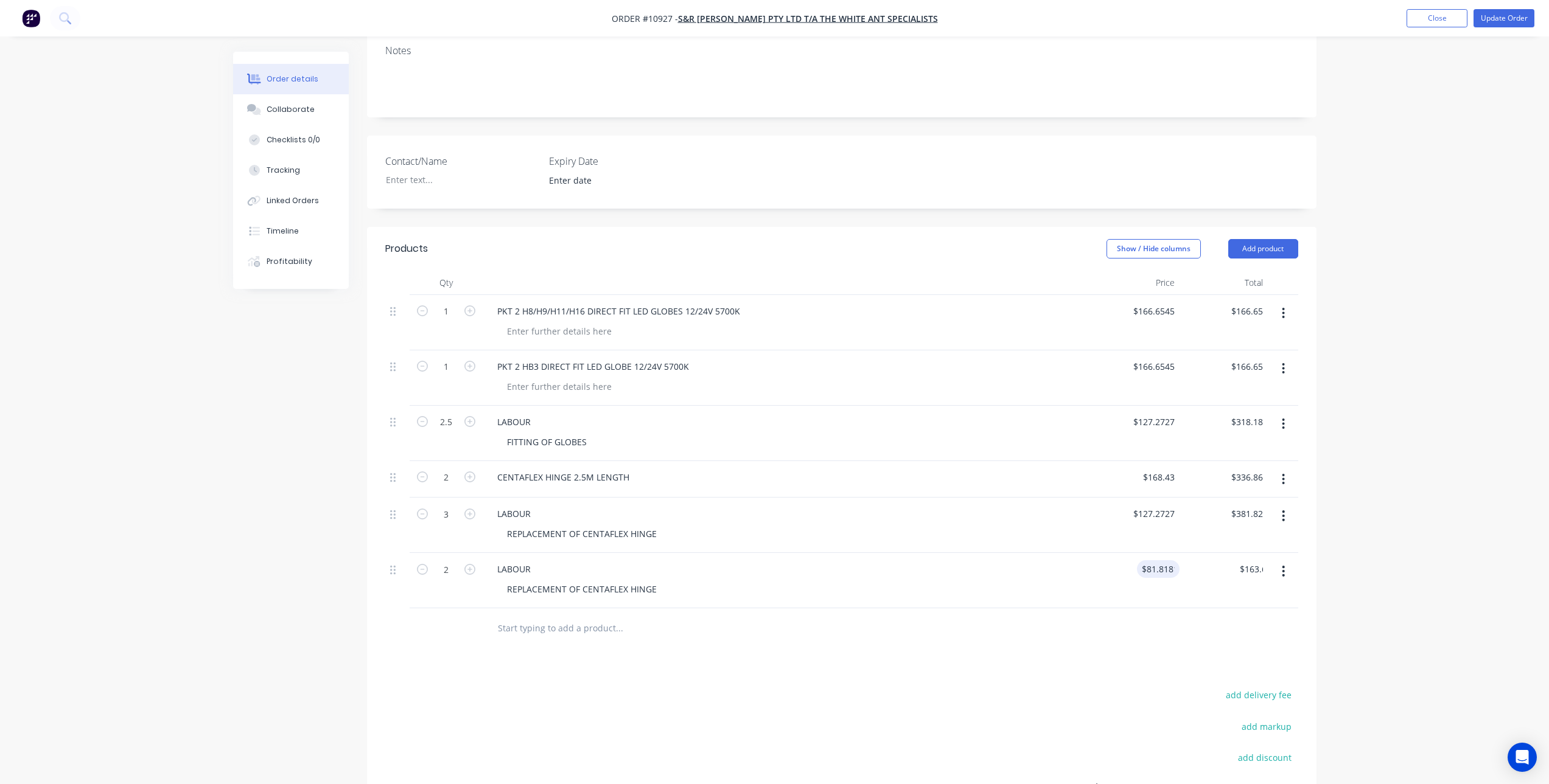
click at [1058, 648] on div "Products Show / Hide columns Add product Qty Price Total 1 PKT 2 H8/H9/H11/H16 …" at bounding box center [841, 570] width 949 height 687
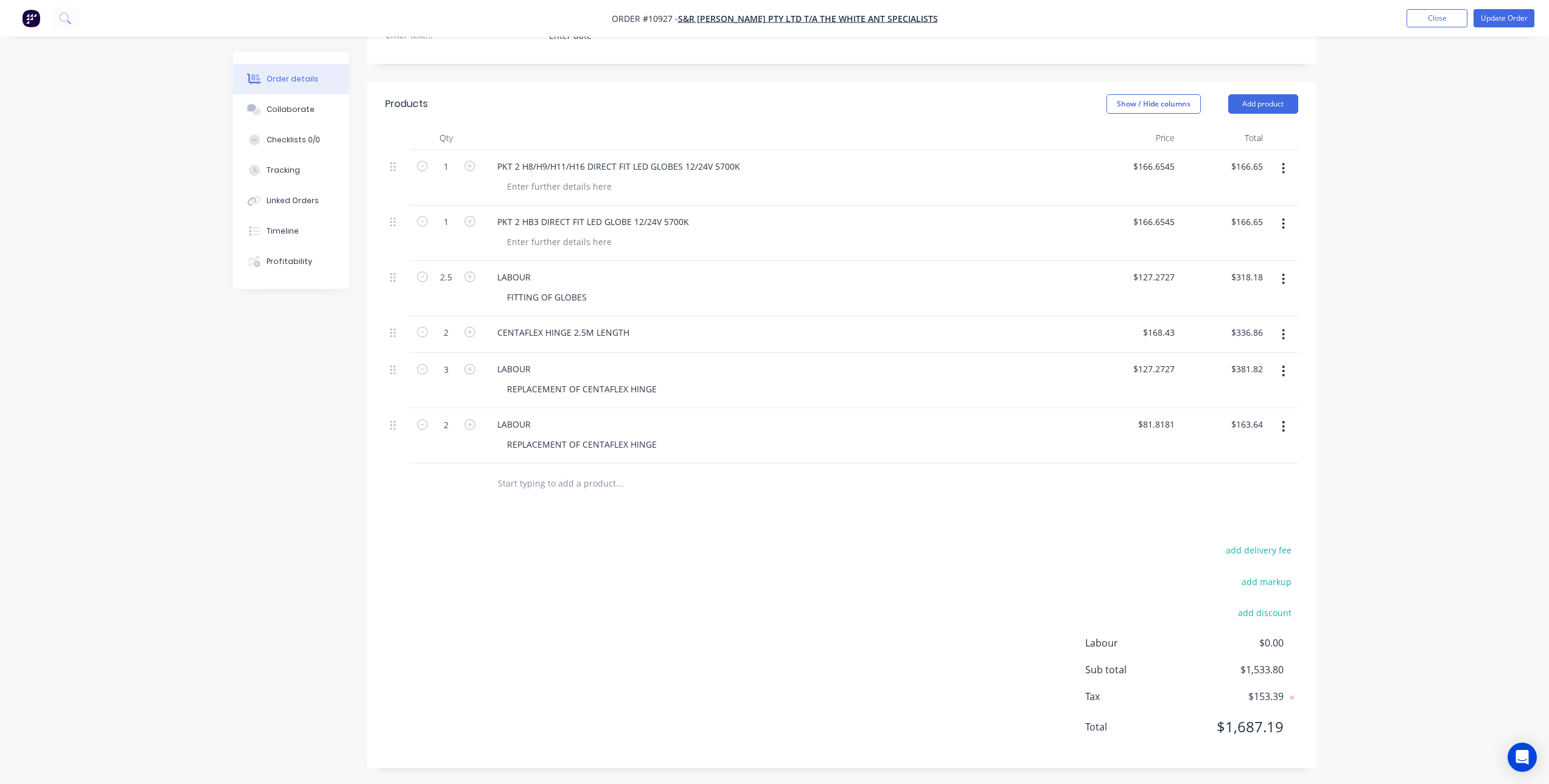
scroll to position [339, 0]
click at [843, 582] on div "add delivery fee add markup add discount Labour $0.00 Sub total $1,533.80 Tax $…" at bounding box center [841, 644] width 913 height 208
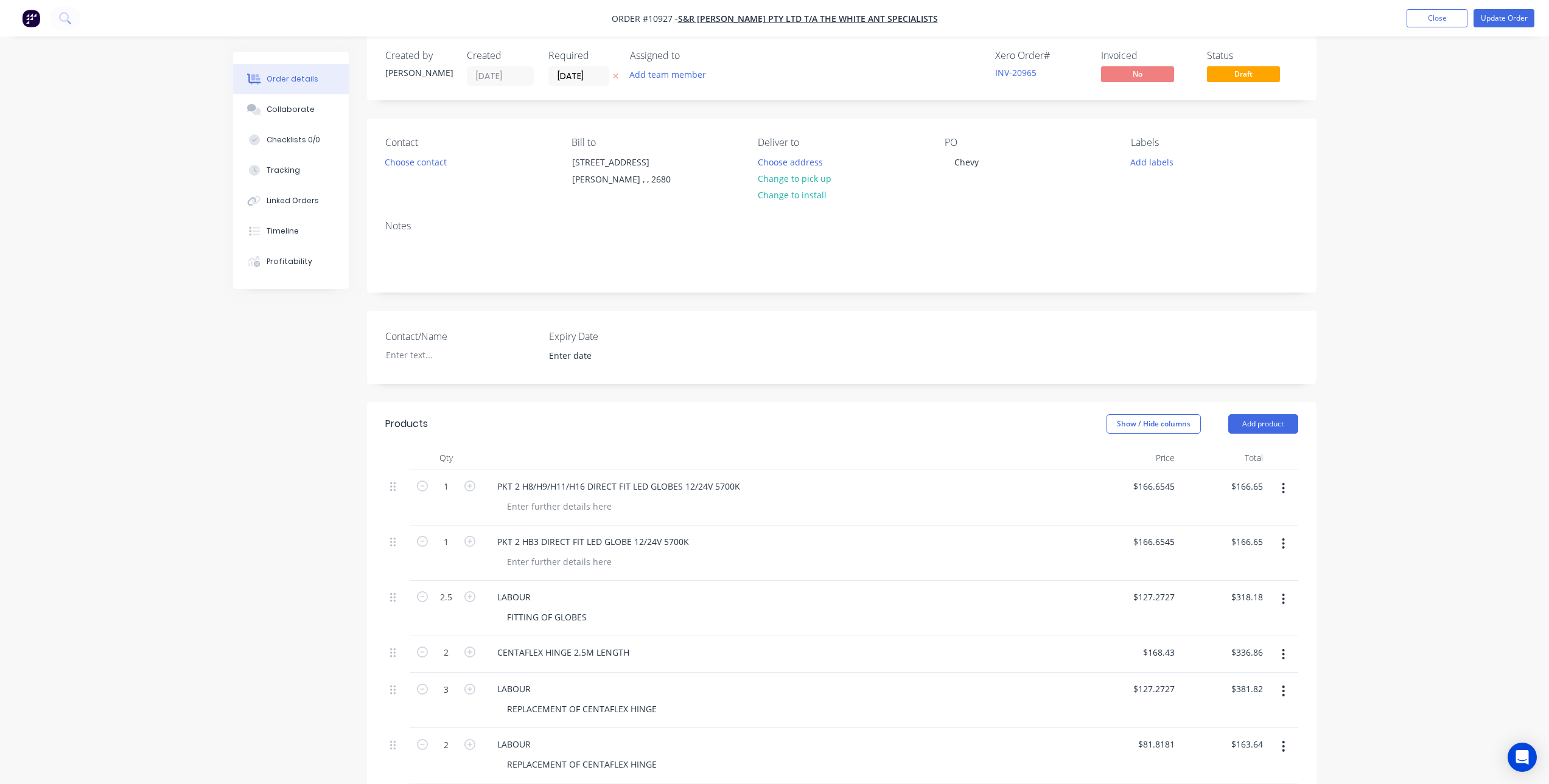
scroll to position [0, 0]
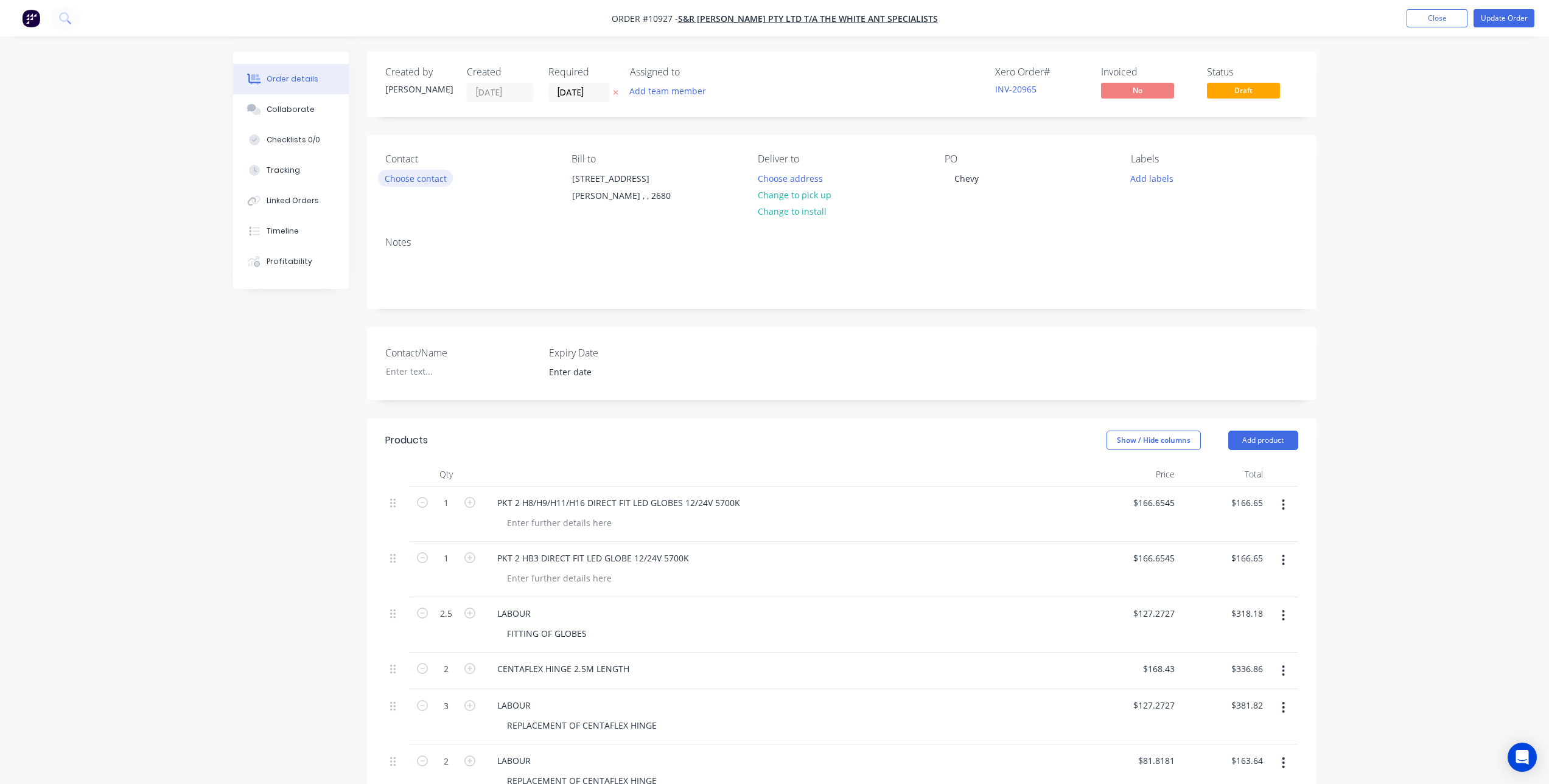
click at [428, 178] on button "Choose contact" at bounding box center [415, 178] width 75 height 17
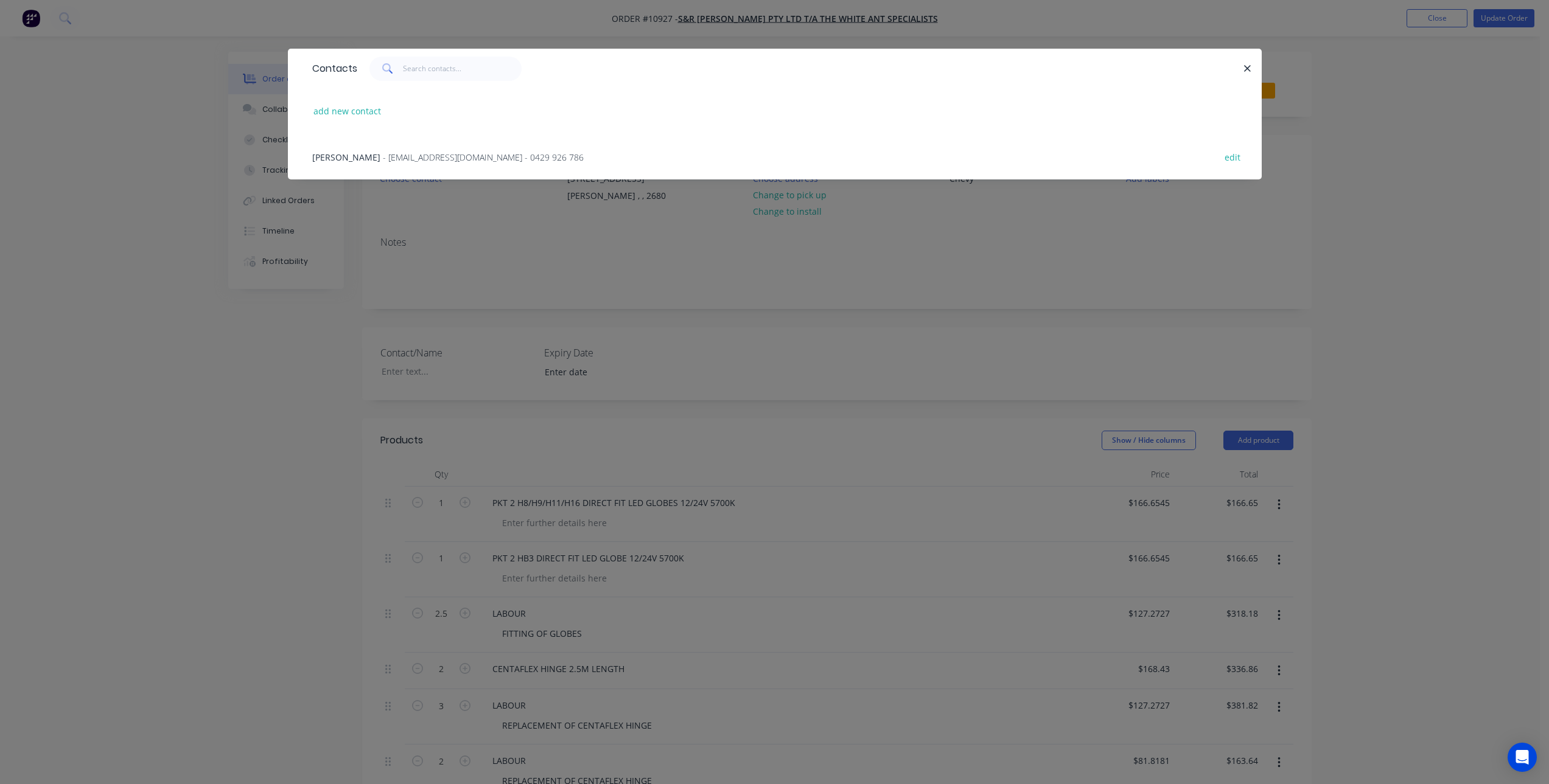
click at [477, 156] on span "- [EMAIL_ADDRESS][DOMAIN_NAME] - 0429 926 786" at bounding box center [483, 157] width 201 height 11
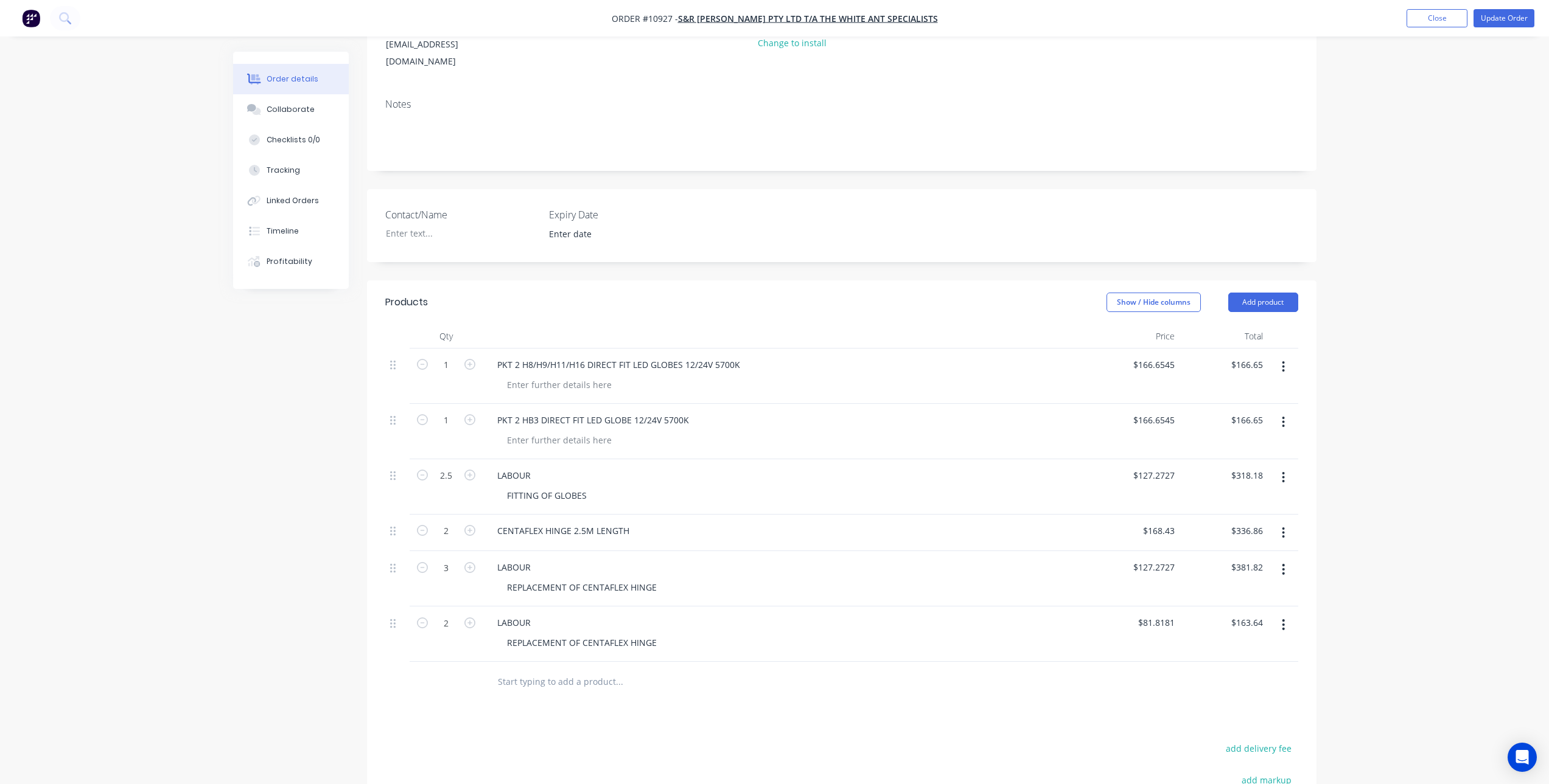
scroll to position [243, 0]
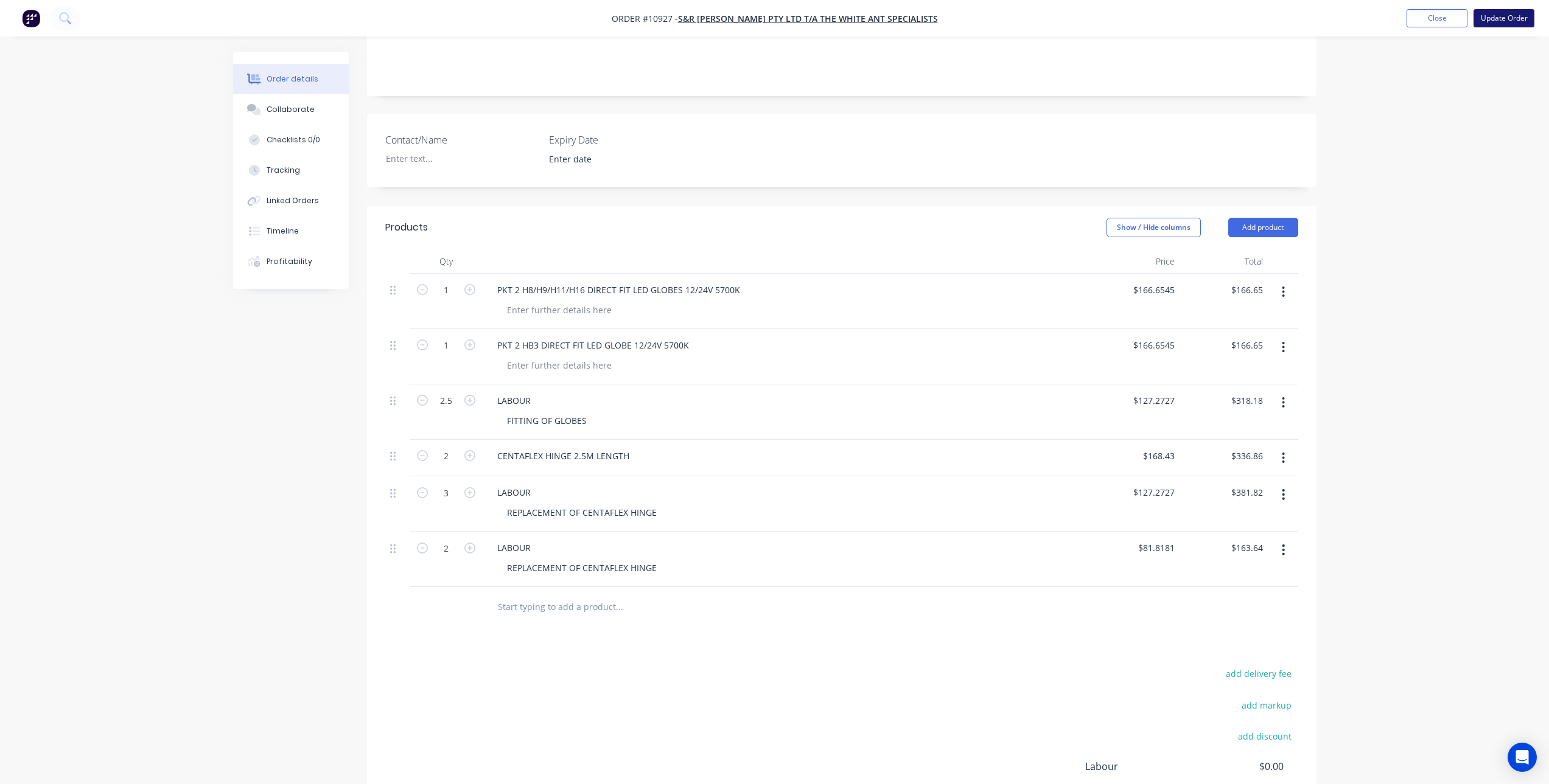
click at [1497, 15] on button "Update Order" at bounding box center [1504, 19] width 61 height 19
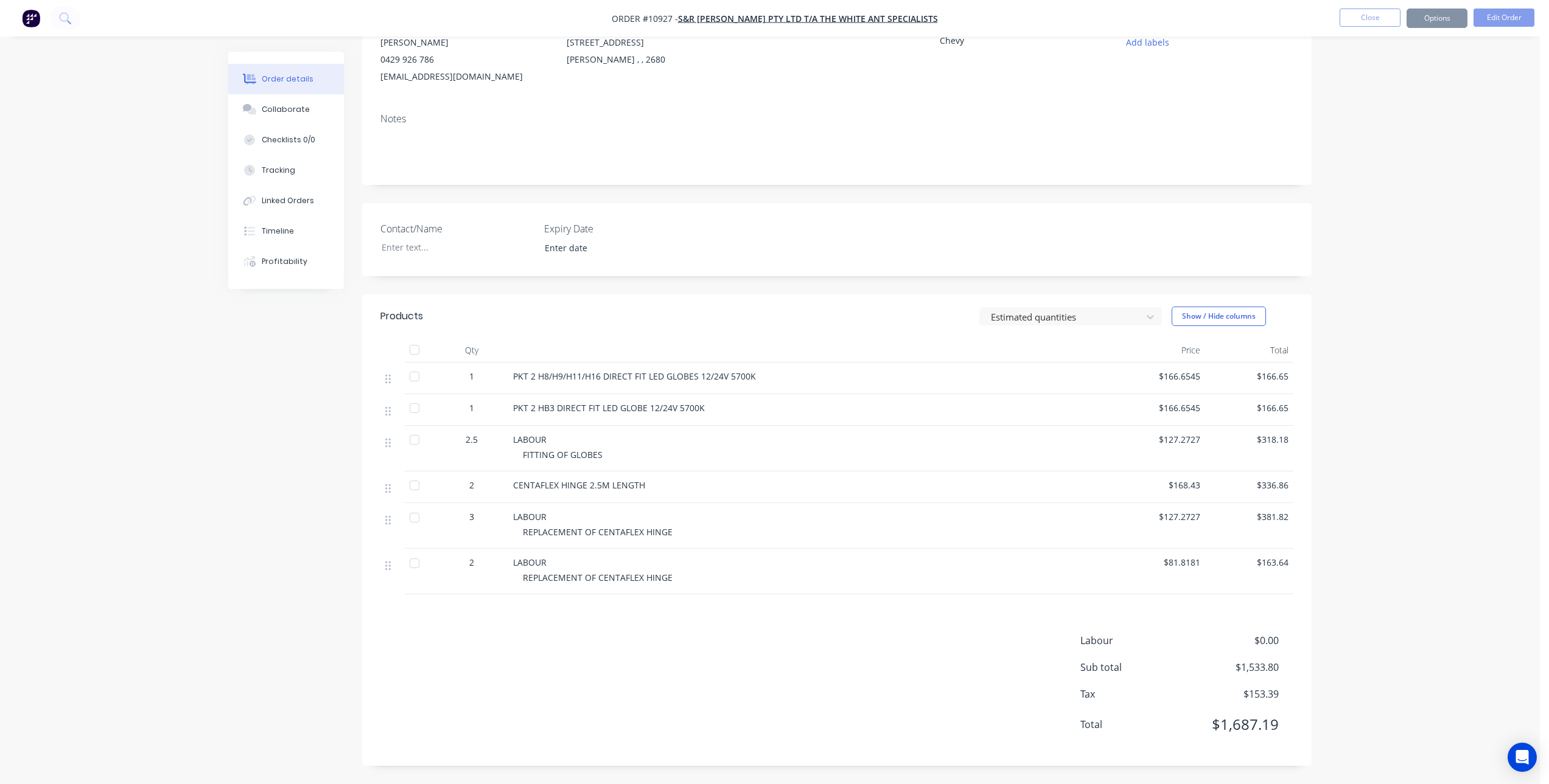
scroll to position [0, 0]
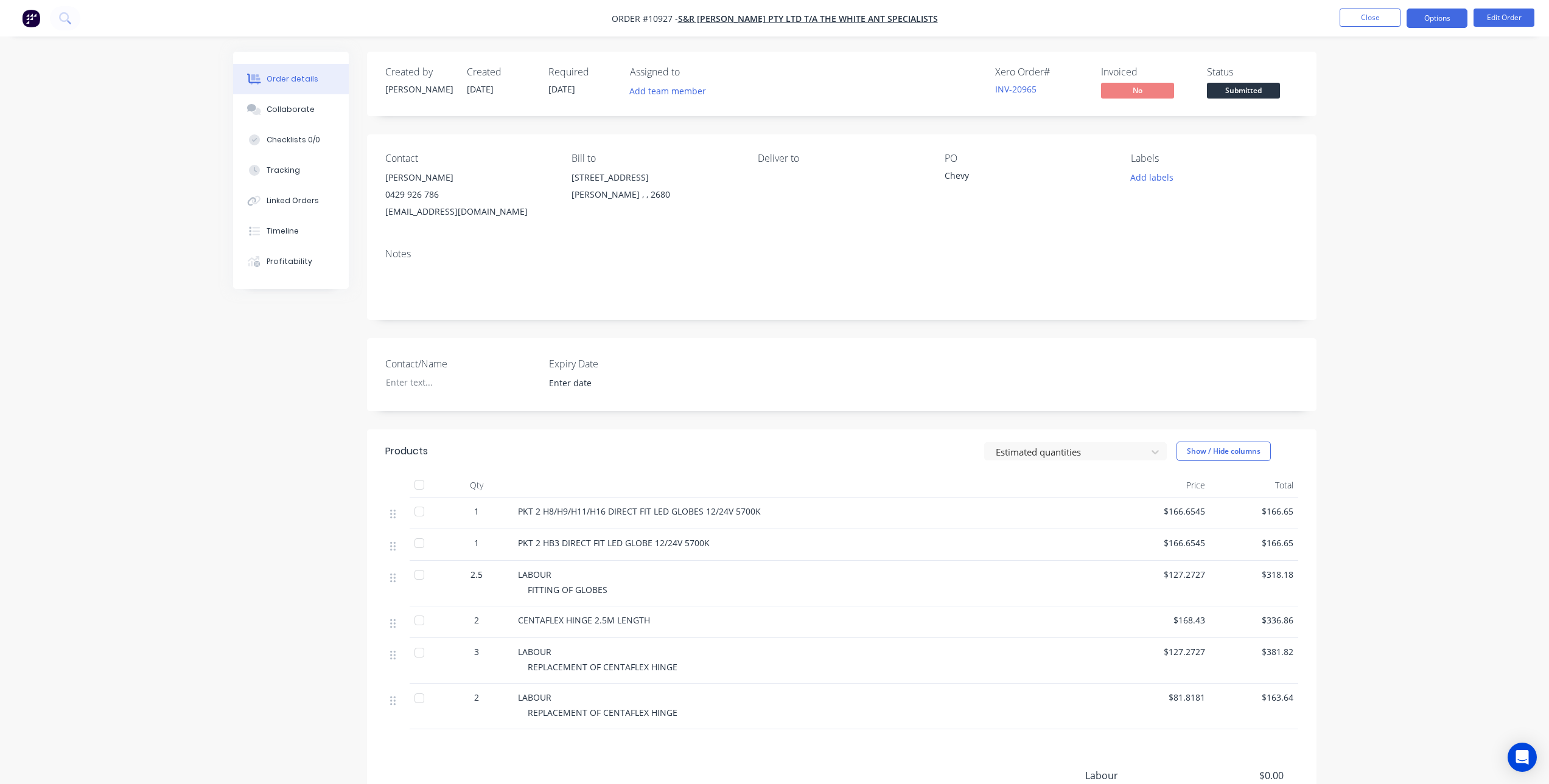
click at [1431, 16] on button "Options" at bounding box center [1437, 18] width 61 height 19
click at [1379, 79] on div "Invoice" at bounding box center [1400, 73] width 112 height 18
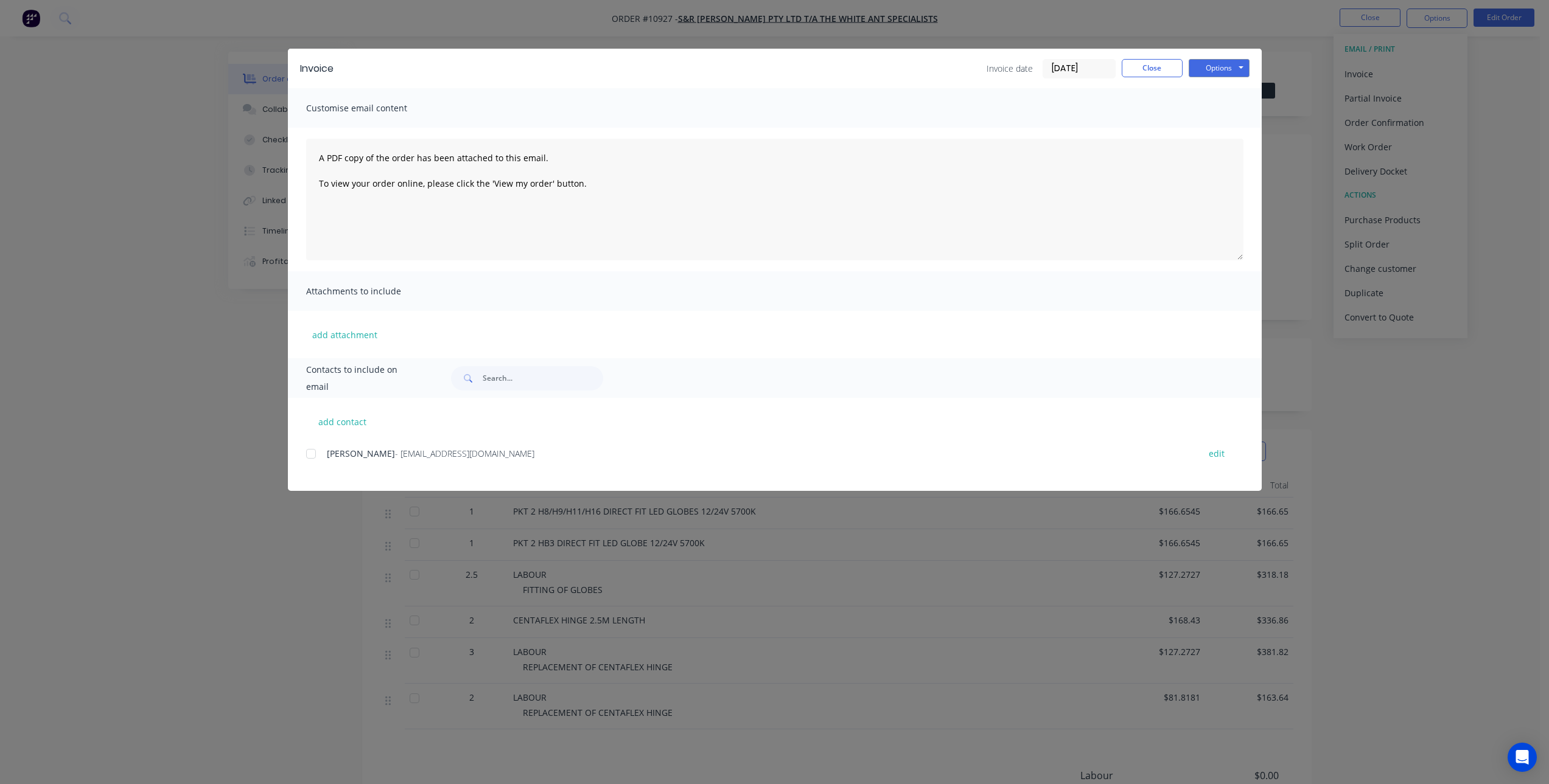
click at [315, 455] on div at bounding box center [310, 454] width 24 height 24
click at [1221, 64] on button "Options" at bounding box center [1219, 68] width 61 height 19
click at [1222, 133] on button "Email" at bounding box center [1228, 130] width 78 height 20
